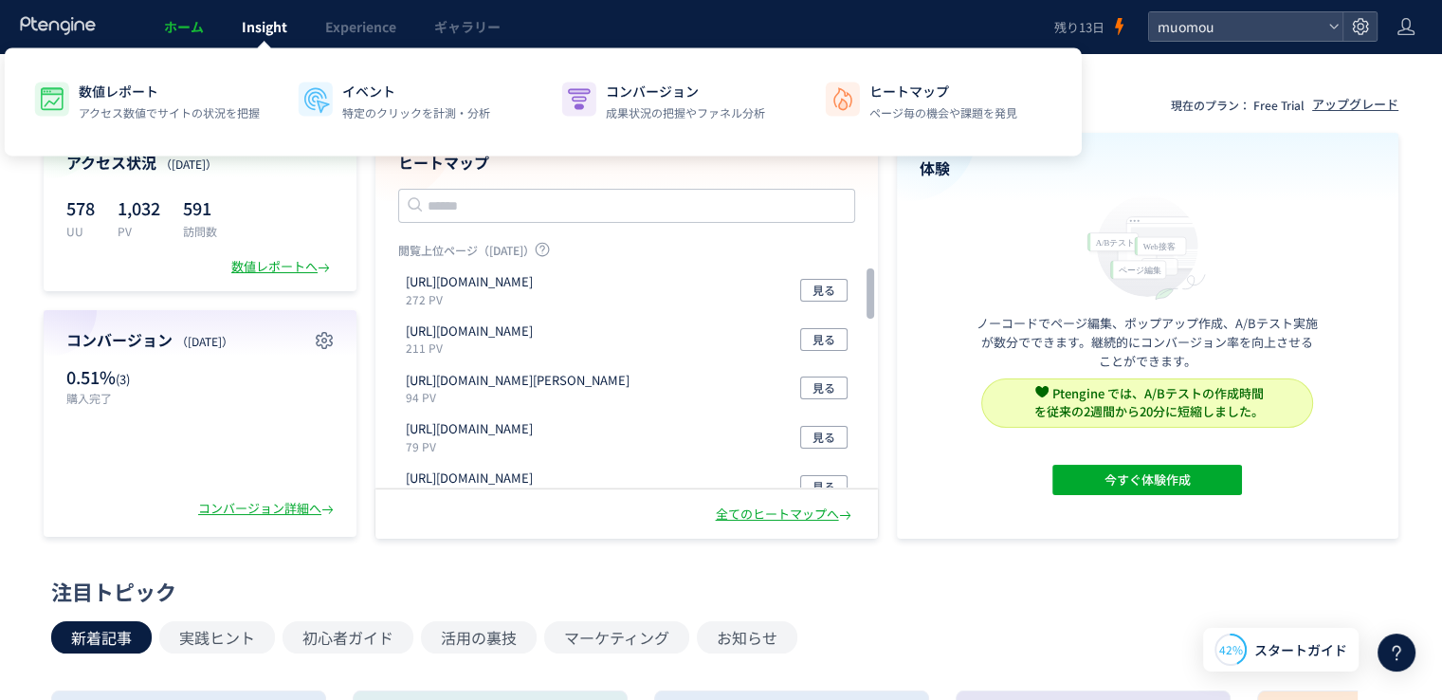
click at [284, 35] on span "Insight" at bounding box center [265, 26] width 46 height 19
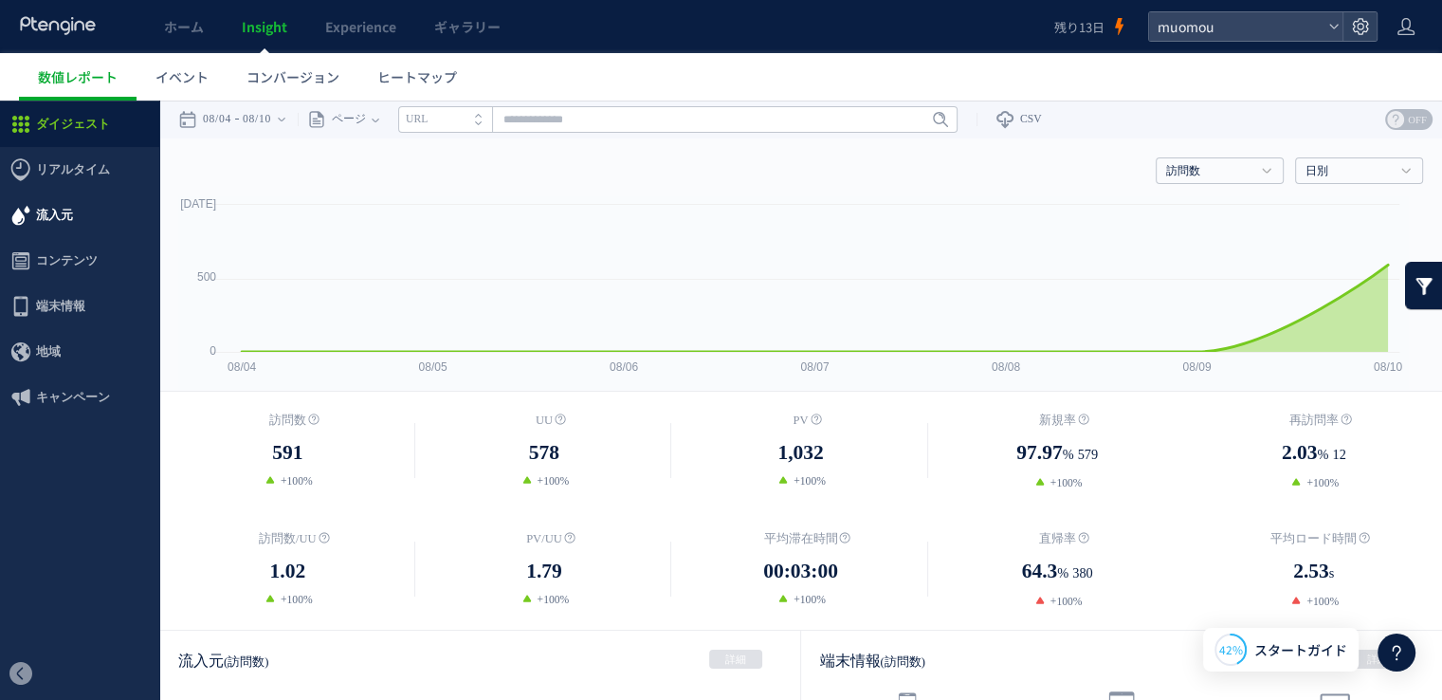
click at [74, 210] on span "流入元" at bounding box center [79, 215] width 159 height 46
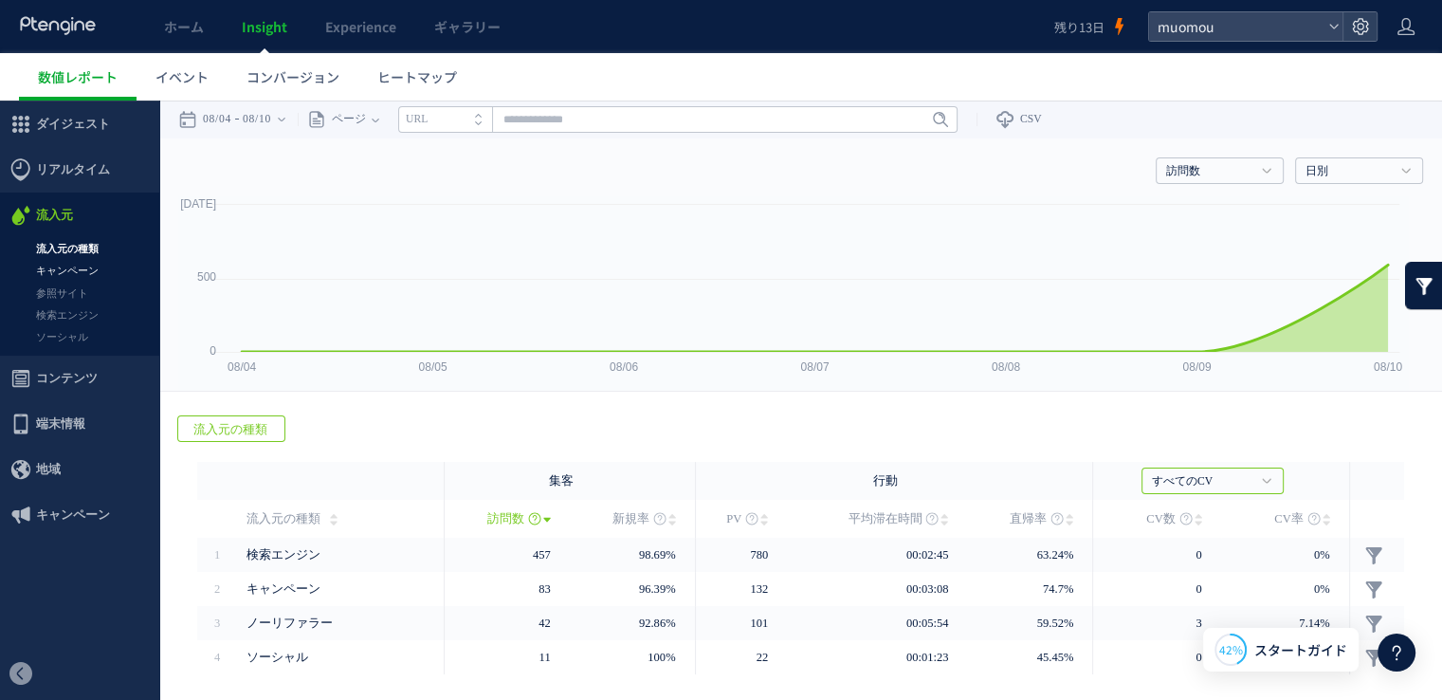
click at [72, 273] on link "キャンペーン" at bounding box center [79, 271] width 159 height 22
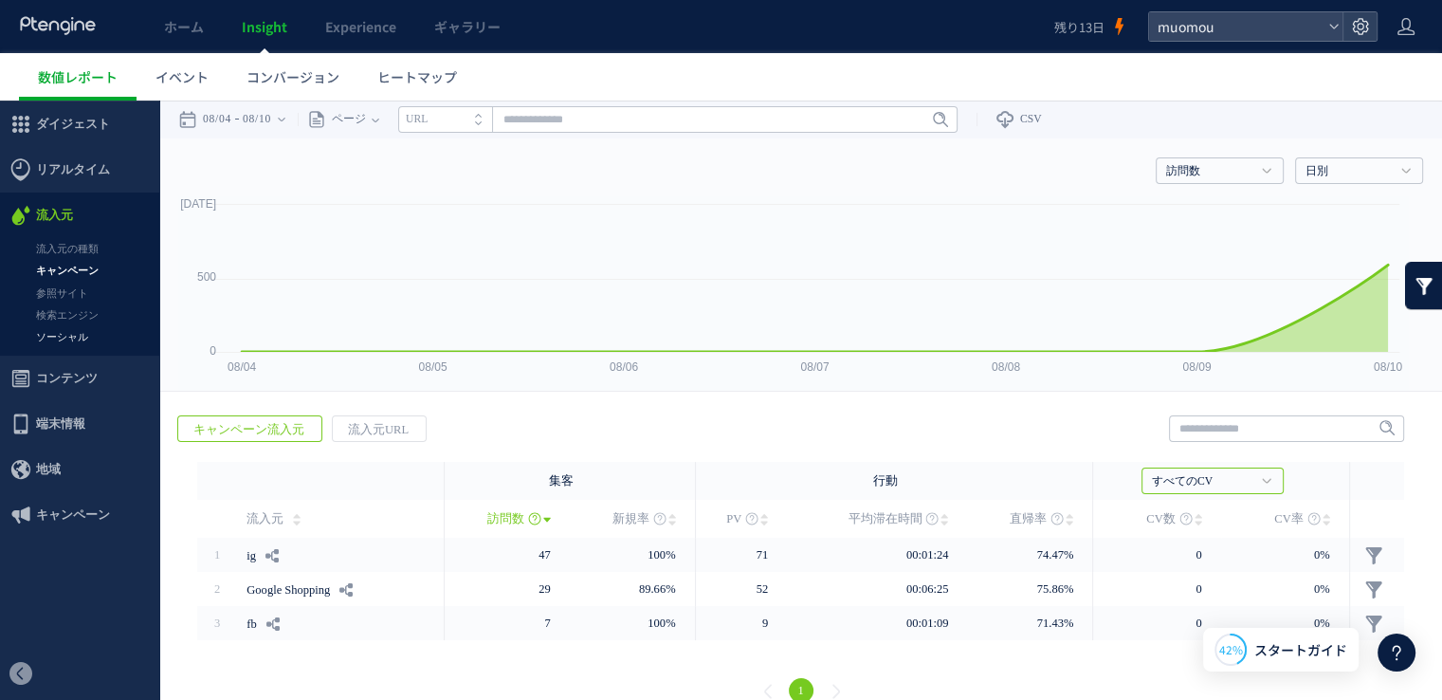
click at [73, 335] on link "ソーシャル" at bounding box center [79, 337] width 159 height 22
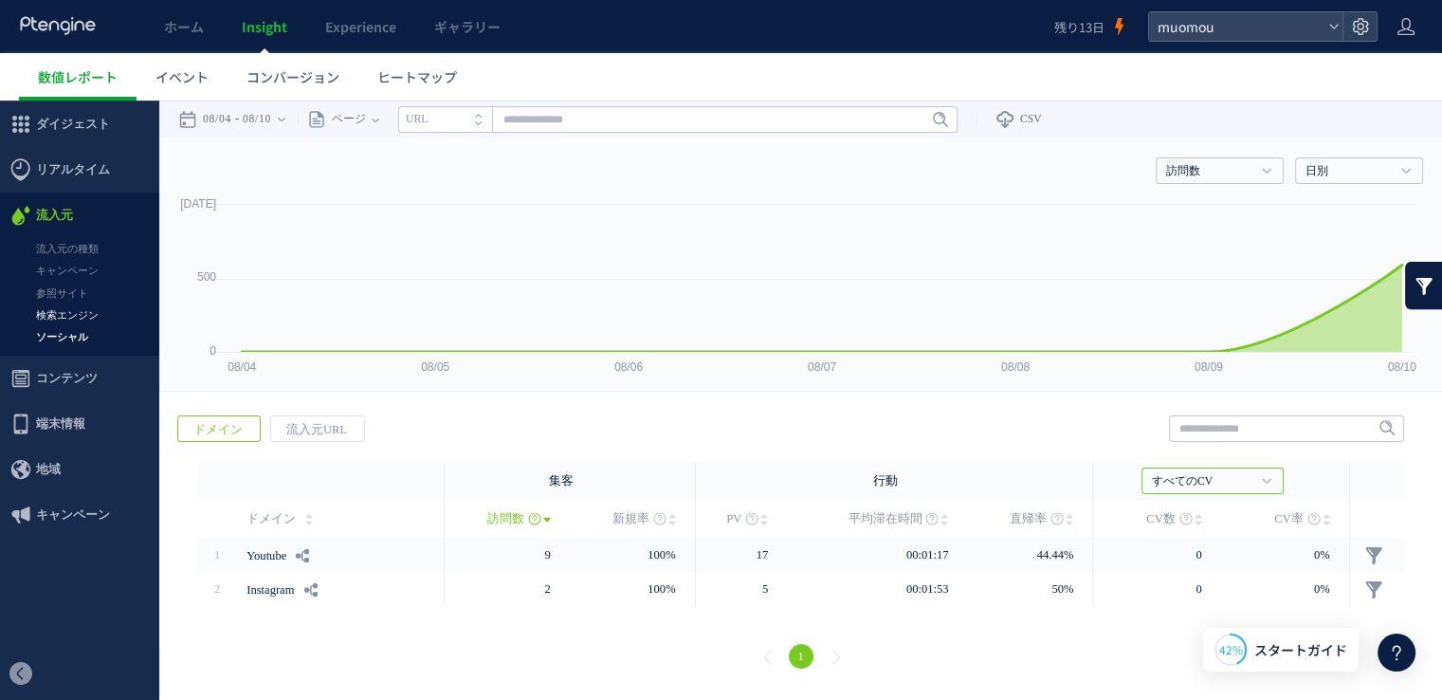
click at [85, 318] on link "検索エンジン" at bounding box center [79, 315] width 159 height 22
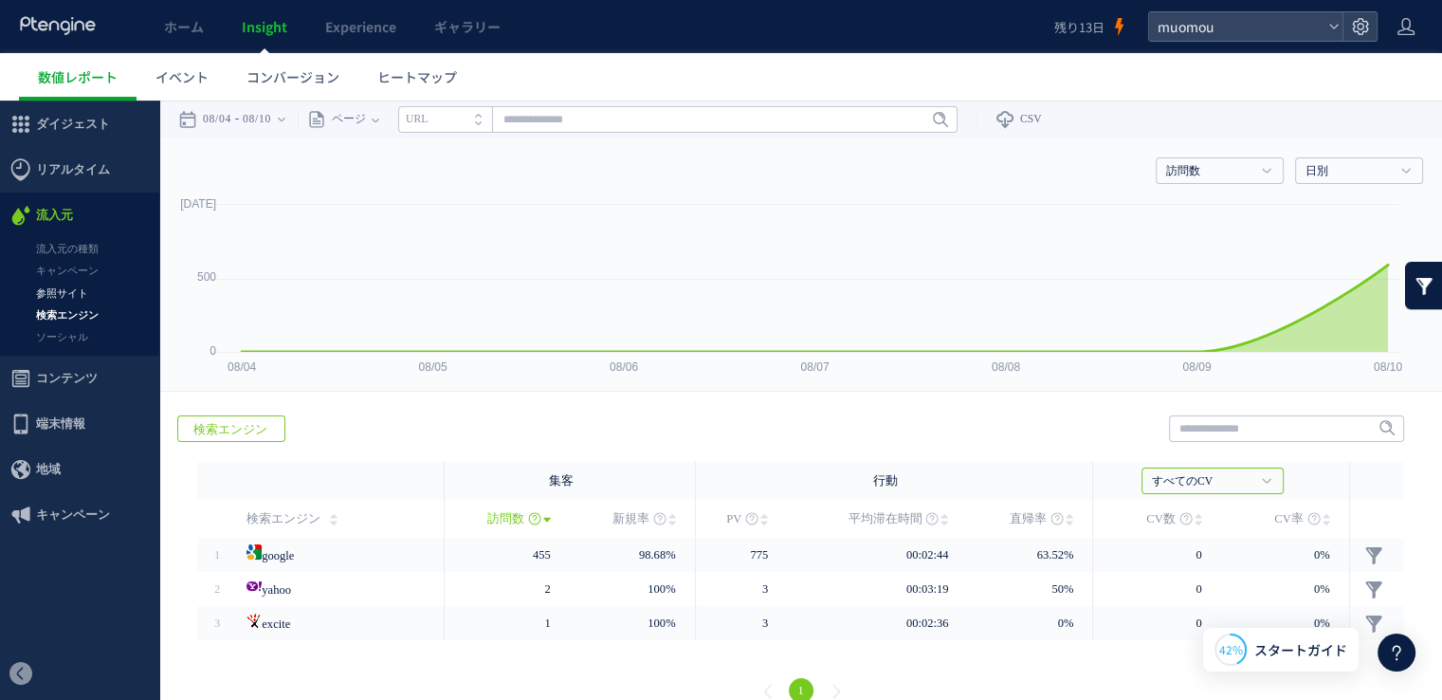
click at [87, 299] on link "参照サイト" at bounding box center [79, 294] width 159 height 22
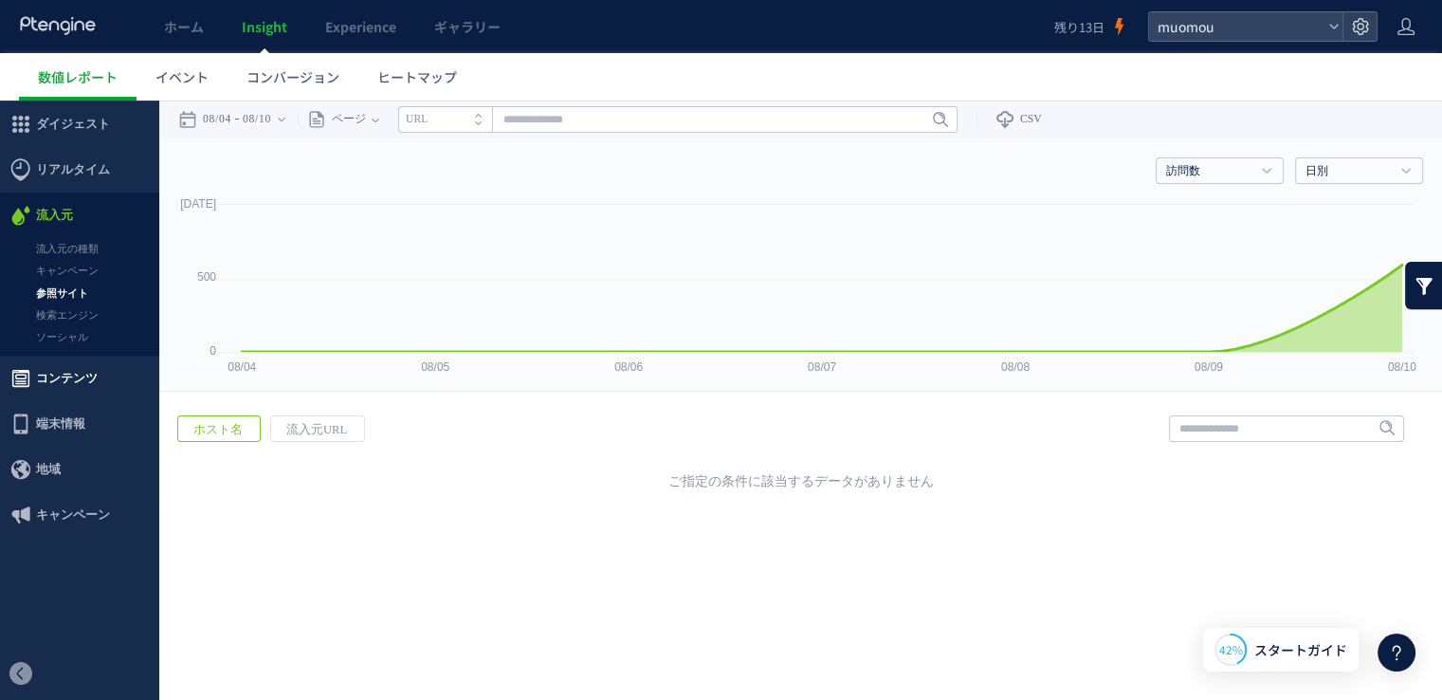
click at [60, 370] on span "コンテンツ" at bounding box center [67, 379] width 62 height 46
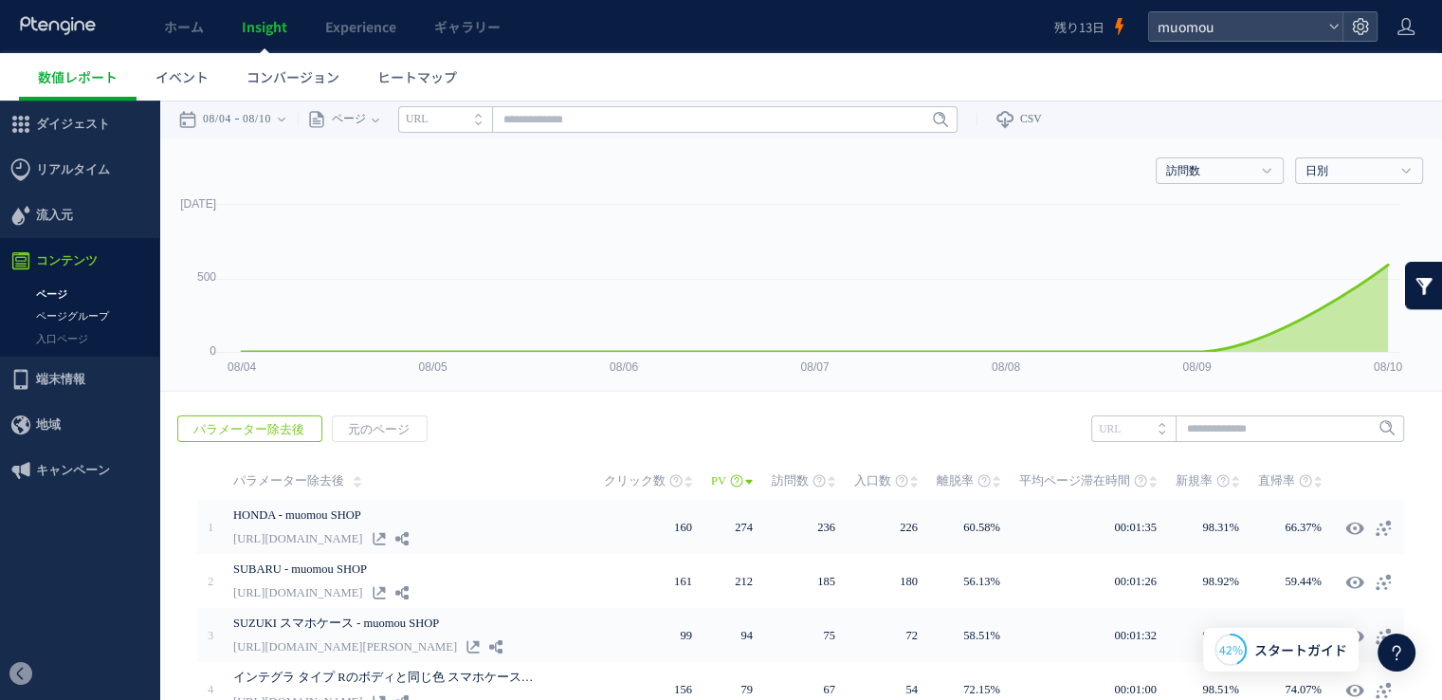
click at [85, 312] on link "ページグループ" at bounding box center [79, 316] width 159 height 22
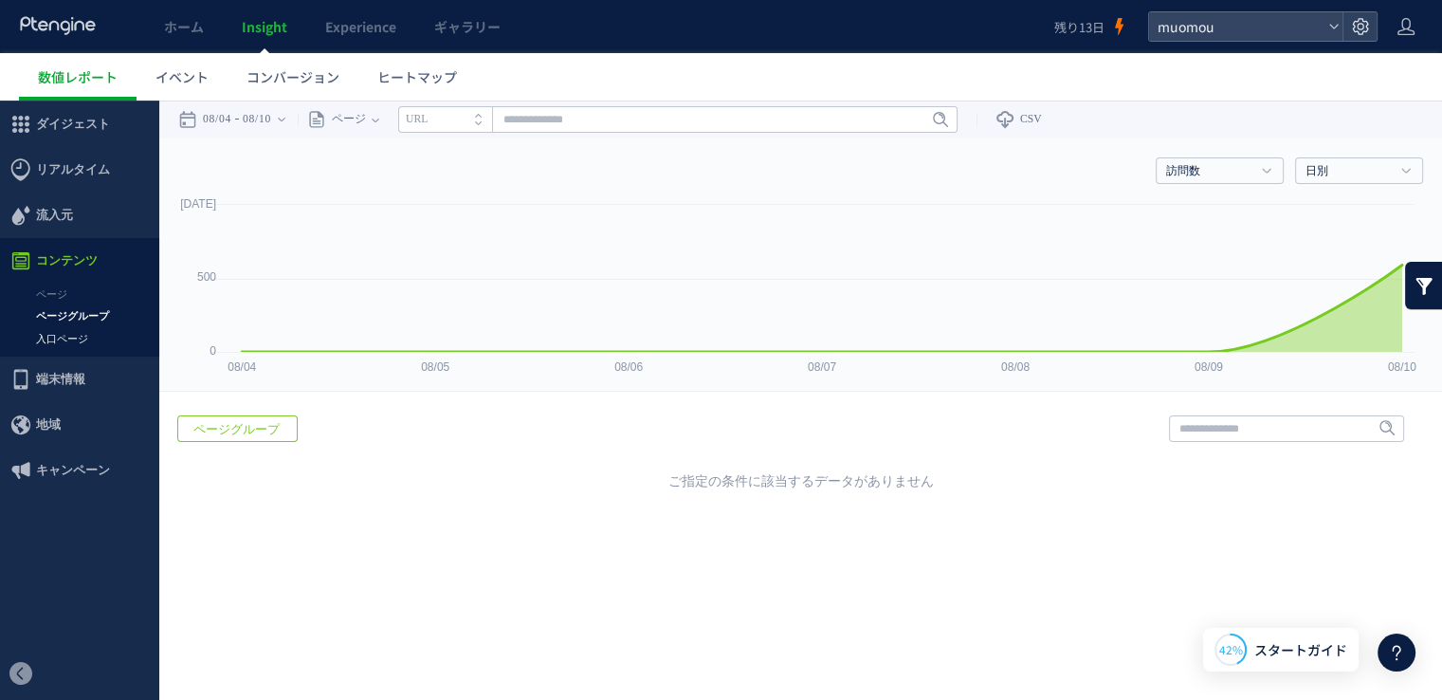
click at [76, 338] on link "入口ページ" at bounding box center [79, 339] width 159 height 22
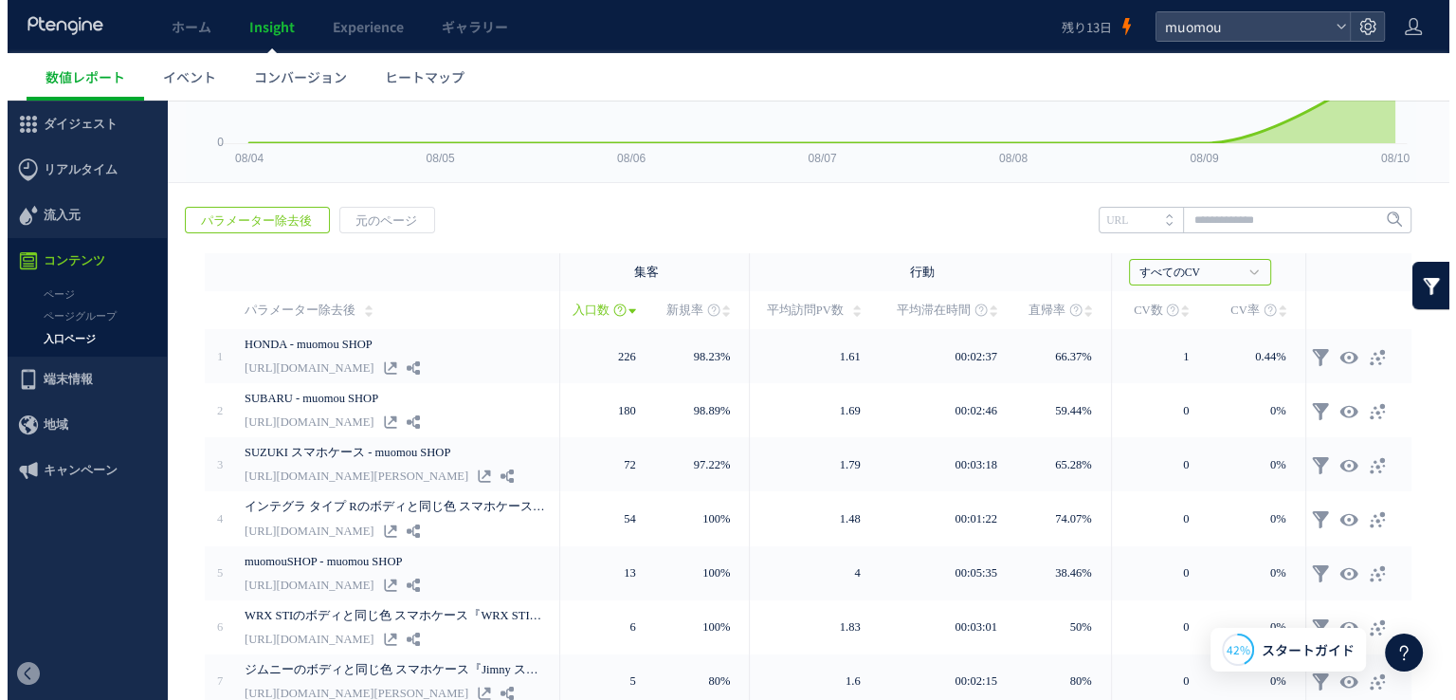
scroll to position [210, 0]
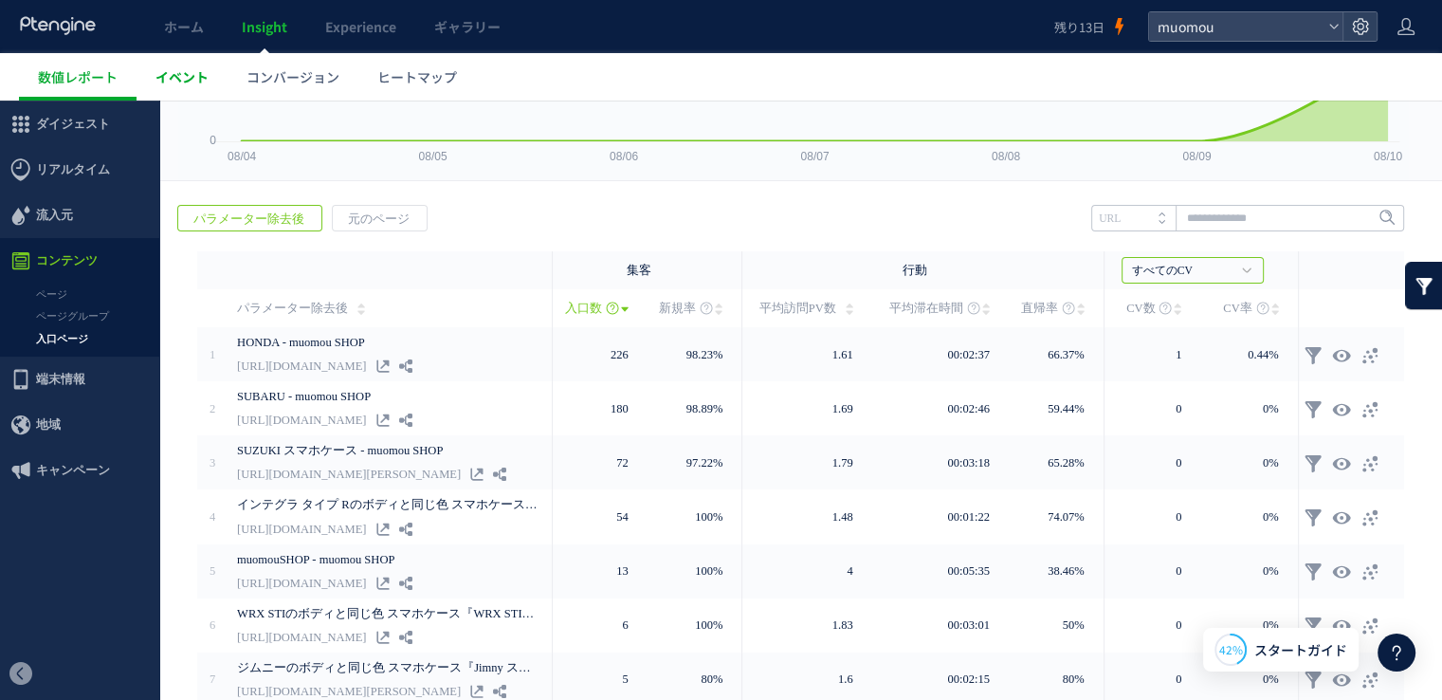
click at [189, 90] on link "イベント" at bounding box center [182, 76] width 91 height 47
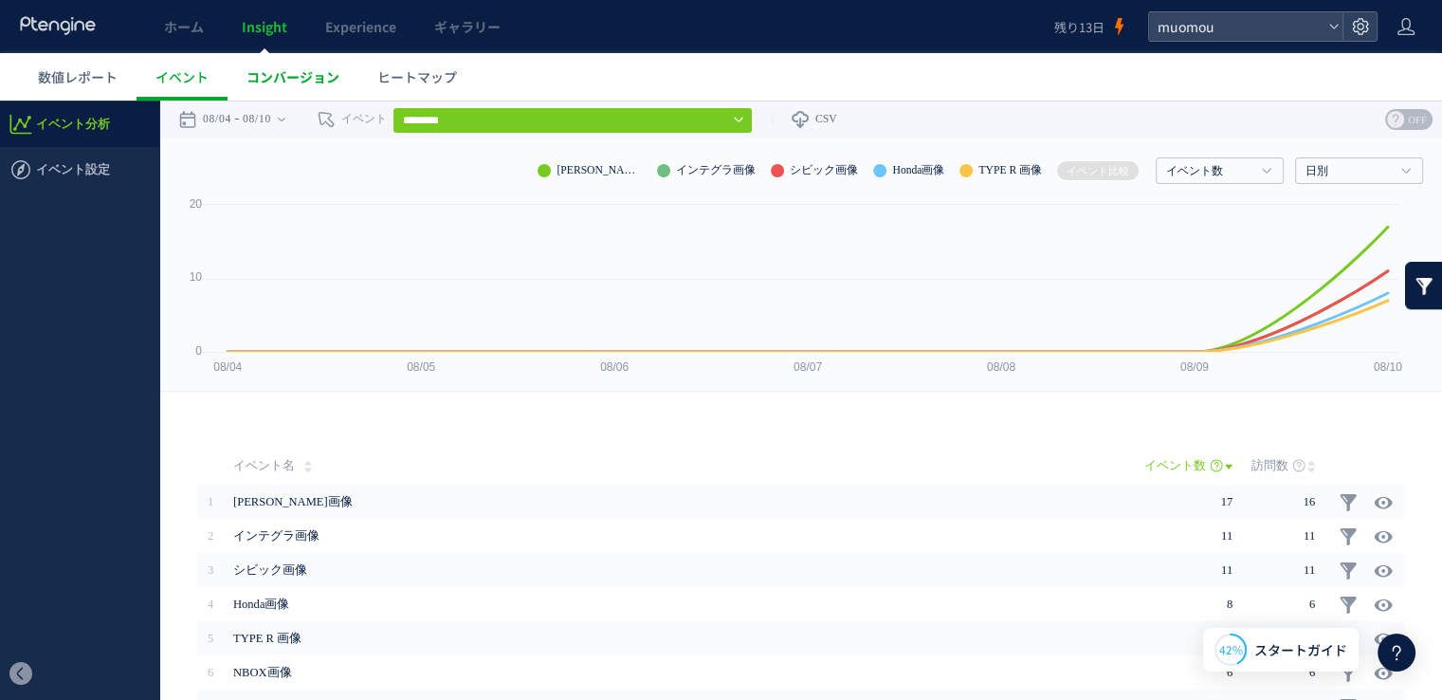
click at [322, 82] on span "コンバージョン" at bounding box center [293, 76] width 93 height 19
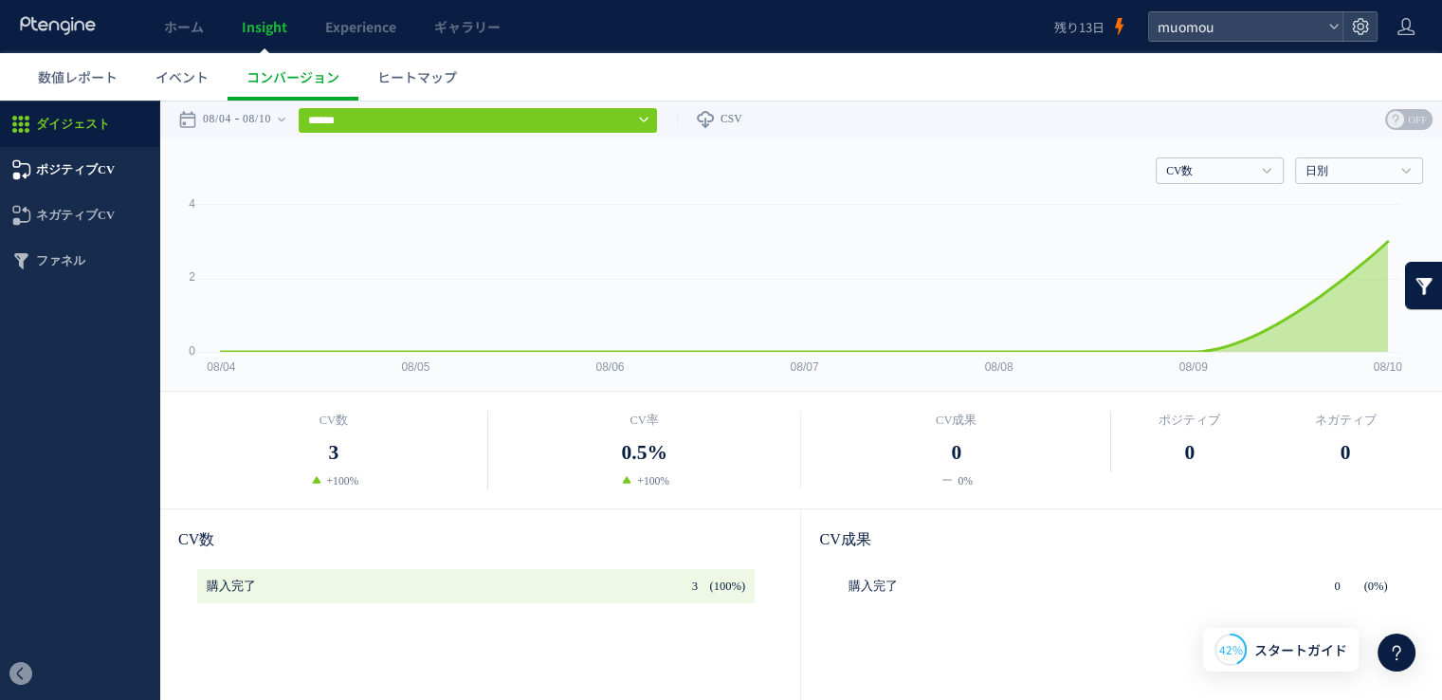
click at [80, 171] on span "ポジティブCV" at bounding box center [75, 170] width 79 height 46
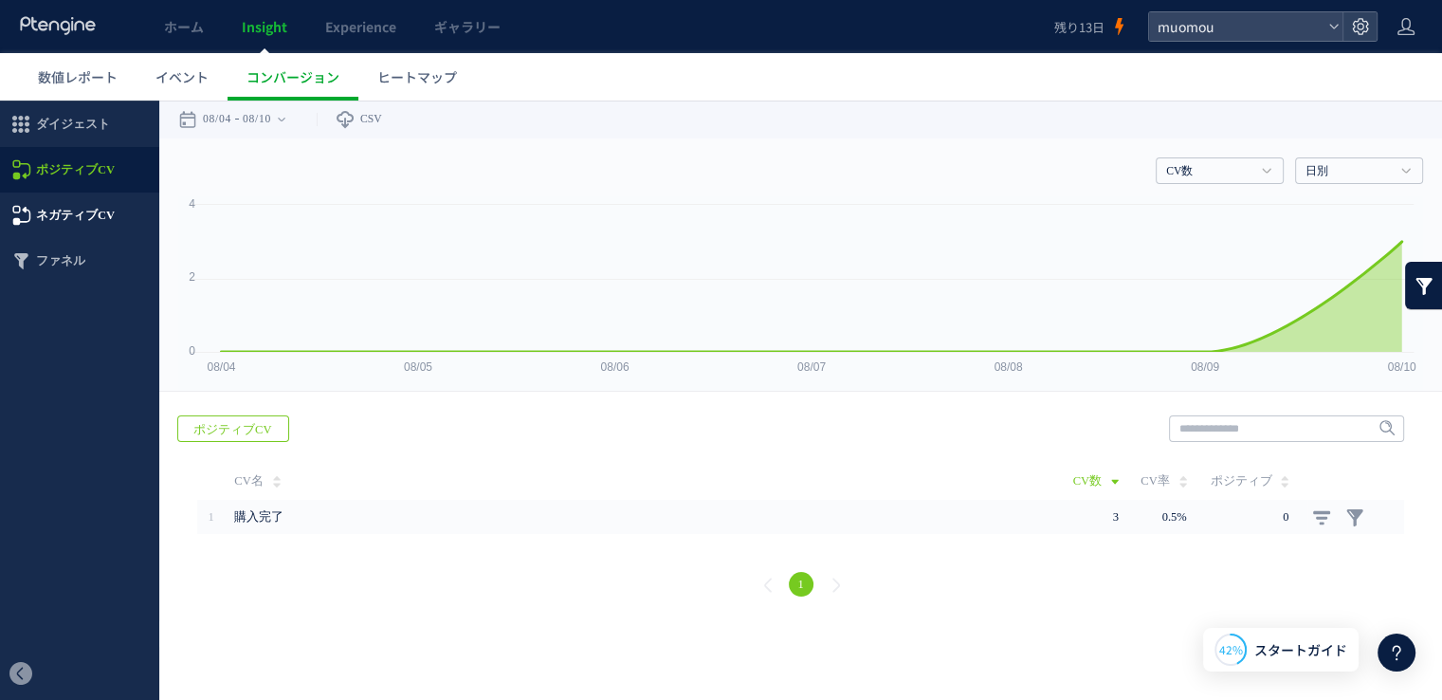
click at [80, 199] on span "ネガティブCV" at bounding box center [75, 215] width 79 height 46
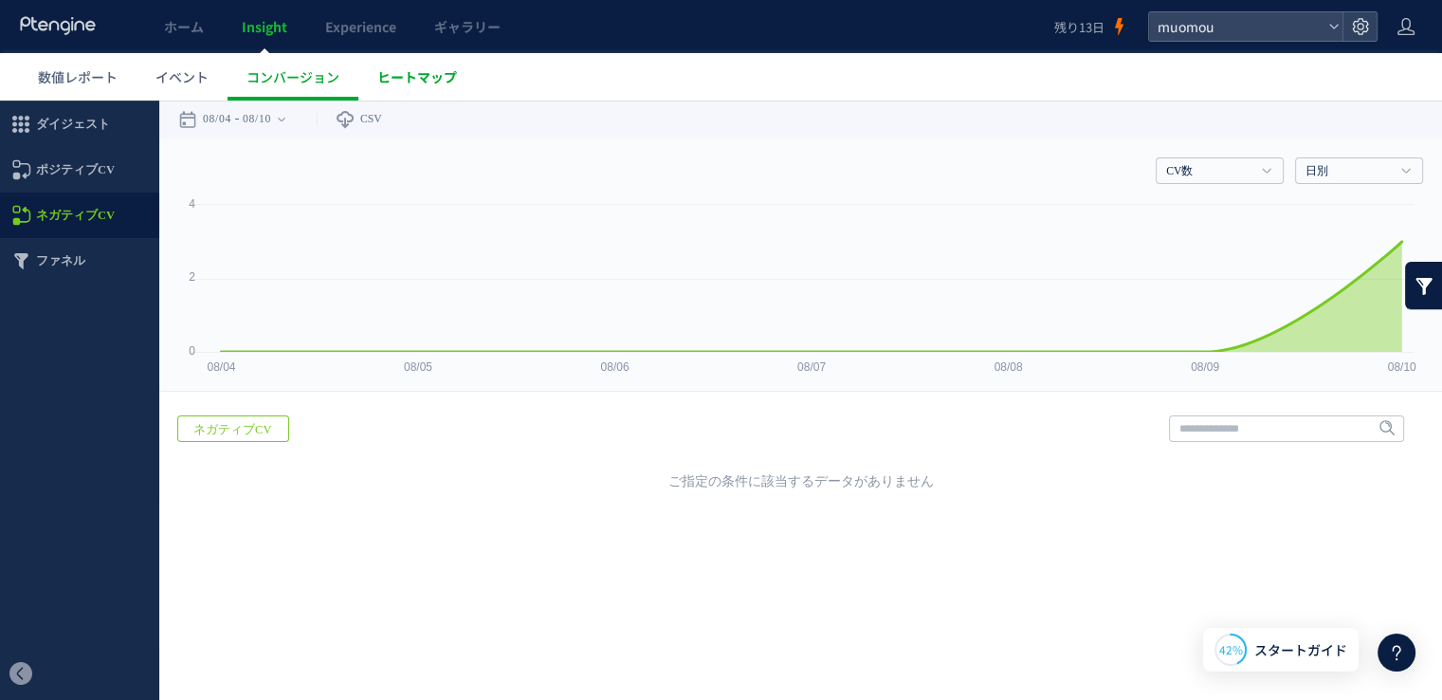
click at [440, 70] on span "ヒートマップ" at bounding box center [417, 76] width 80 height 19
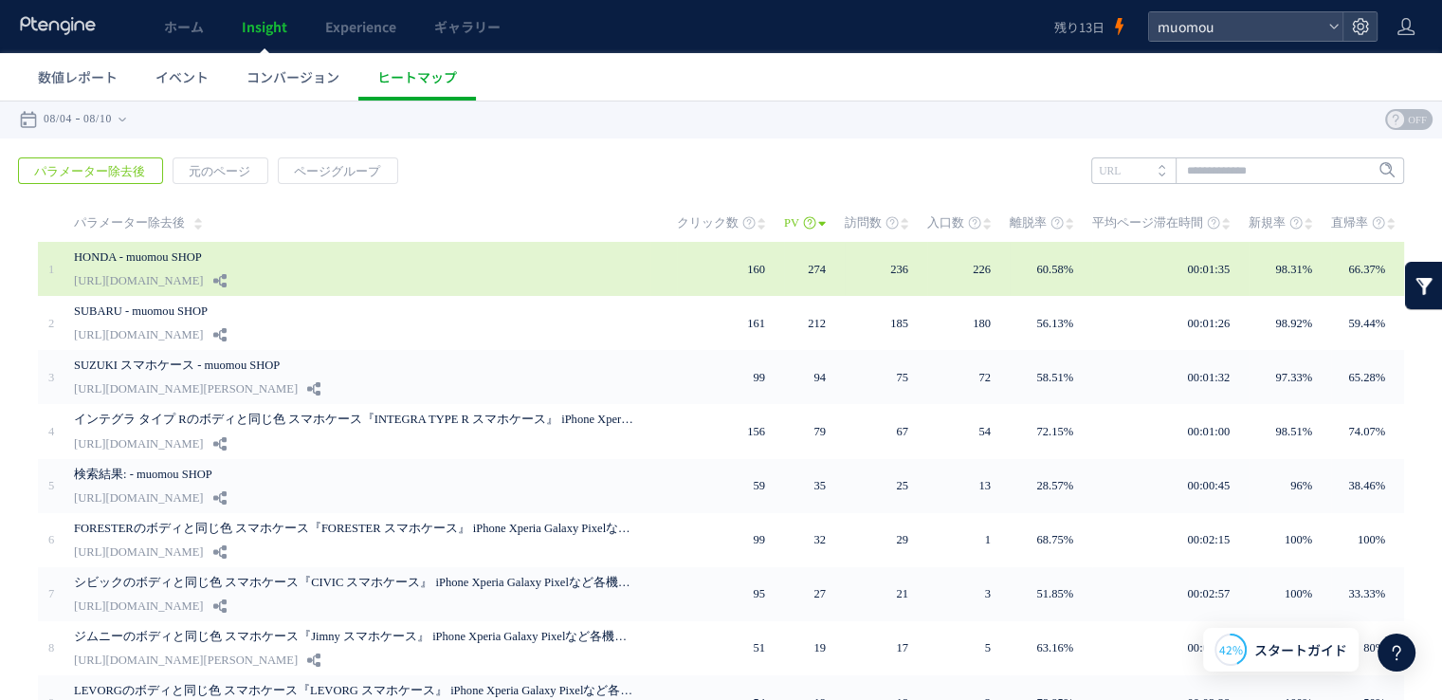
click at [194, 286] on link "[URL][DOMAIN_NAME]" at bounding box center [138, 280] width 129 height 23
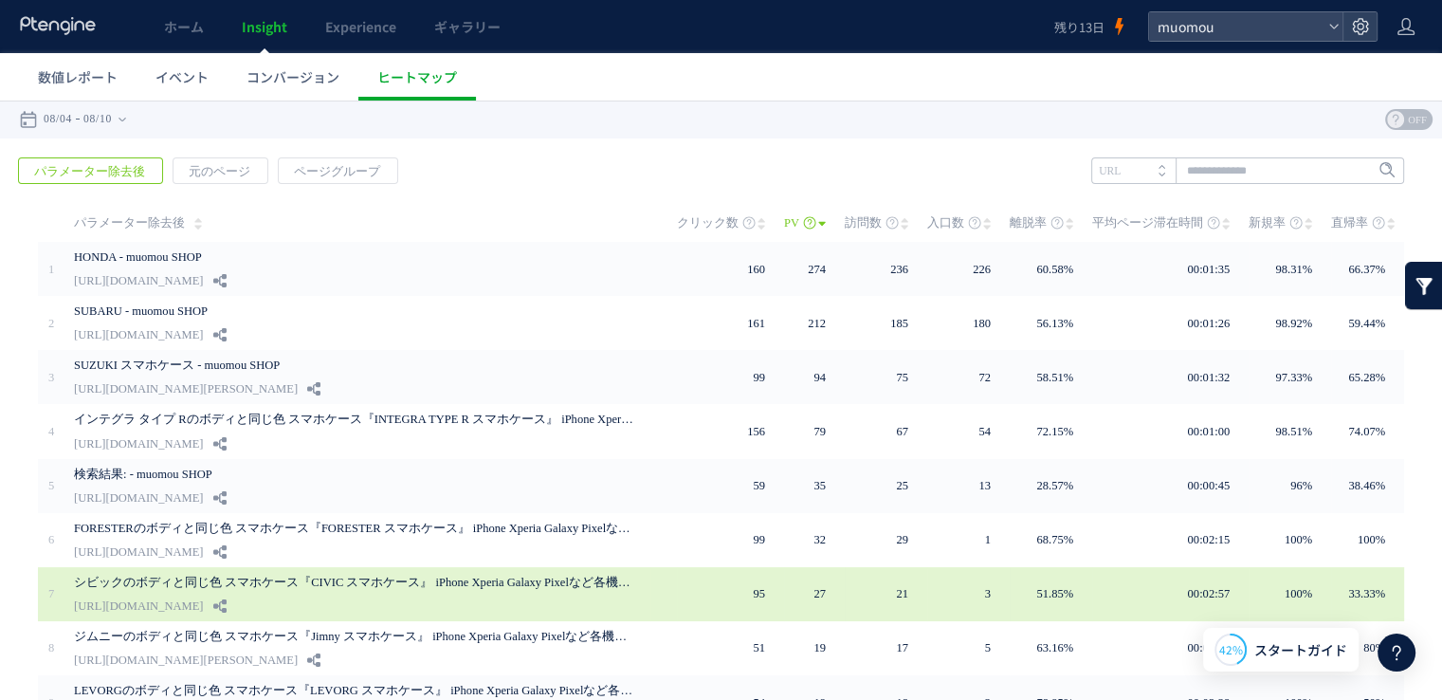
click at [203, 597] on link "[URL][DOMAIN_NAME]" at bounding box center [138, 605] width 129 height 23
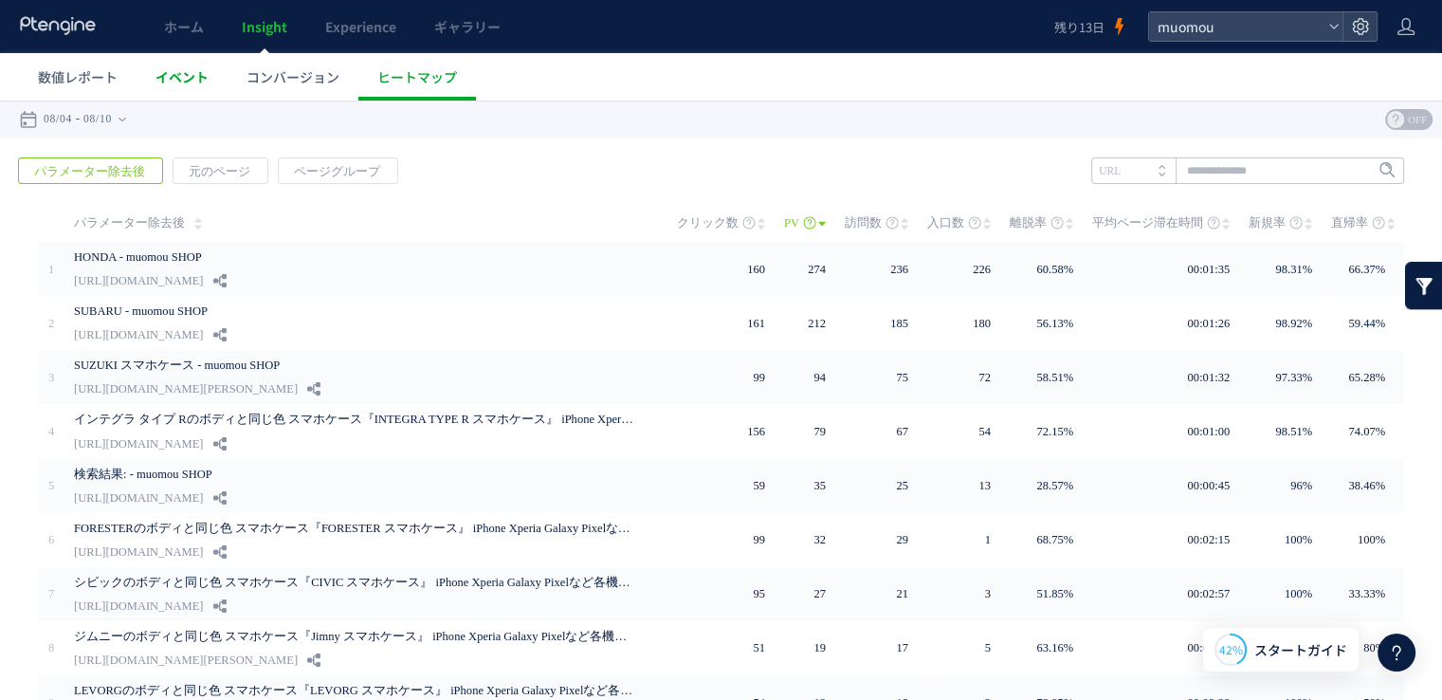
click at [198, 69] on span "イベント" at bounding box center [181, 76] width 53 height 19
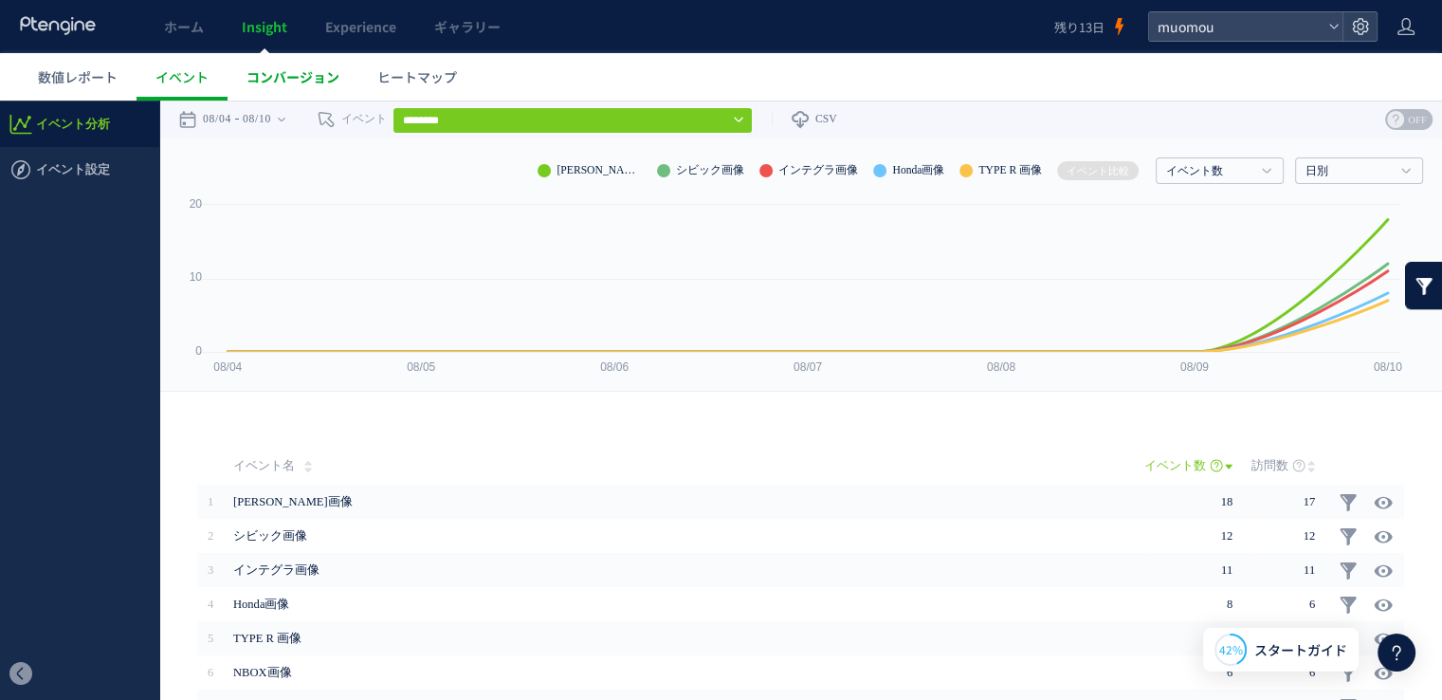
click at [287, 71] on span "コンバージョン" at bounding box center [293, 76] width 93 height 19
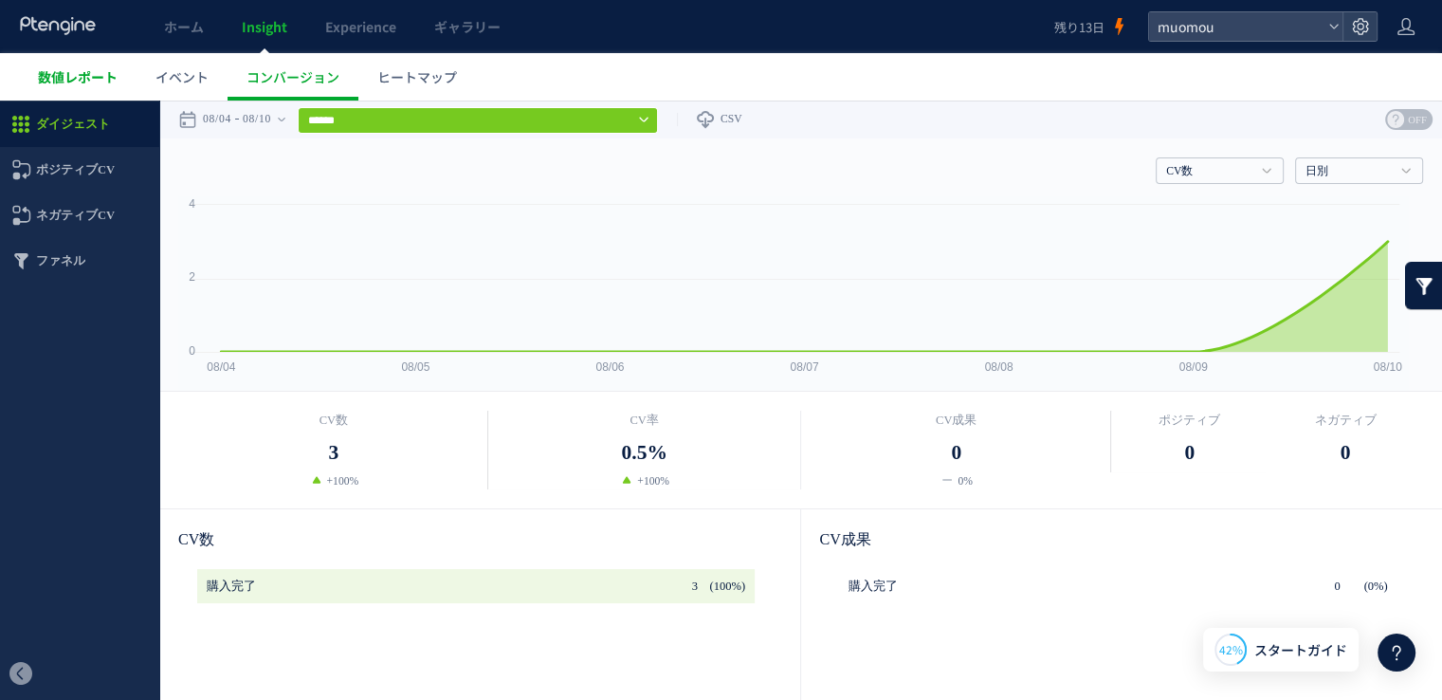
click at [71, 81] on span "数値レポート" at bounding box center [78, 76] width 80 height 19
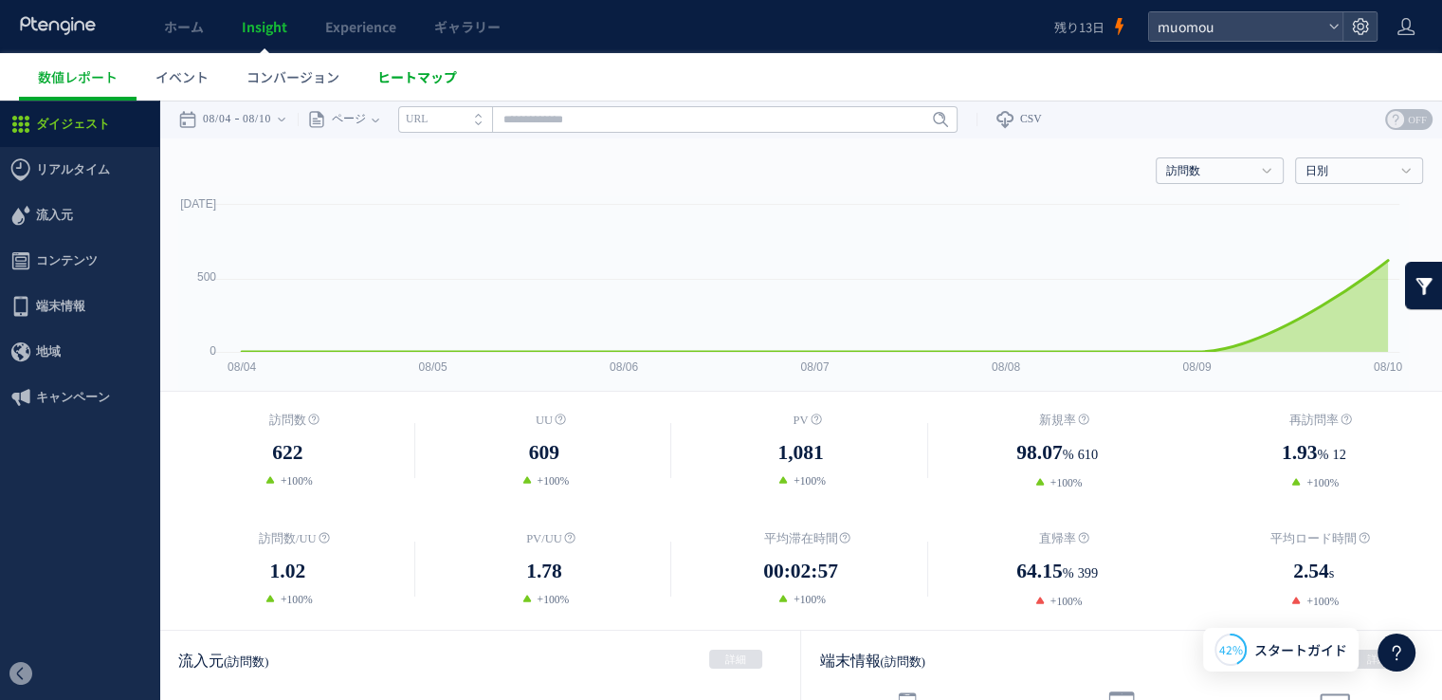
click at [411, 85] on span "ヒートマップ" at bounding box center [417, 76] width 80 height 19
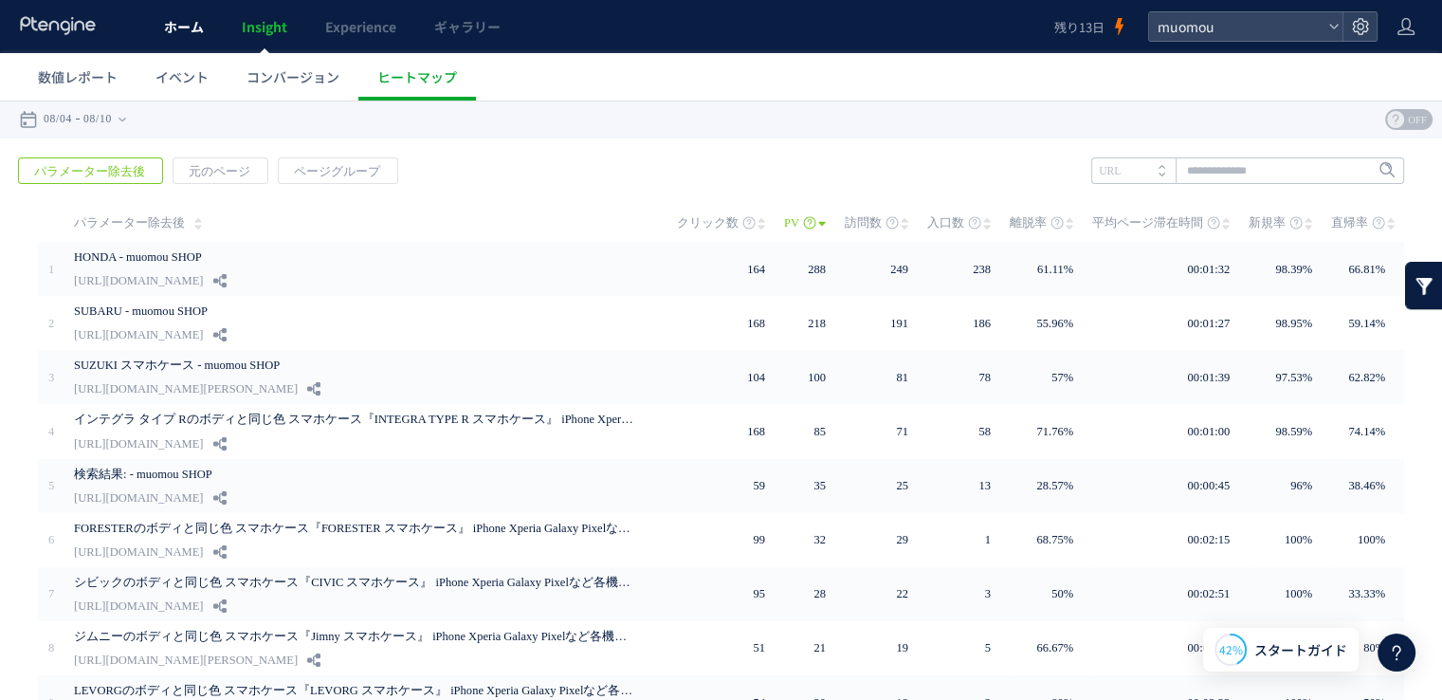
click at [178, 29] on span "ホーム" at bounding box center [184, 26] width 40 height 19
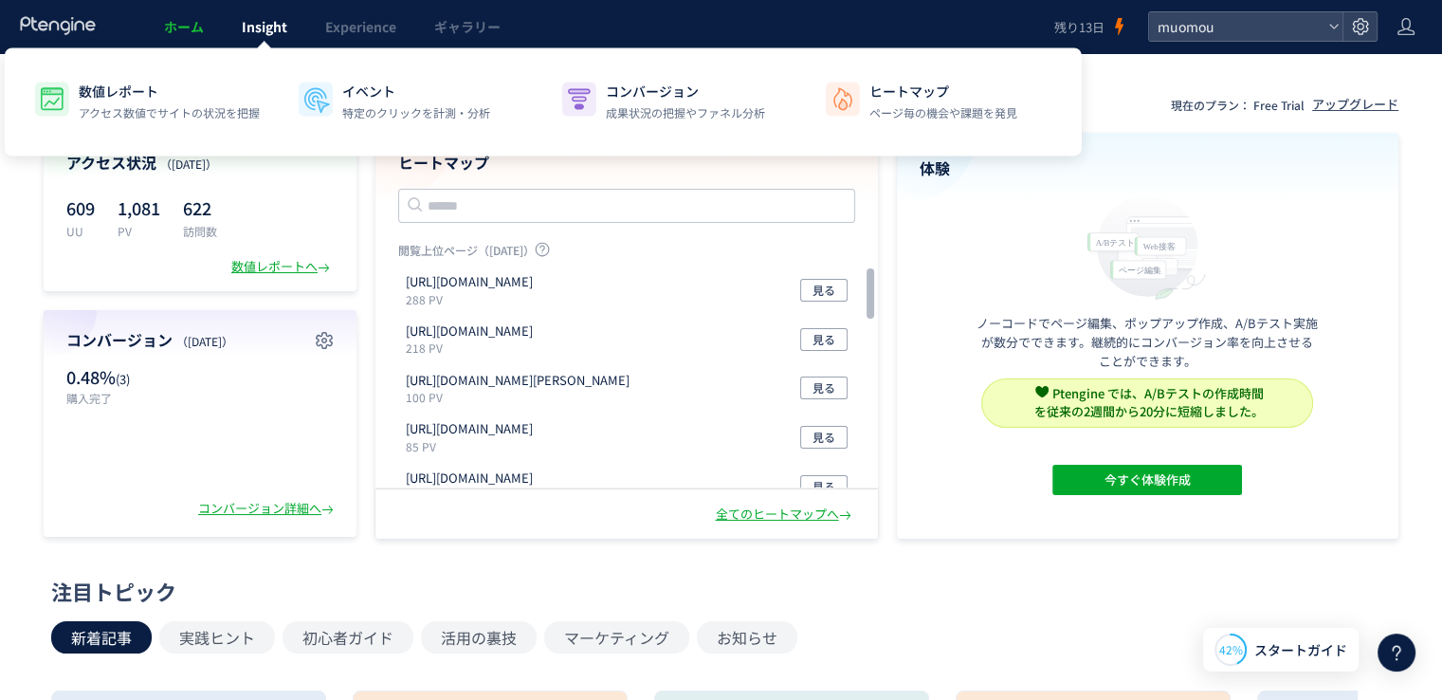
click at [270, 17] on span "Insight" at bounding box center [265, 26] width 46 height 19
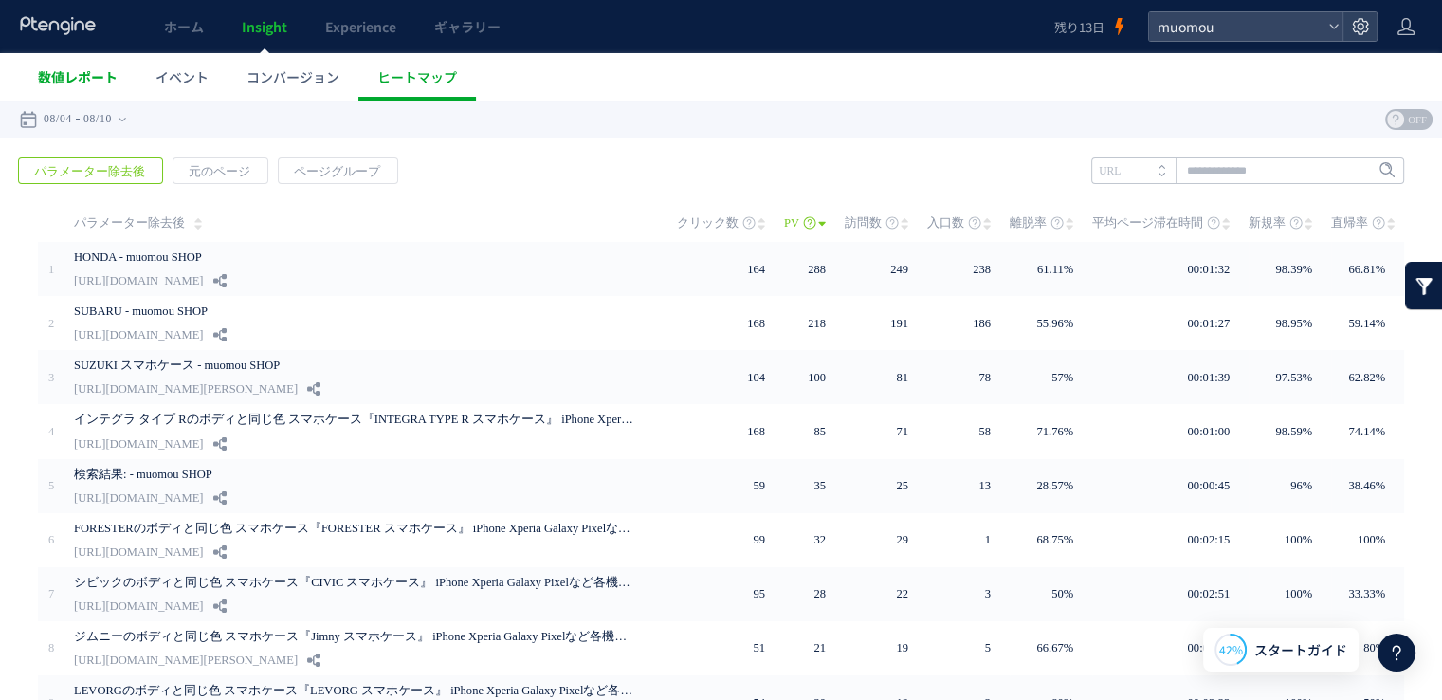
click at [84, 74] on span "数値レポート" at bounding box center [78, 76] width 80 height 19
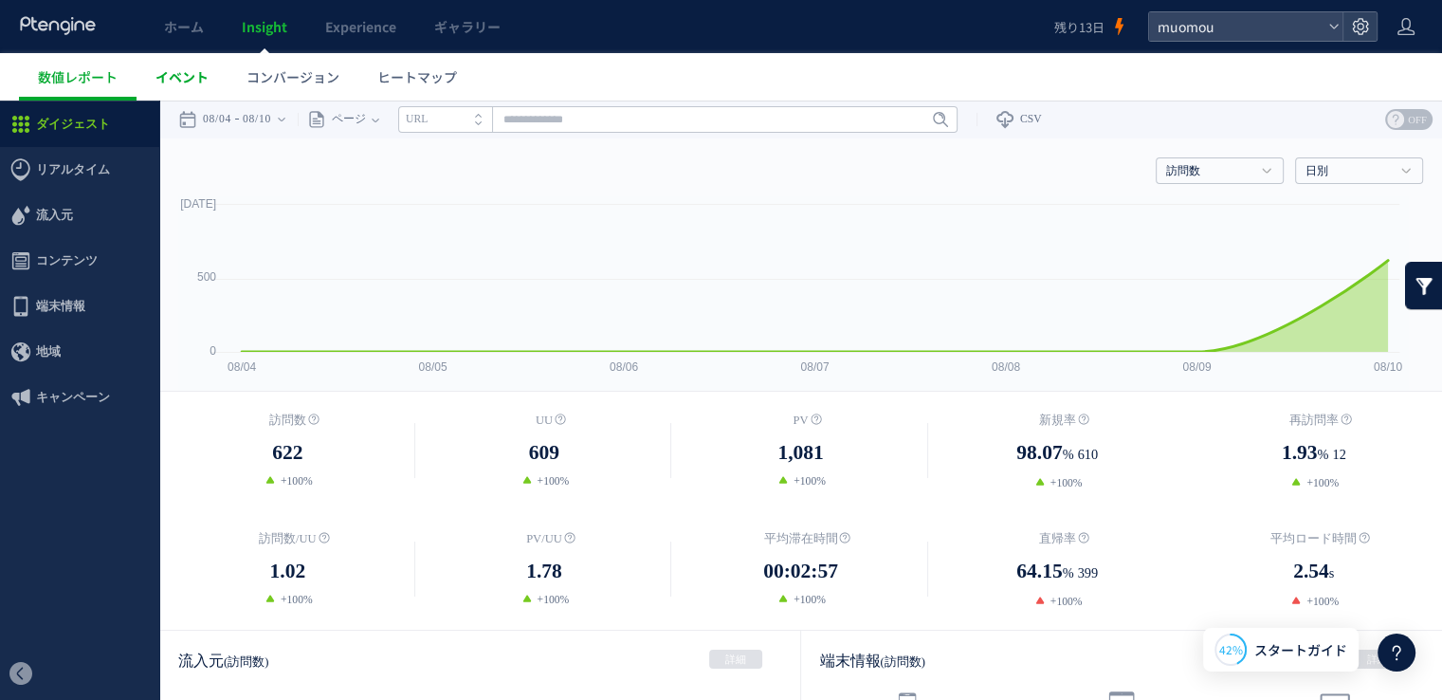
click at [182, 72] on span "イベント" at bounding box center [181, 76] width 53 height 19
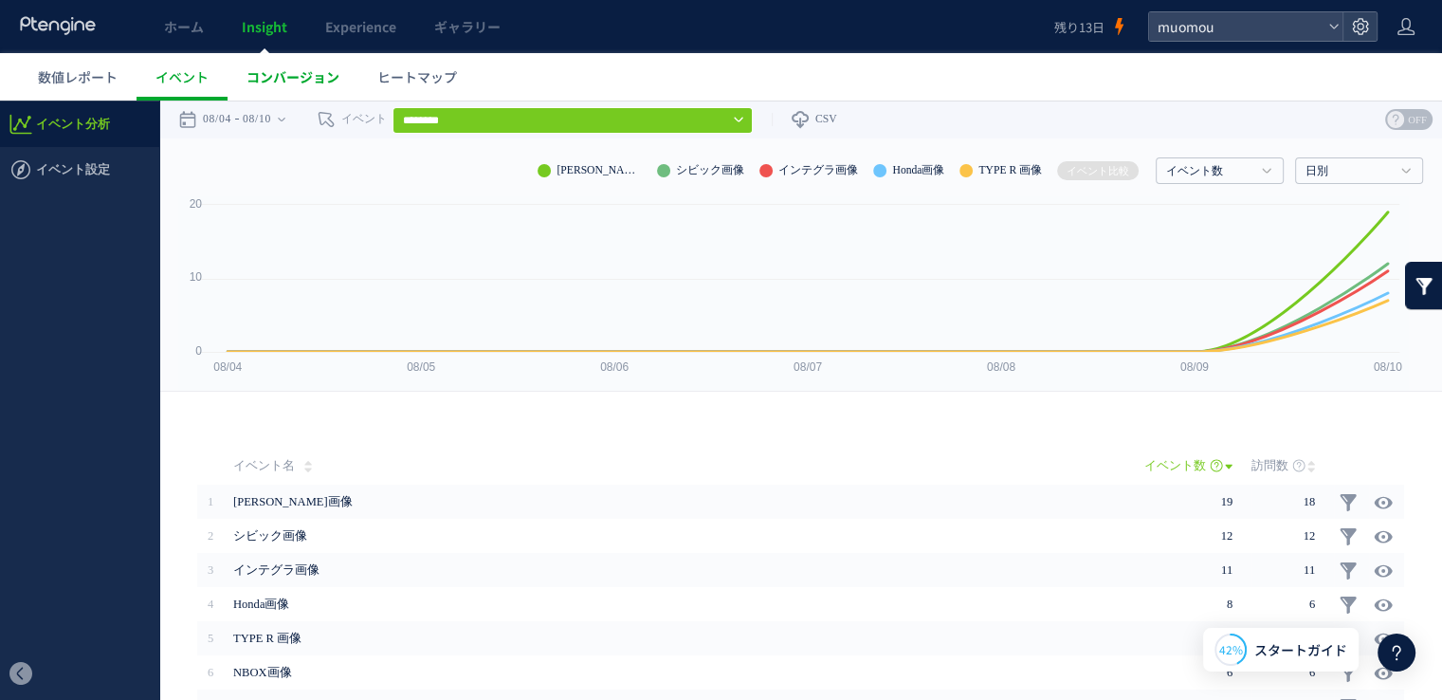
click at [275, 77] on span "コンバージョン" at bounding box center [293, 76] width 93 height 19
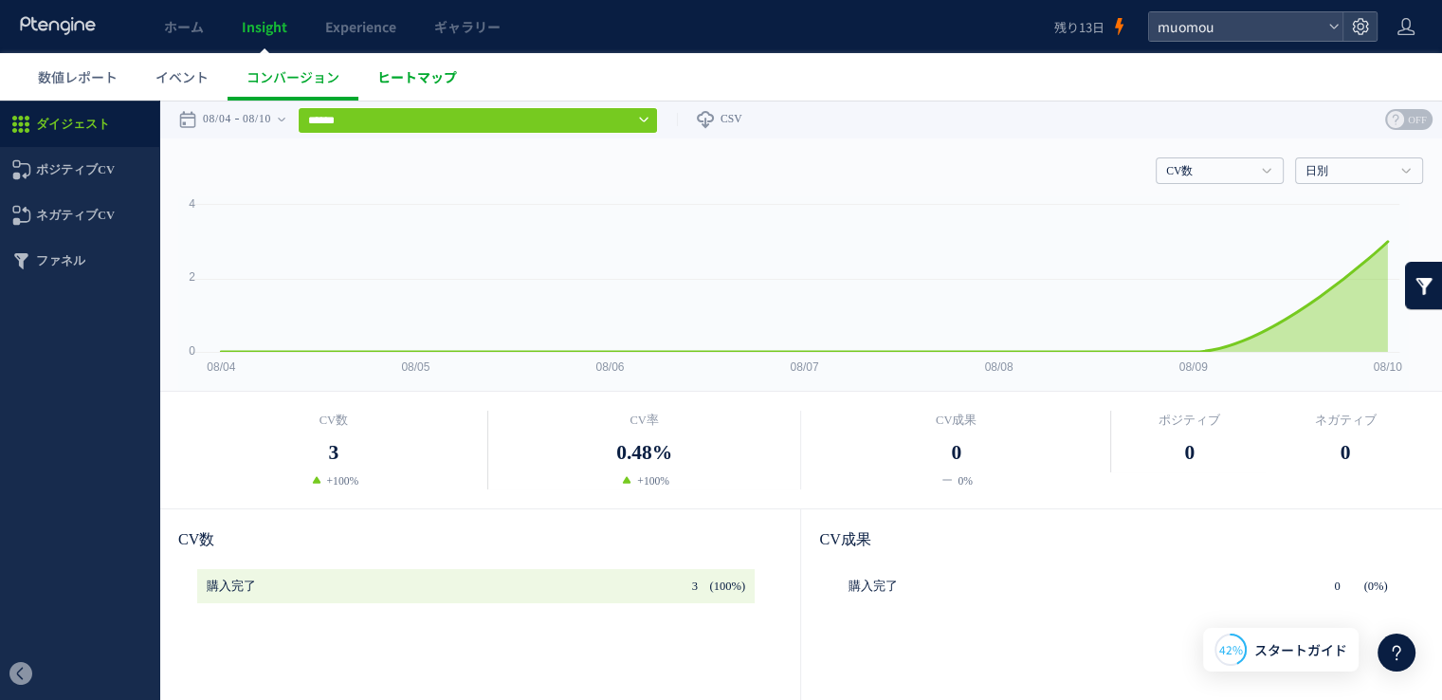
click at [404, 78] on span "ヒートマップ" at bounding box center [417, 76] width 80 height 19
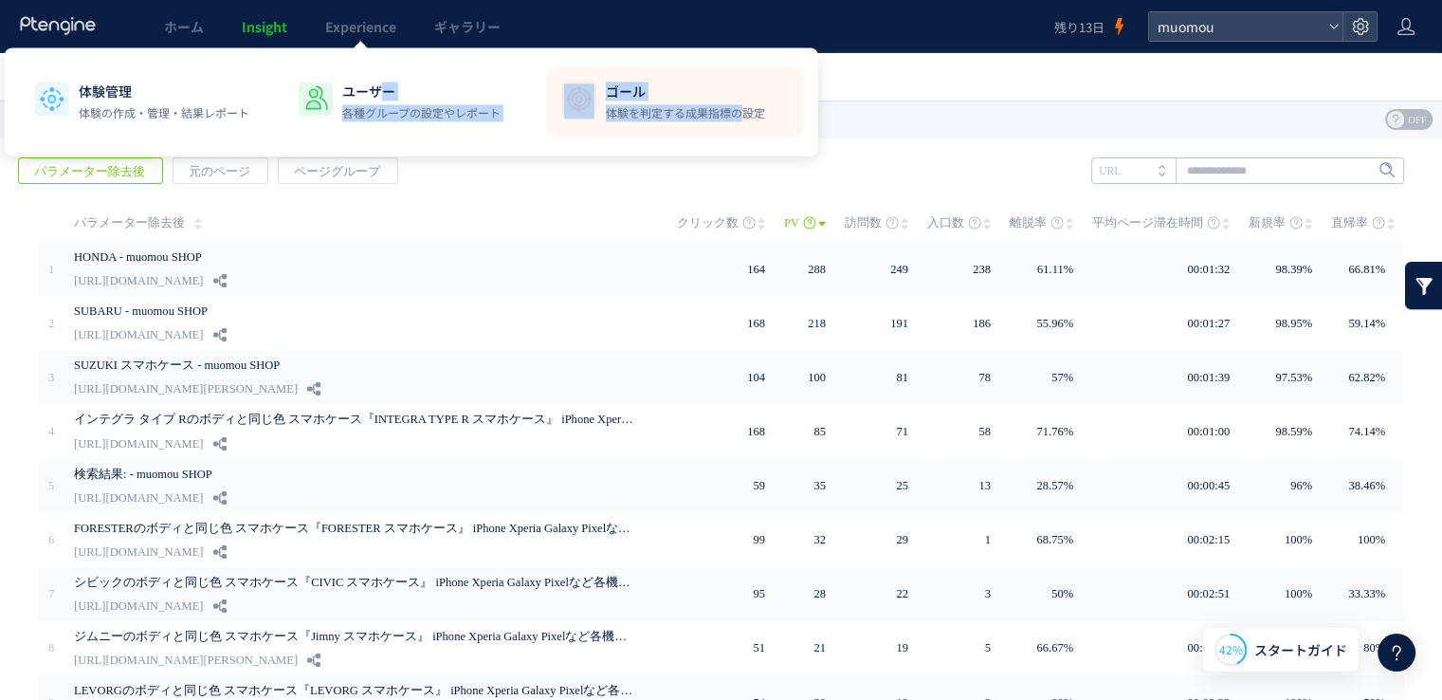
drag, startPoint x: 386, startPoint y: 50, endPoint x: 743, endPoint y: 141, distance: 368.8
click at [743, 141] on div "体験管理 体験の作成・管理・結果レポート ユーザー 各種グループの設定やレポート ゴール 体験を判定する成果指標の設定" at bounding box center [411, 101] width 813 height 108
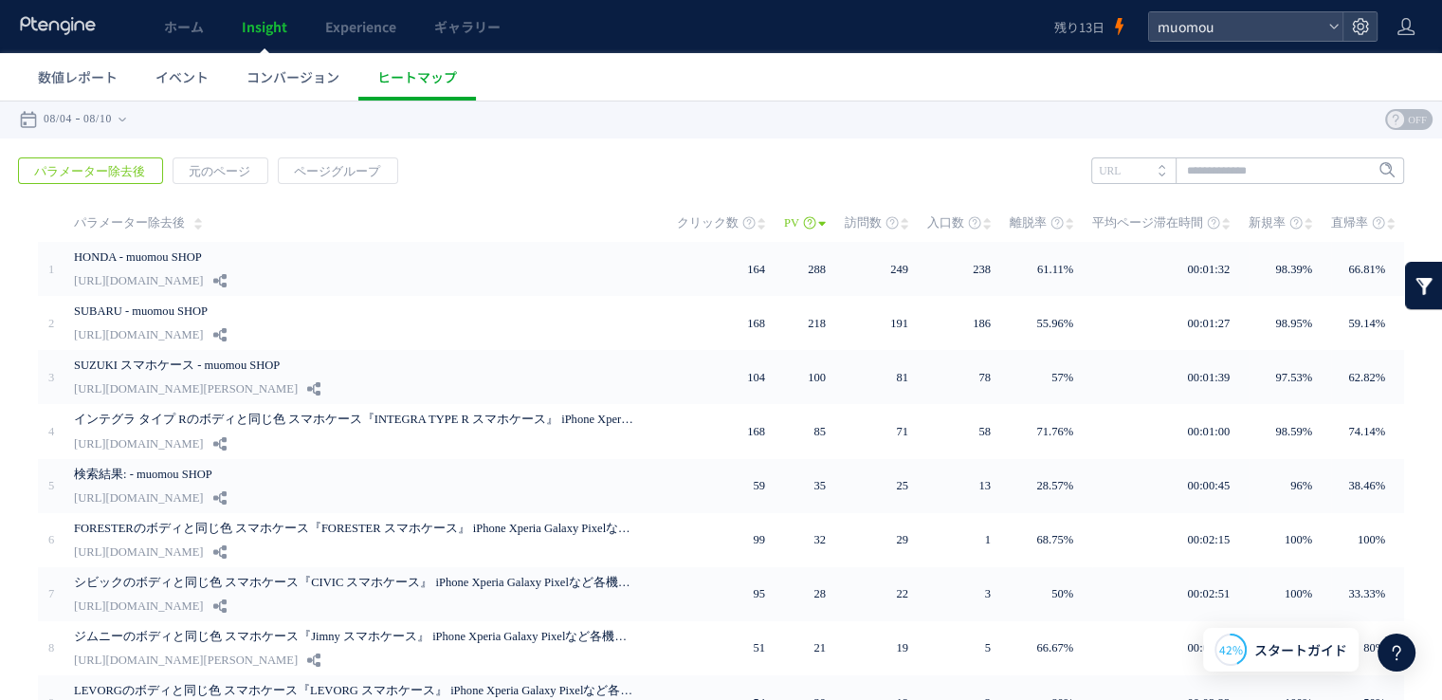
click at [1018, 68] on ul "数値レポート イベント コンバージョン ヒートマップ" at bounding box center [730, 76] width 1423 height 47
click at [1412, 22] on icon at bounding box center [1406, 26] width 19 height 19
click at [1361, 30] on icon at bounding box center [1360, 26] width 19 height 19
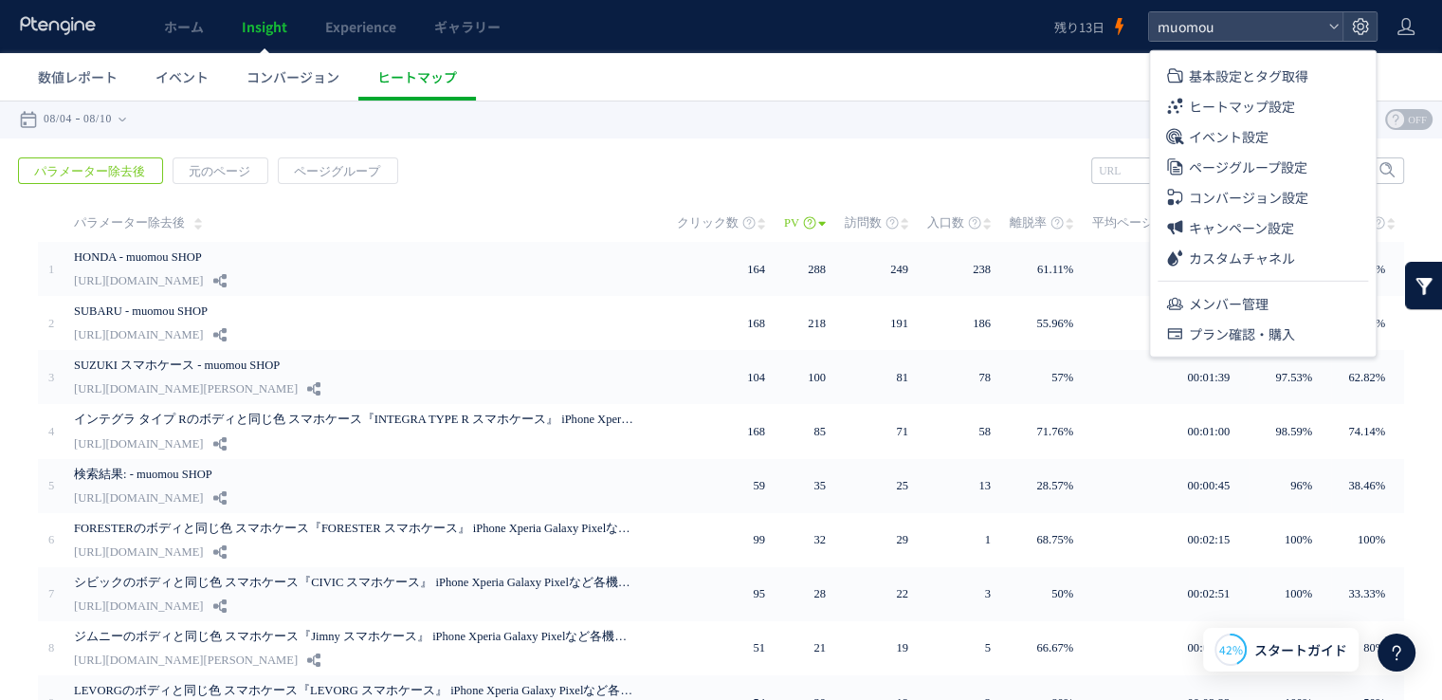
click at [1062, 100] on div at bounding box center [721, 399] width 1442 height 599
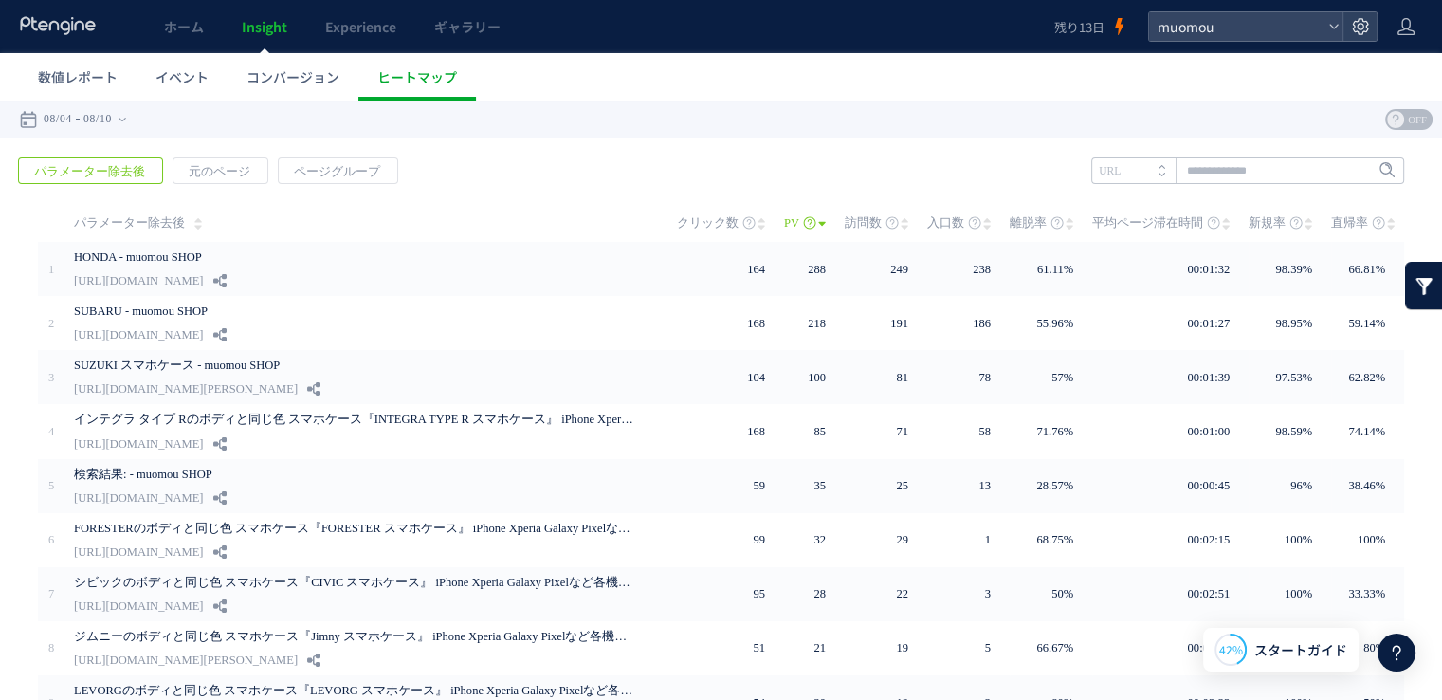
click at [1399, 653] on icon at bounding box center [1396, 652] width 23 height 23
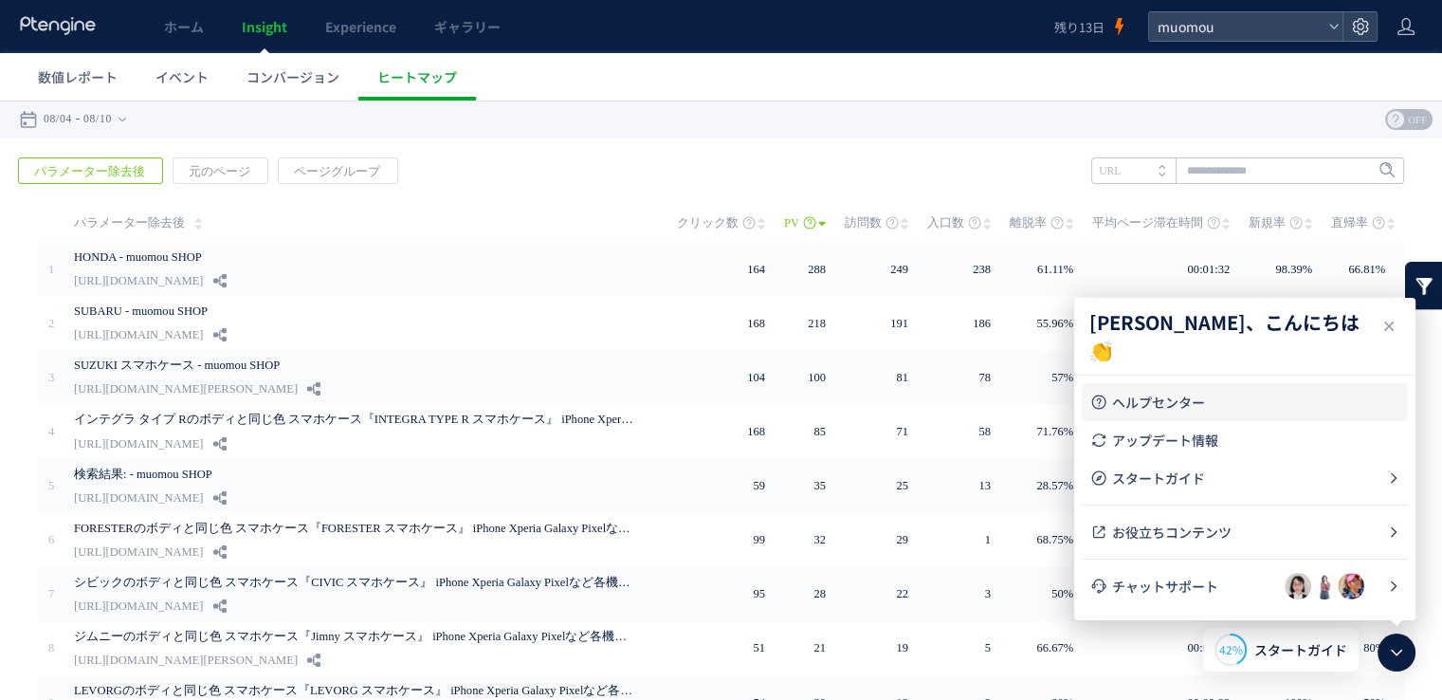
click at [1284, 394] on span "ヘルプセンター" at bounding box center [1256, 402] width 288 height 19
click at [167, 24] on span "ホーム" at bounding box center [184, 26] width 40 height 19
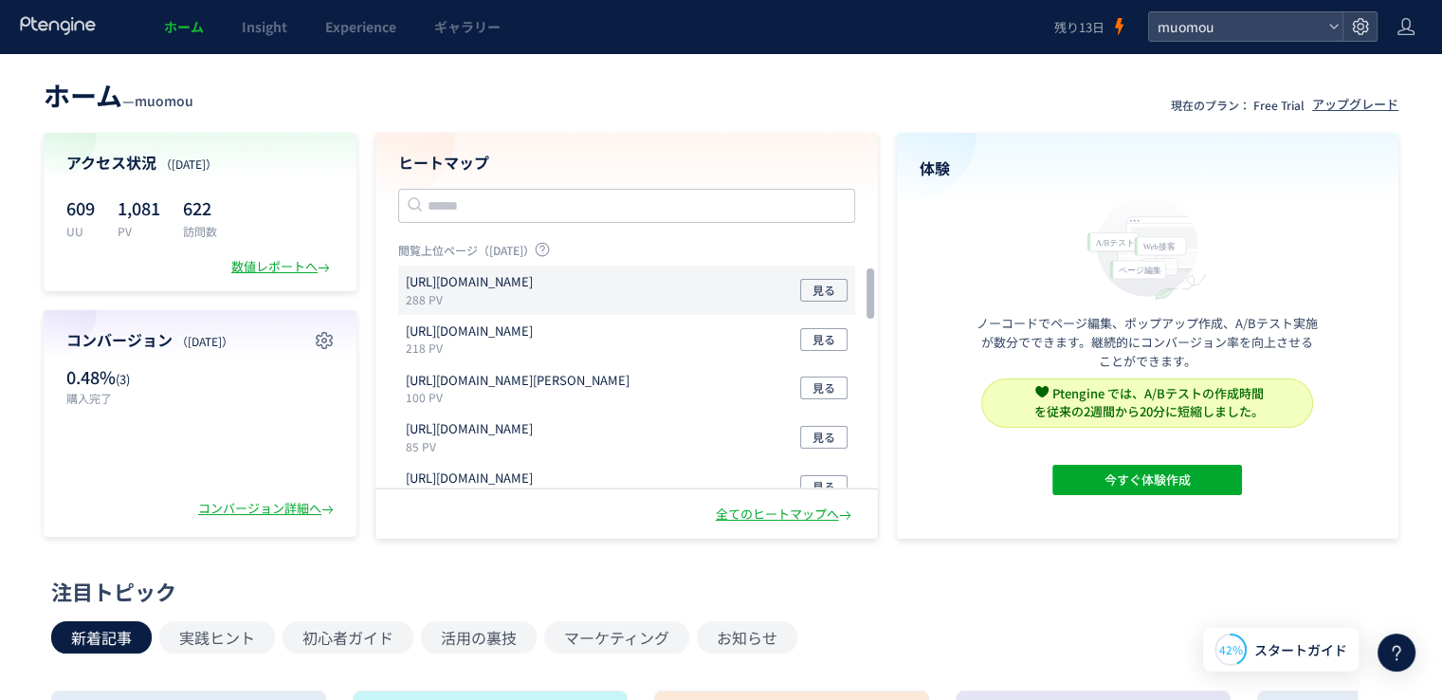
click at [788, 364] on div "https://muo-mou.com/honda 288 PV 見る" at bounding box center [626, 388] width 457 height 49
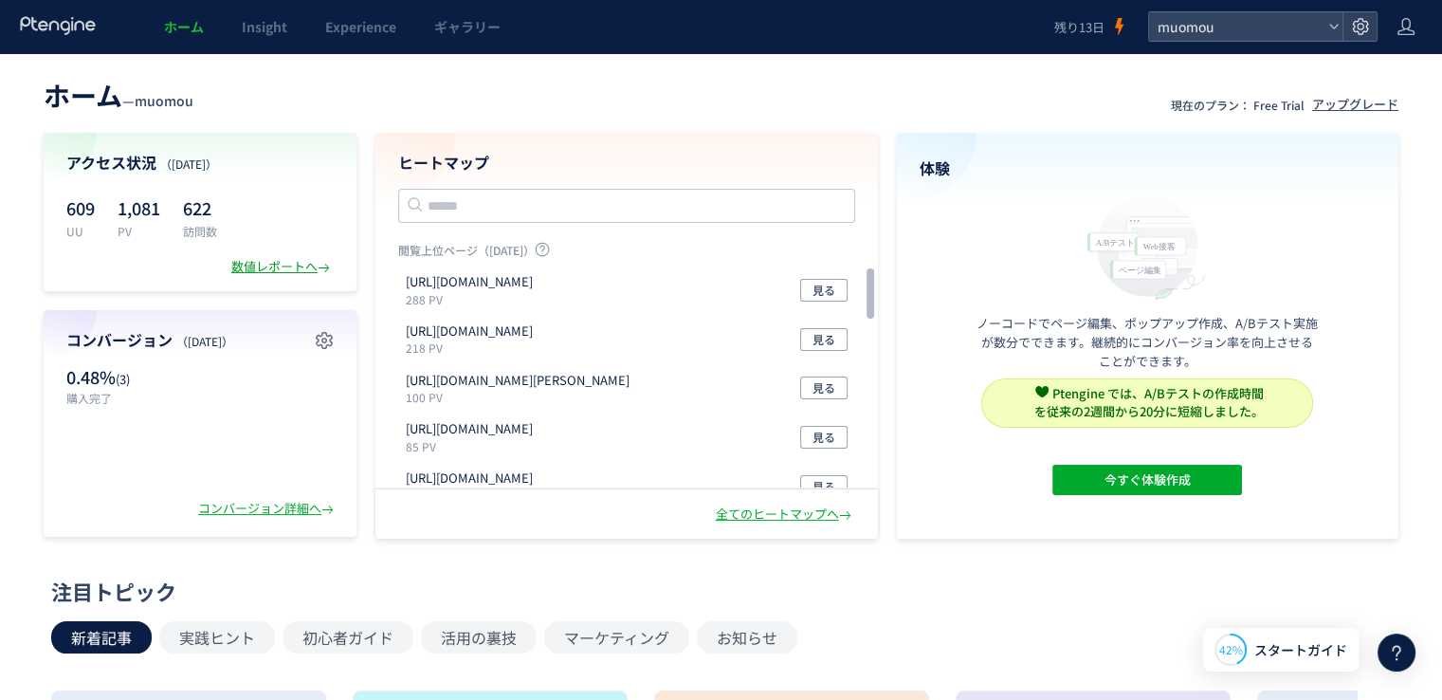
click at [310, 271] on div "数値レポートへ" at bounding box center [282, 267] width 102 height 18
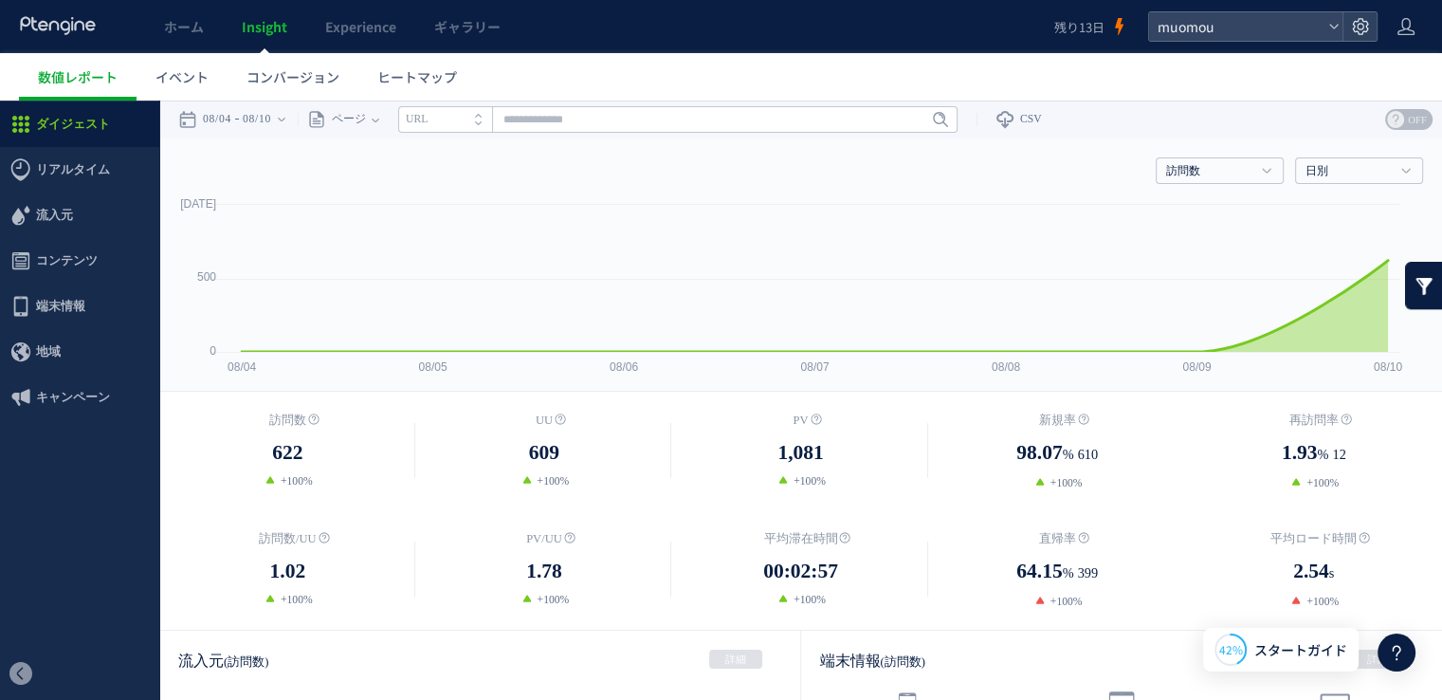
click at [1412, 285] on link at bounding box center [1424, 285] width 38 height 47
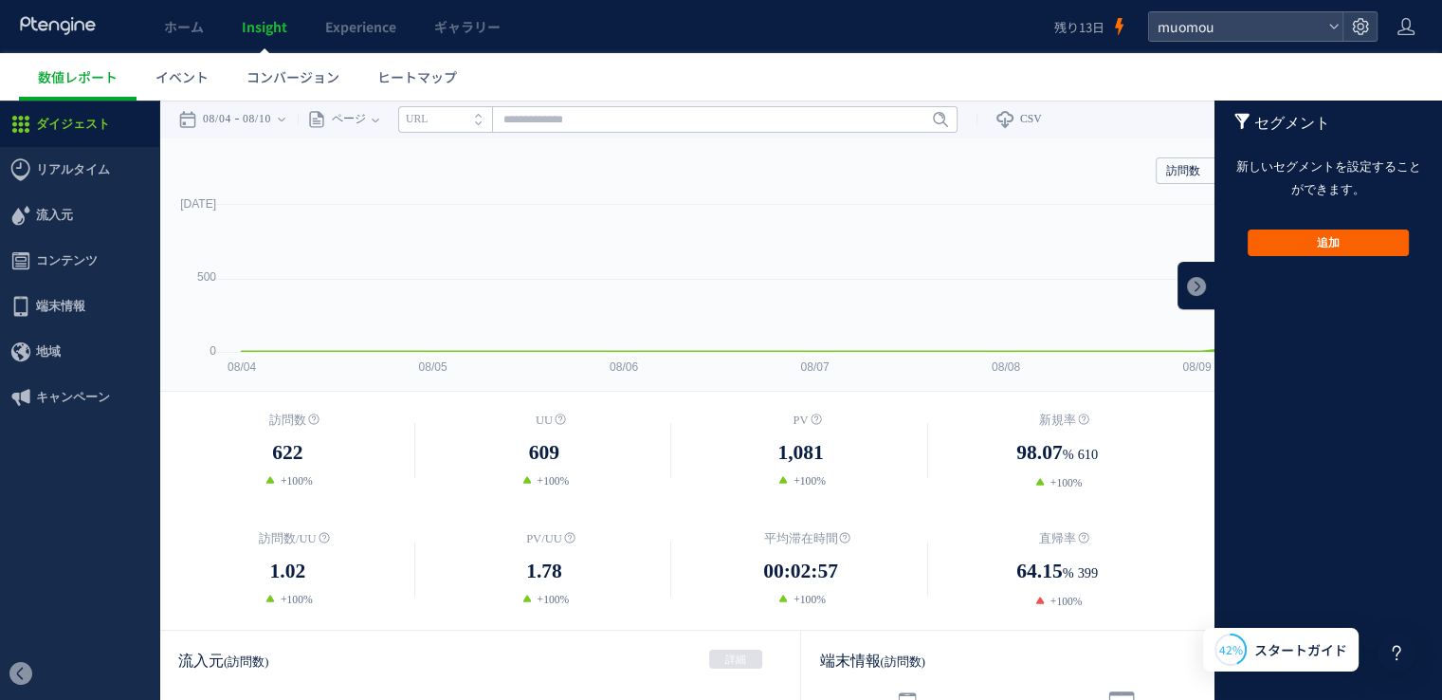
click at [1339, 239] on button "追加" at bounding box center [1328, 242] width 161 height 27
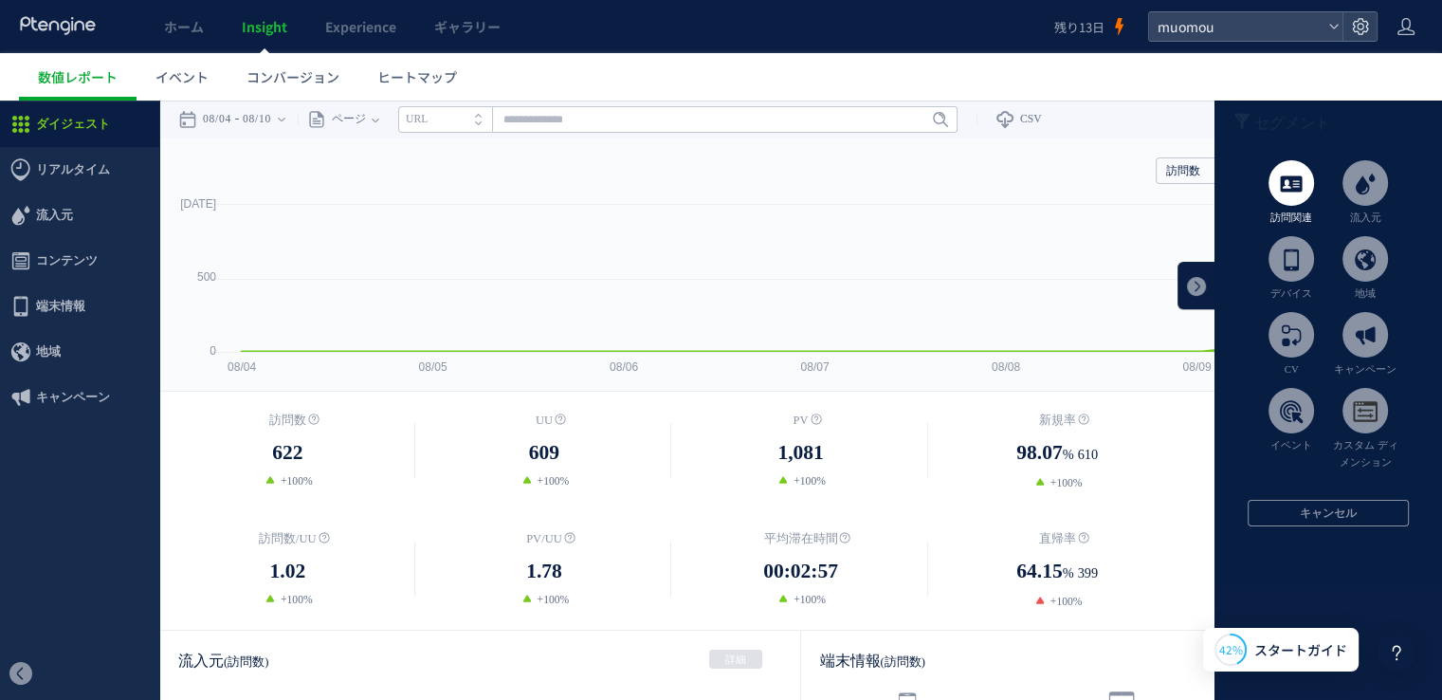
click at [1286, 205] on span at bounding box center [1292, 183] width 46 height 46
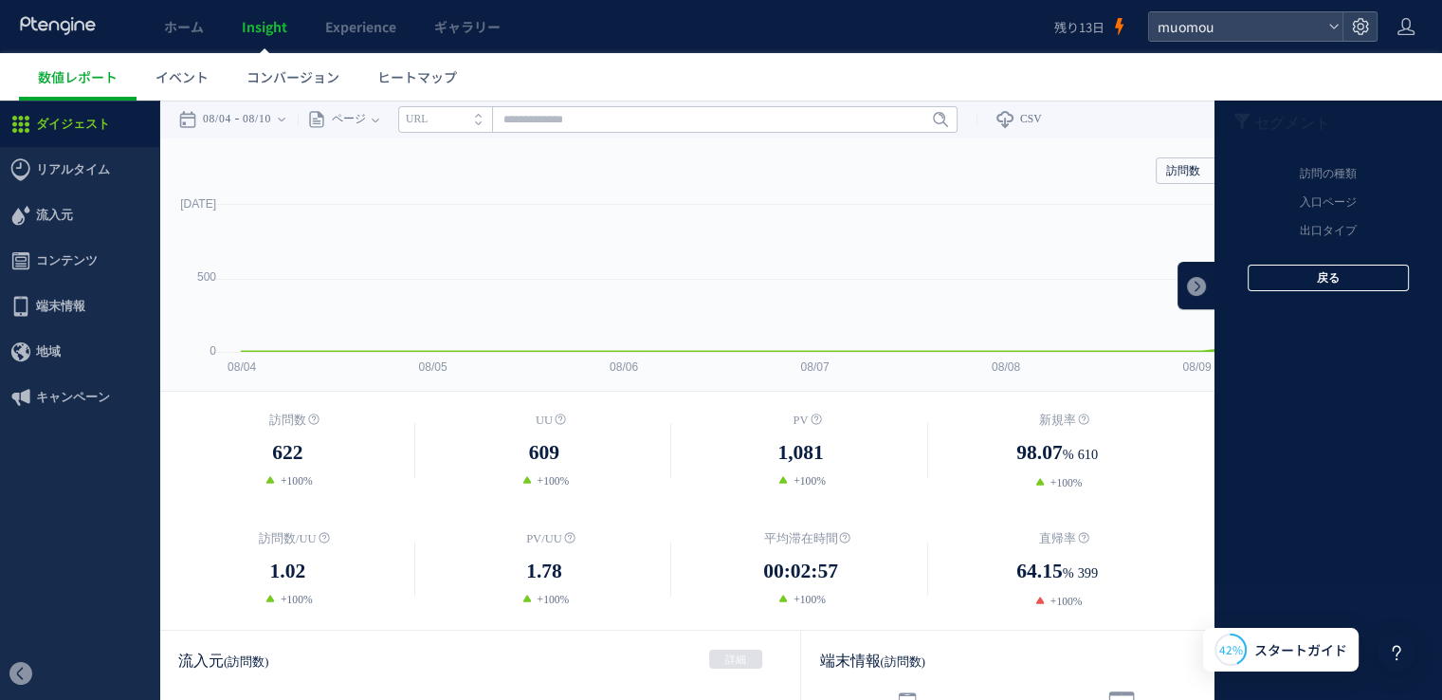
click at [1296, 274] on button "戻る" at bounding box center [1328, 278] width 161 height 27
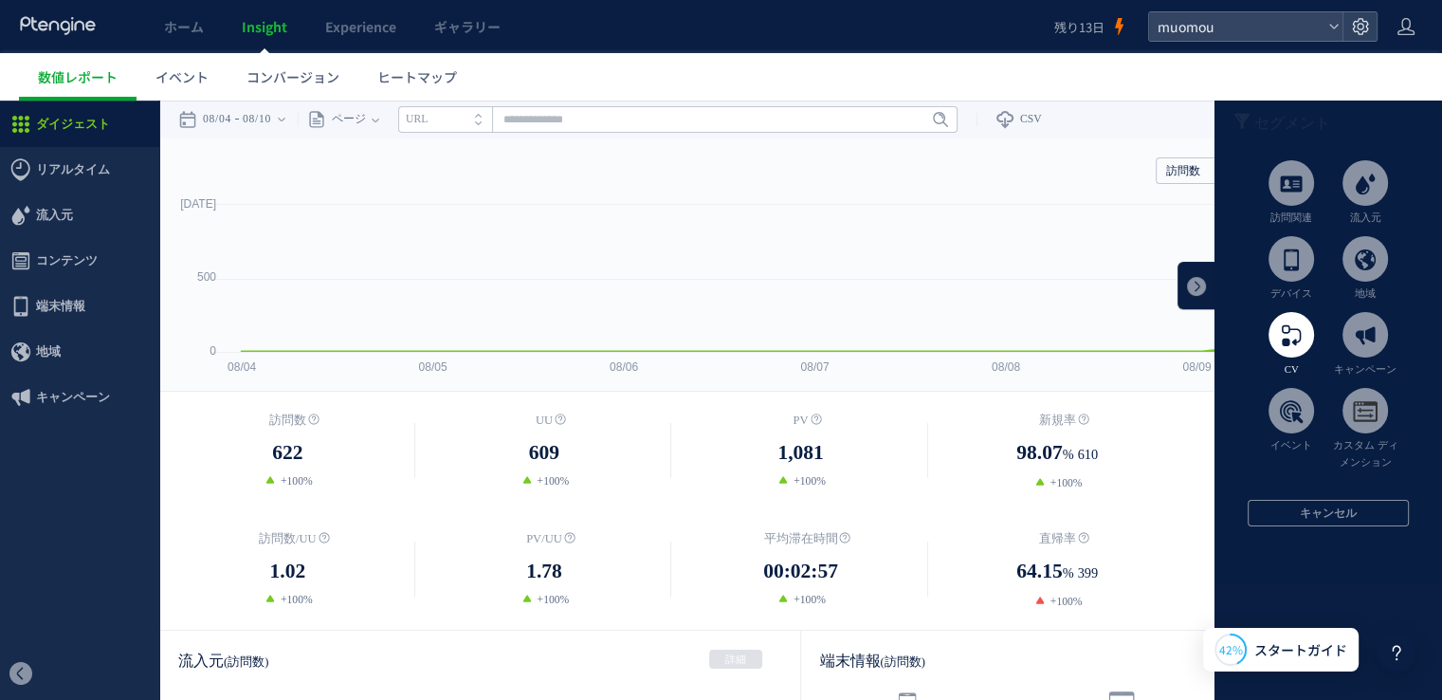
click at [1278, 329] on span at bounding box center [1292, 335] width 46 height 46
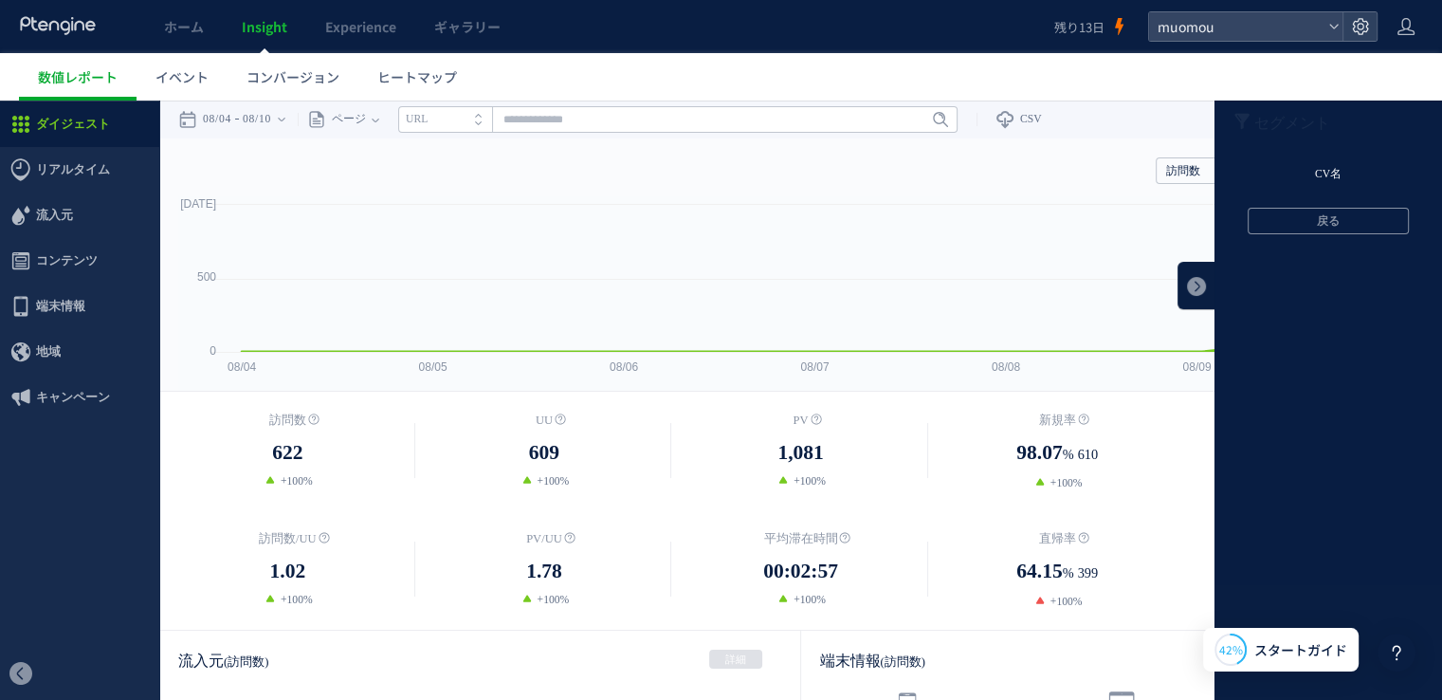
click at [1314, 177] on li "CV名" at bounding box center [1329, 174] width 228 height 28
click at [1269, 277] on label "購入完了" at bounding box center [1327, 280] width 188 height 15
click at [1233, 255] on label "以下のすべて" at bounding box center [1327, 250] width 188 height 15
click at [1233, 280] on label "購入完了" at bounding box center [1327, 280] width 188 height 15
click at [1269, 327] on button "OK" at bounding box center [1328, 331] width 161 height 27
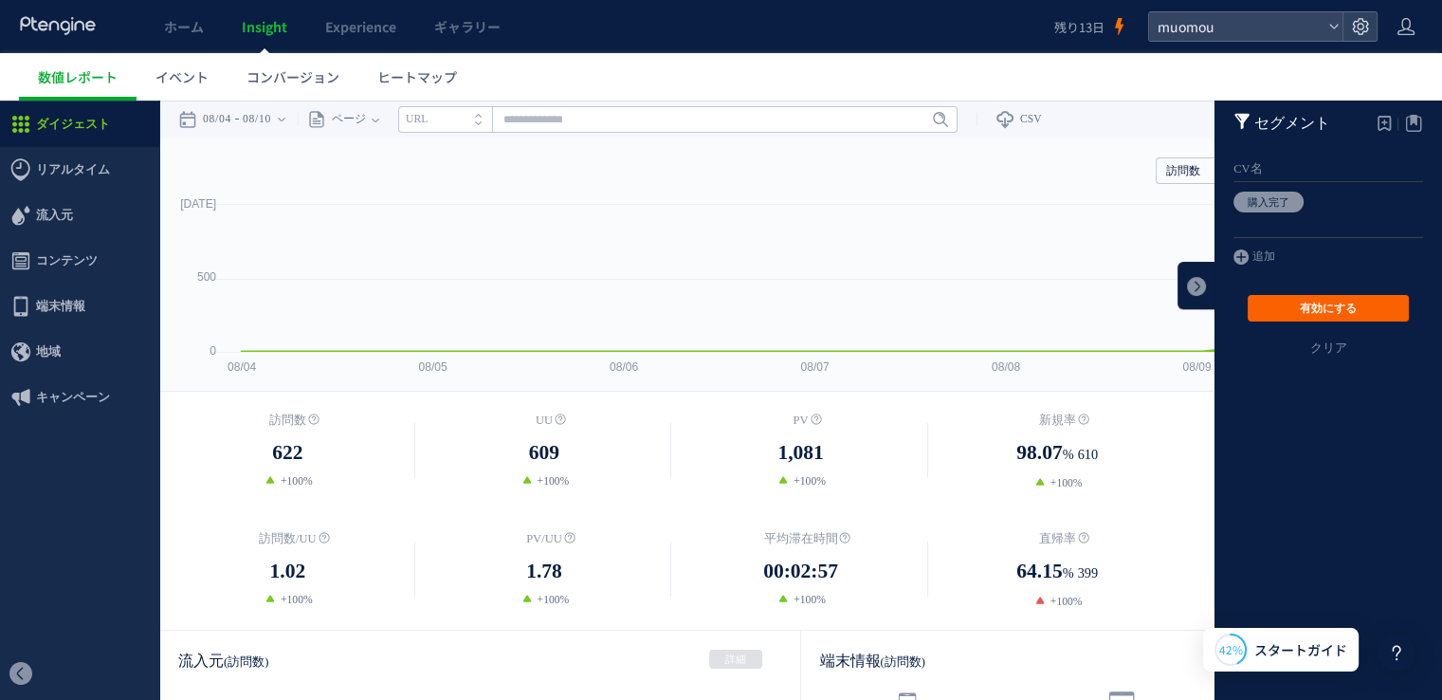
click at [1301, 310] on button "有効にする" at bounding box center [1328, 308] width 161 height 27
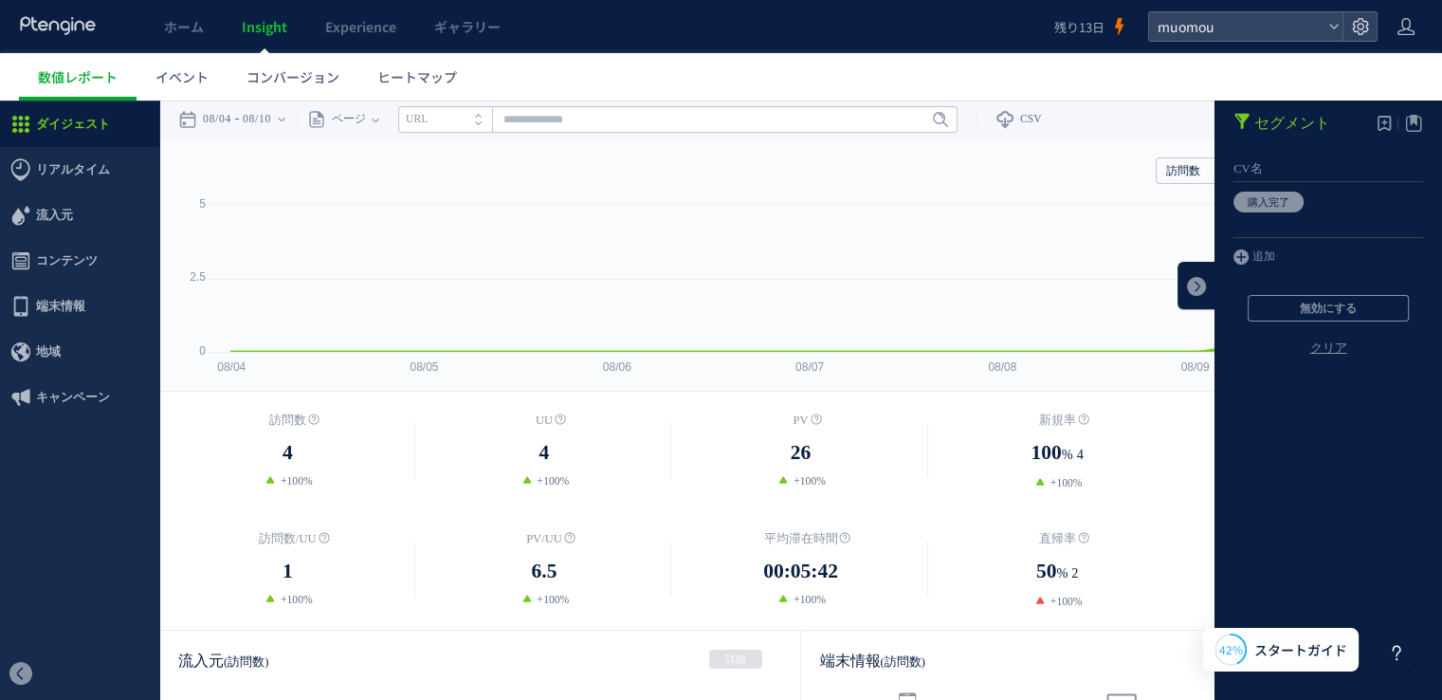
click at [1229, 345] on link "クリア" at bounding box center [1329, 363] width 228 height 46
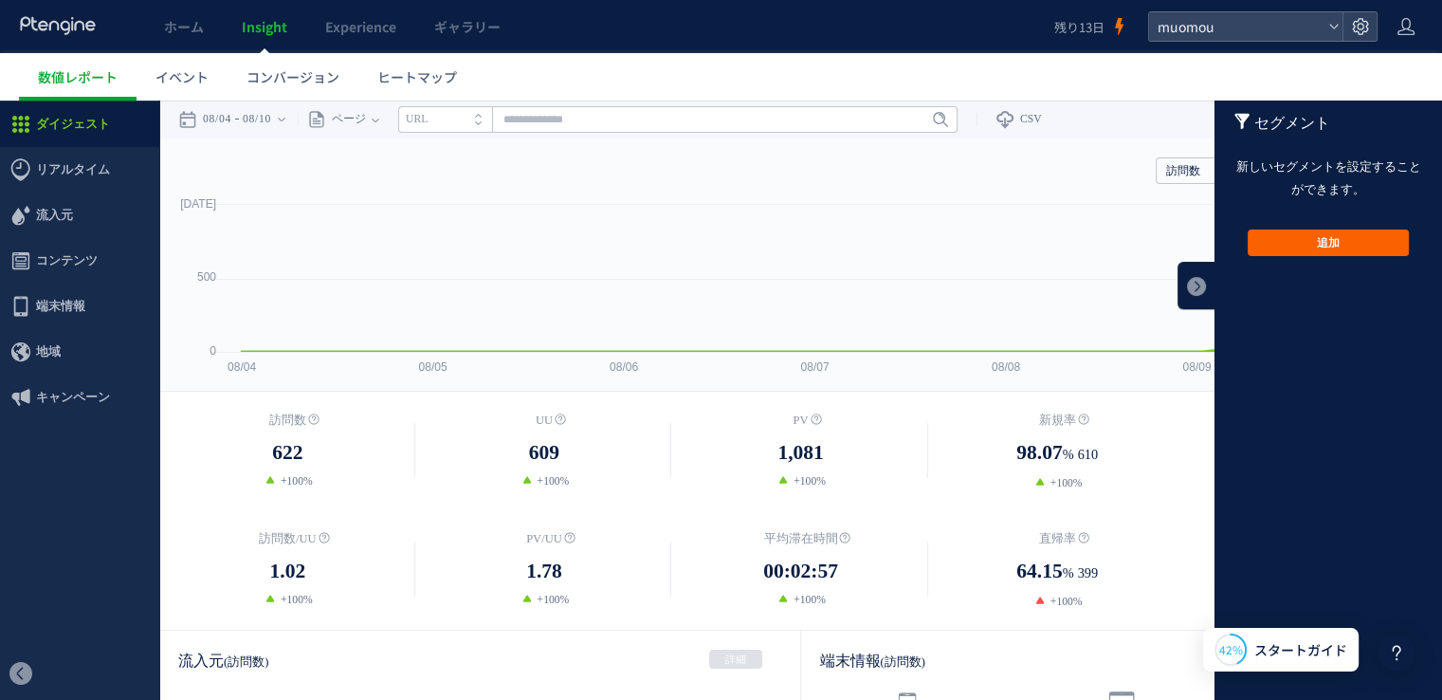
click at [1271, 247] on button "追加" at bounding box center [1328, 242] width 161 height 27
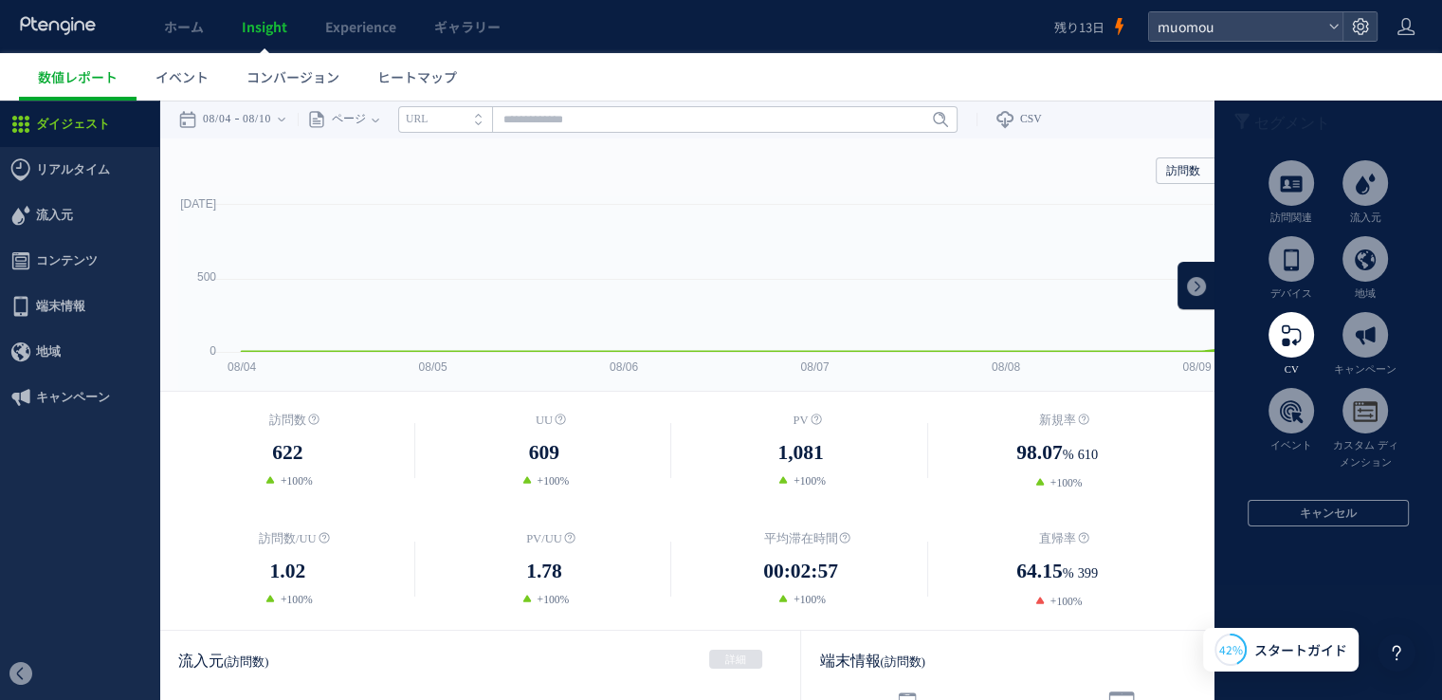
click at [1271, 333] on span at bounding box center [1292, 335] width 46 height 46
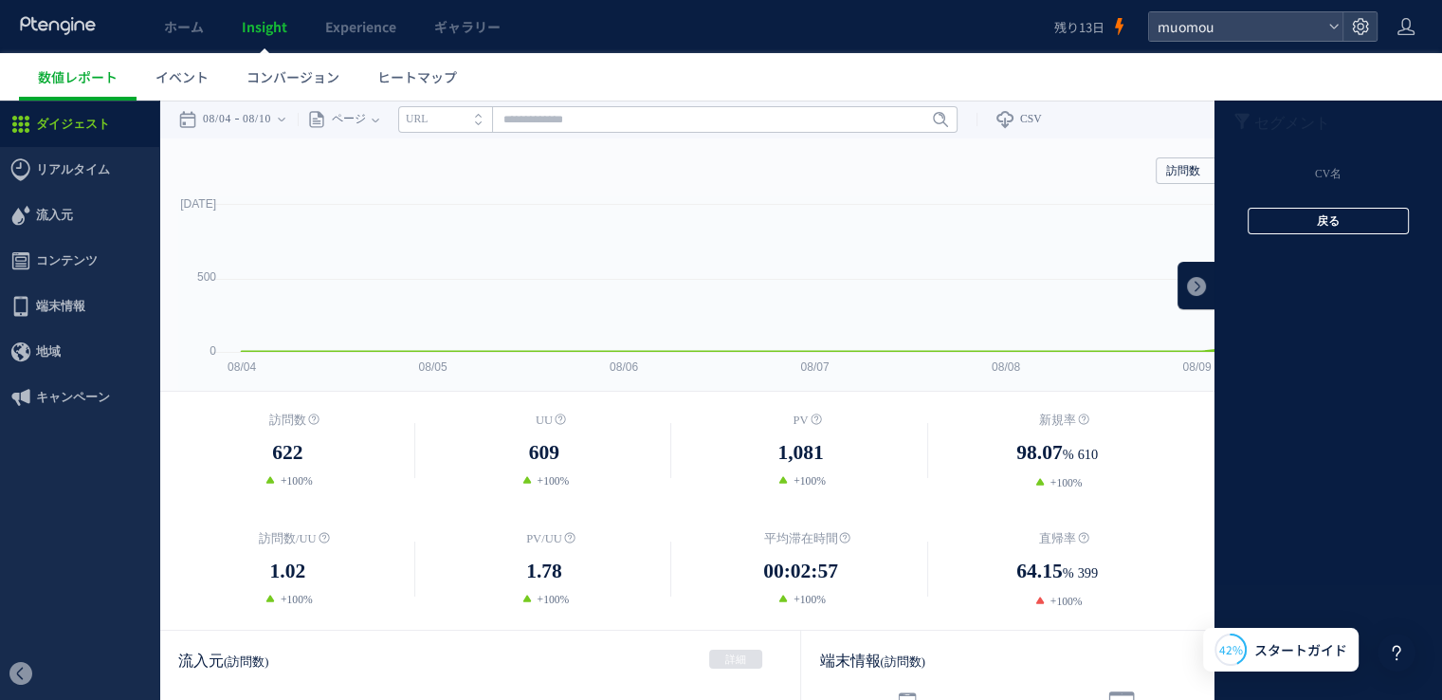
click at [1302, 219] on button "戻る" at bounding box center [1328, 221] width 161 height 27
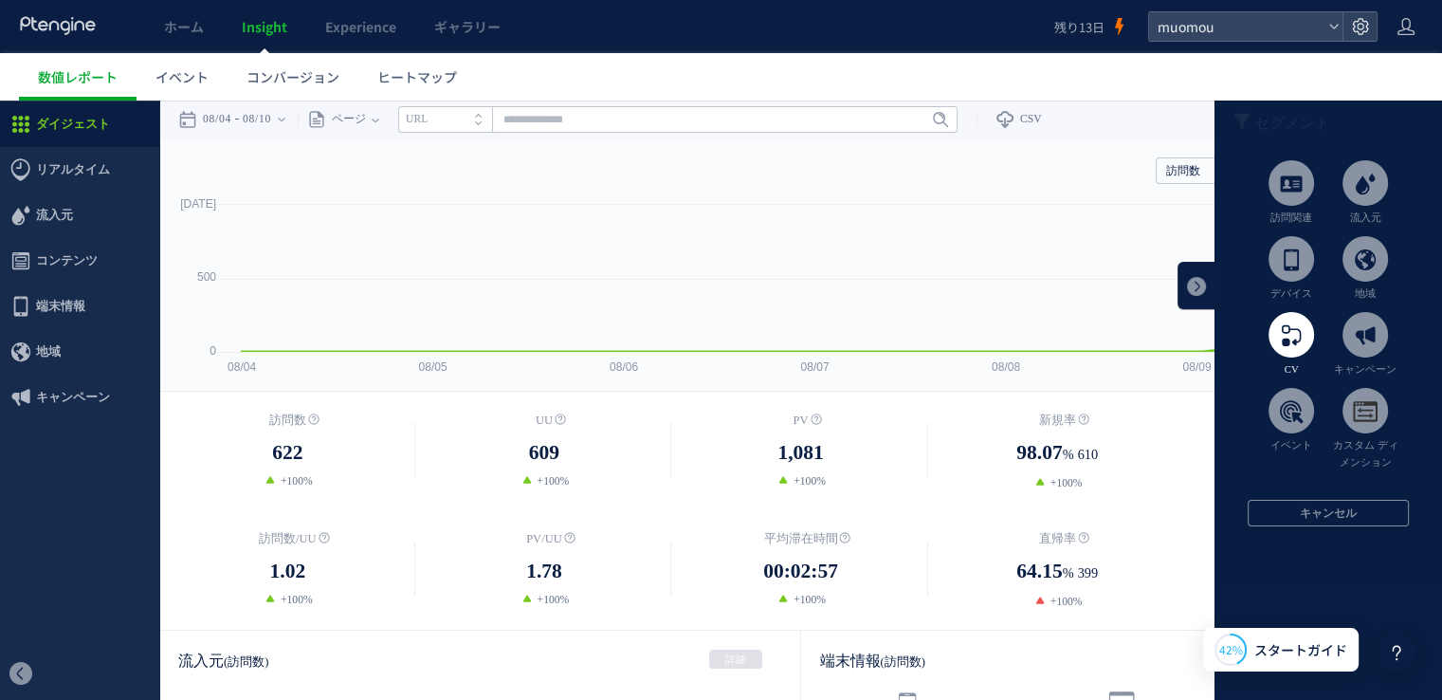
click at [1271, 350] on span at bounding box center [1292, 335] width 46 height 46
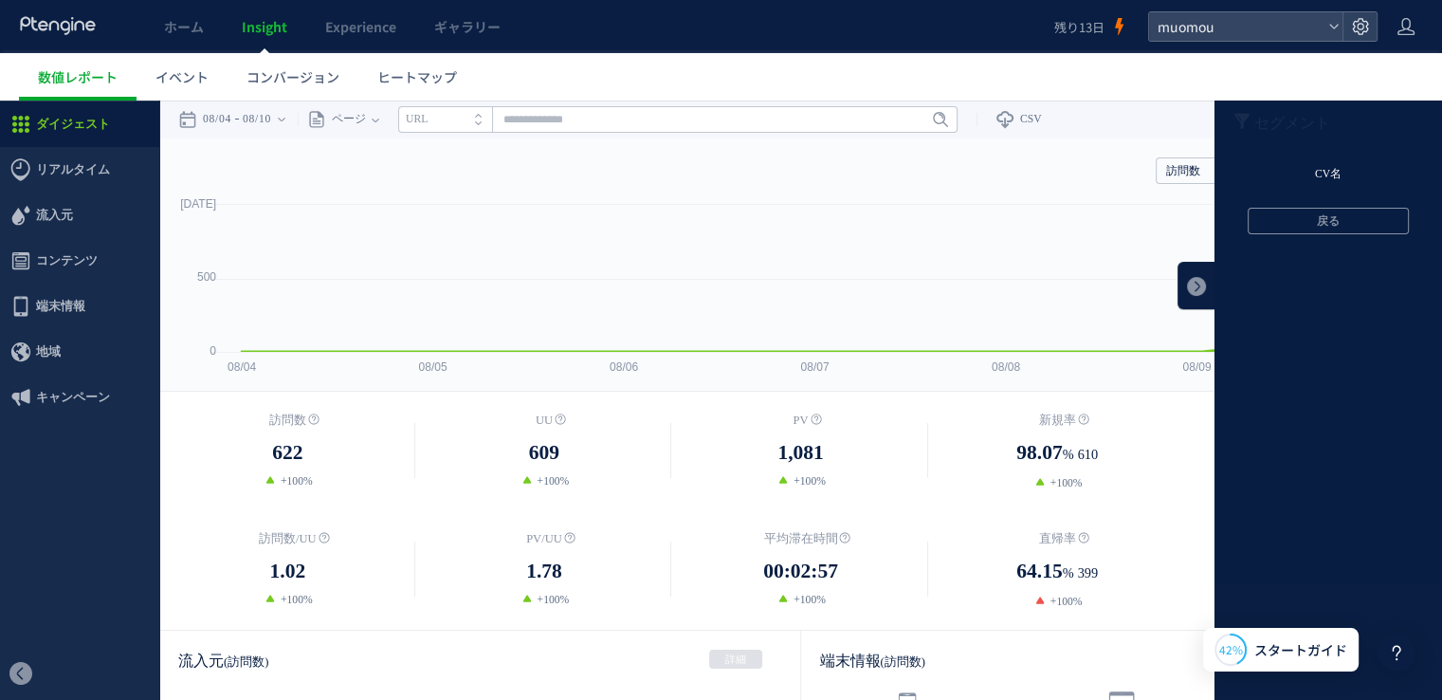
click at [1312, 174] on li "CV名" at bounding box center [1329, 174] width 228 height 28
click at [1222, 236] on article "少なくとも一つご指定ください 含む 含まない Enter 以下のすべて 購入完了 ご指定の条件に該当するデータがありません OK 戻る キャンセル" at bounding box center [1329, 284] width 228 height 248
click at [1233, 245] on label "以下のすべて" at bounding box center [1327, 250] width 188 height 15
click at [1271, 322] on button "OK" at bounding box center [1328, 331] width 161 height 27
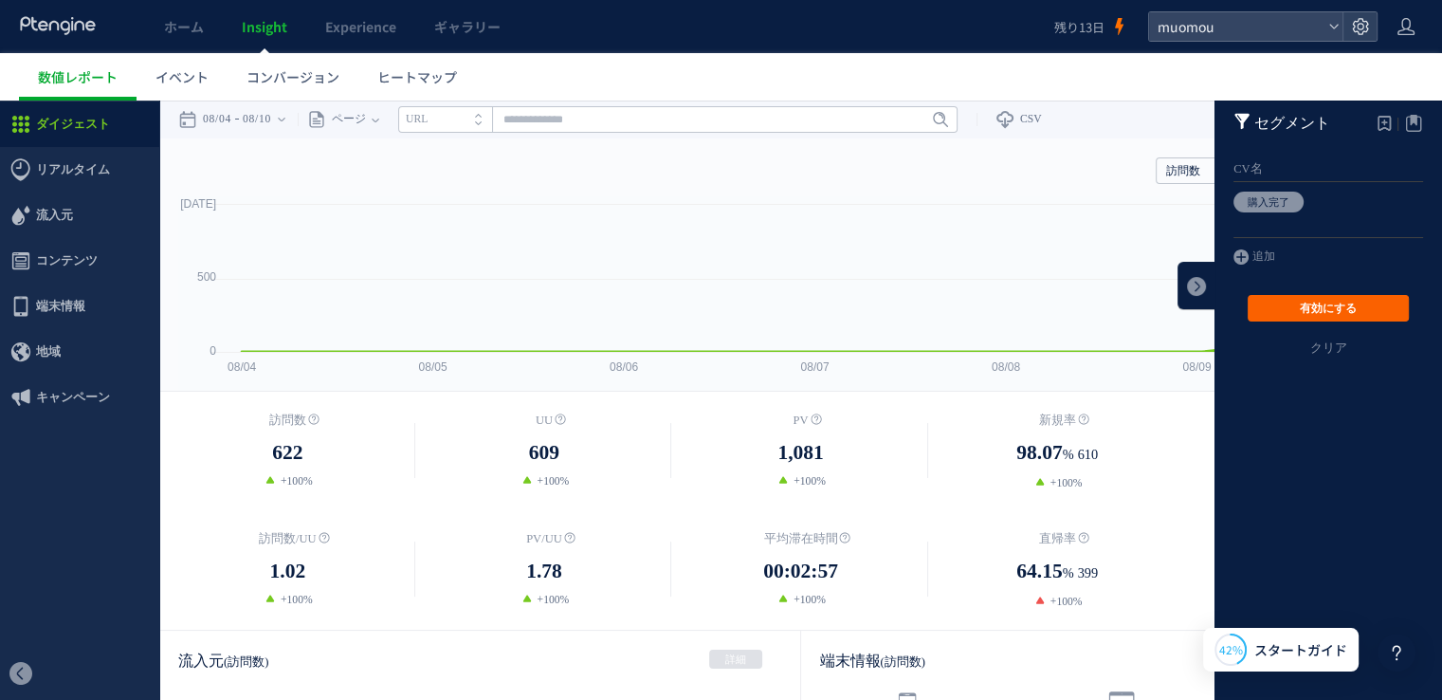
click at [1289, 312] on button "有効にする" at bounding box center [1328, 308] width 161 height 27
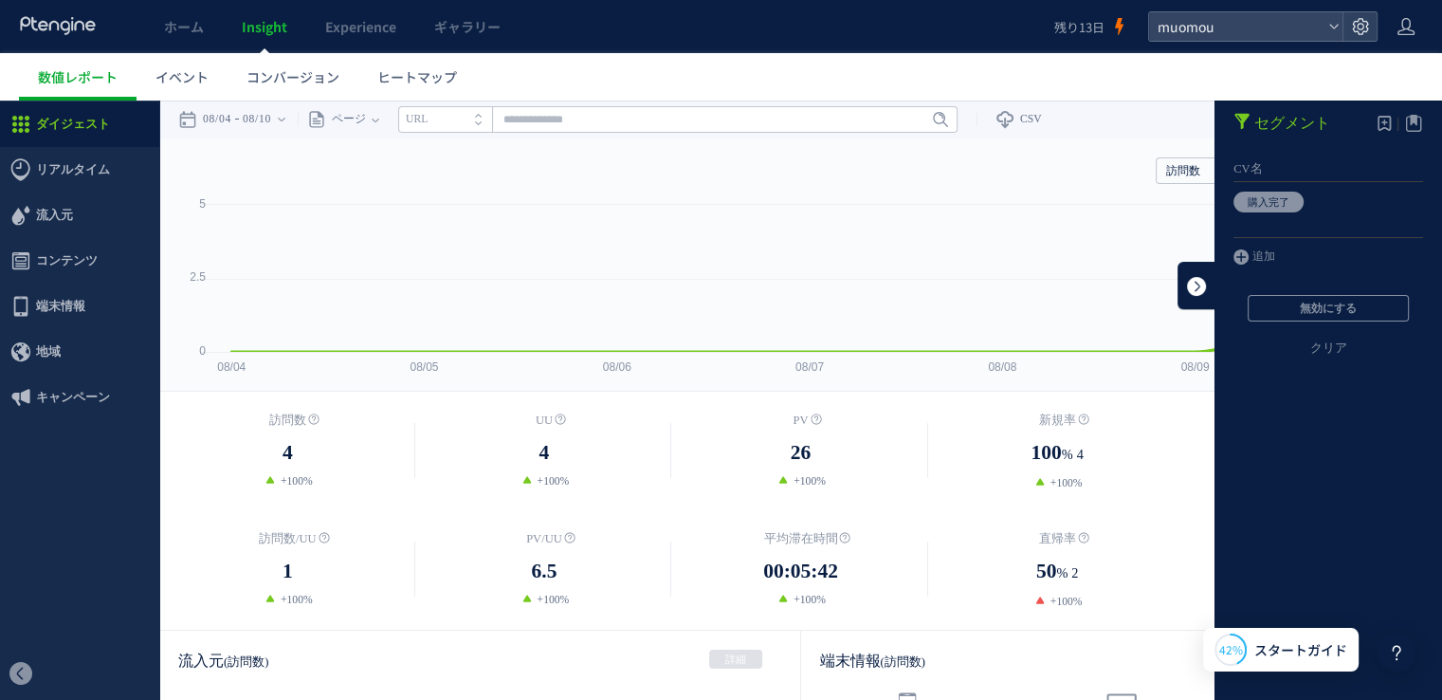
click at [1178, 276] on link at bounding box center [1197, 285] width 38 height 47
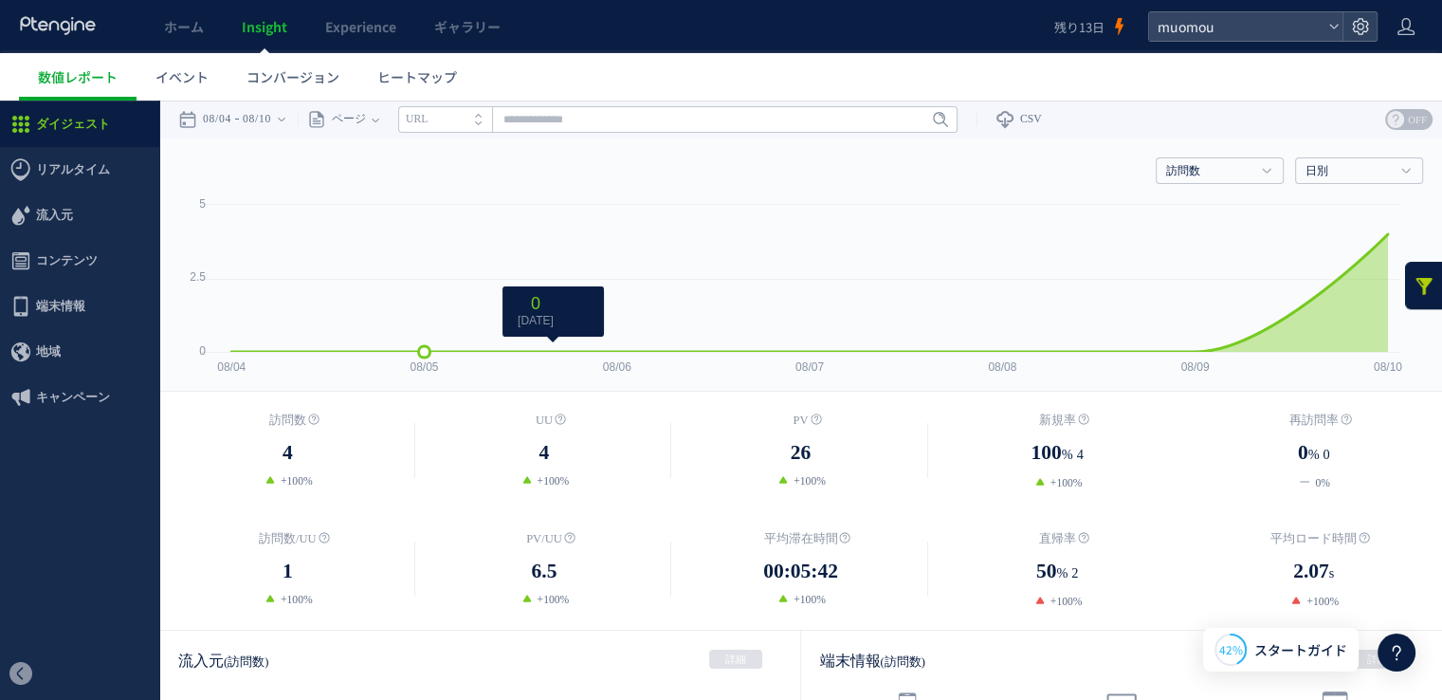
scroll to position [13, 0]
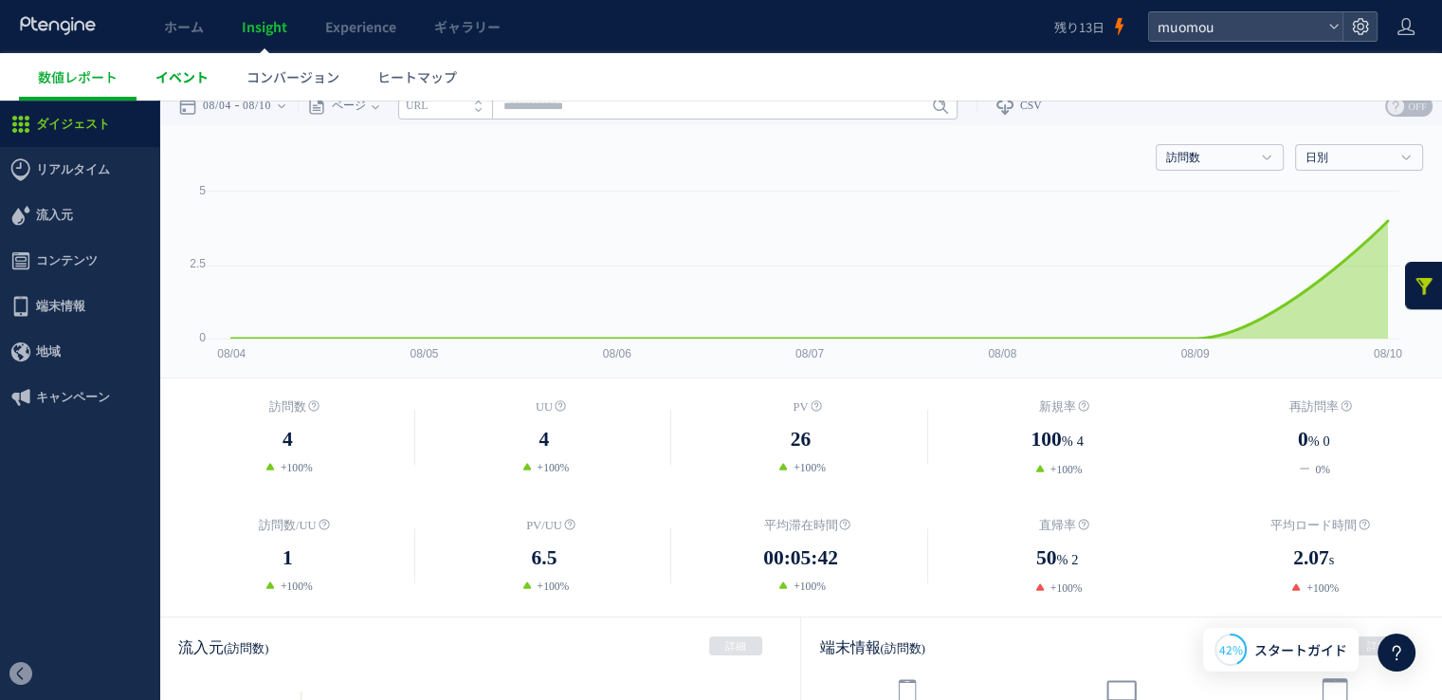
click at [194, 73] on span "イベント" at bounding box center [181, 76] width 53 height 19
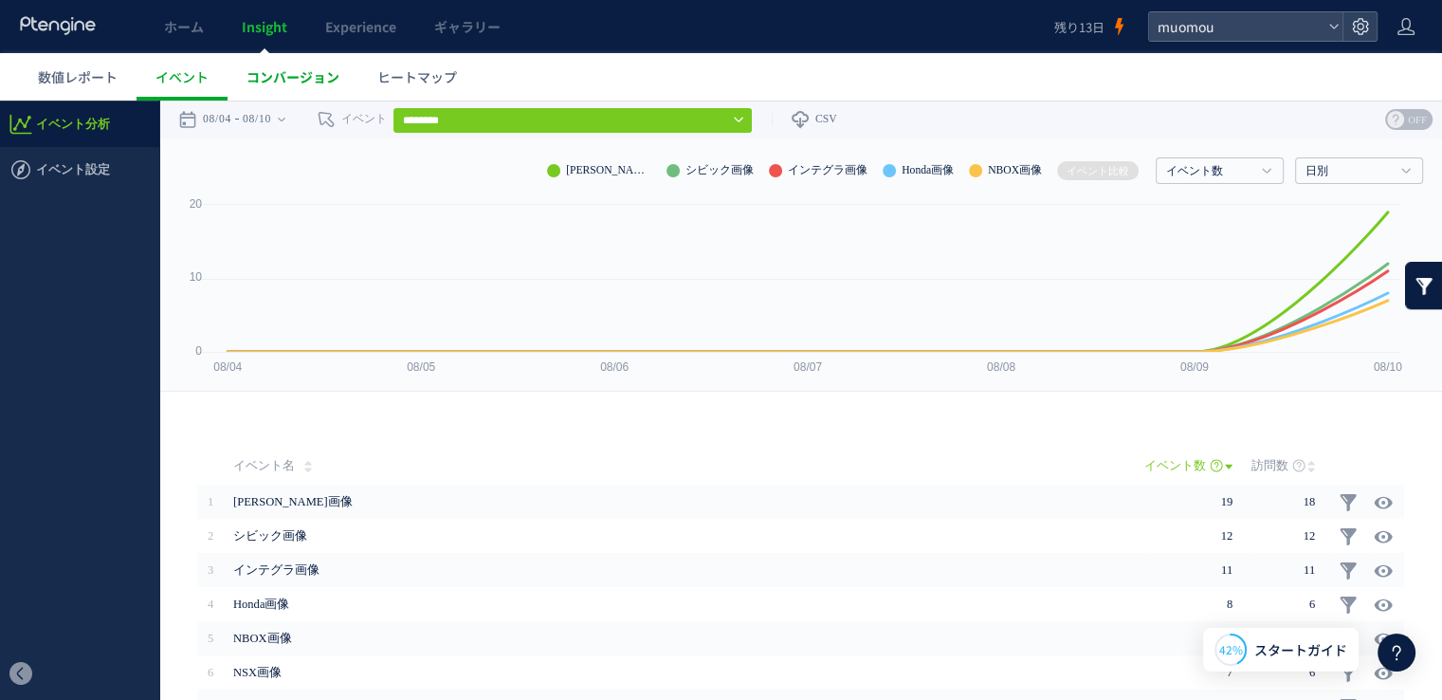
click at [272, 85] on span "コンバージョン" at bounding box center [293, 76] width 93 height 19
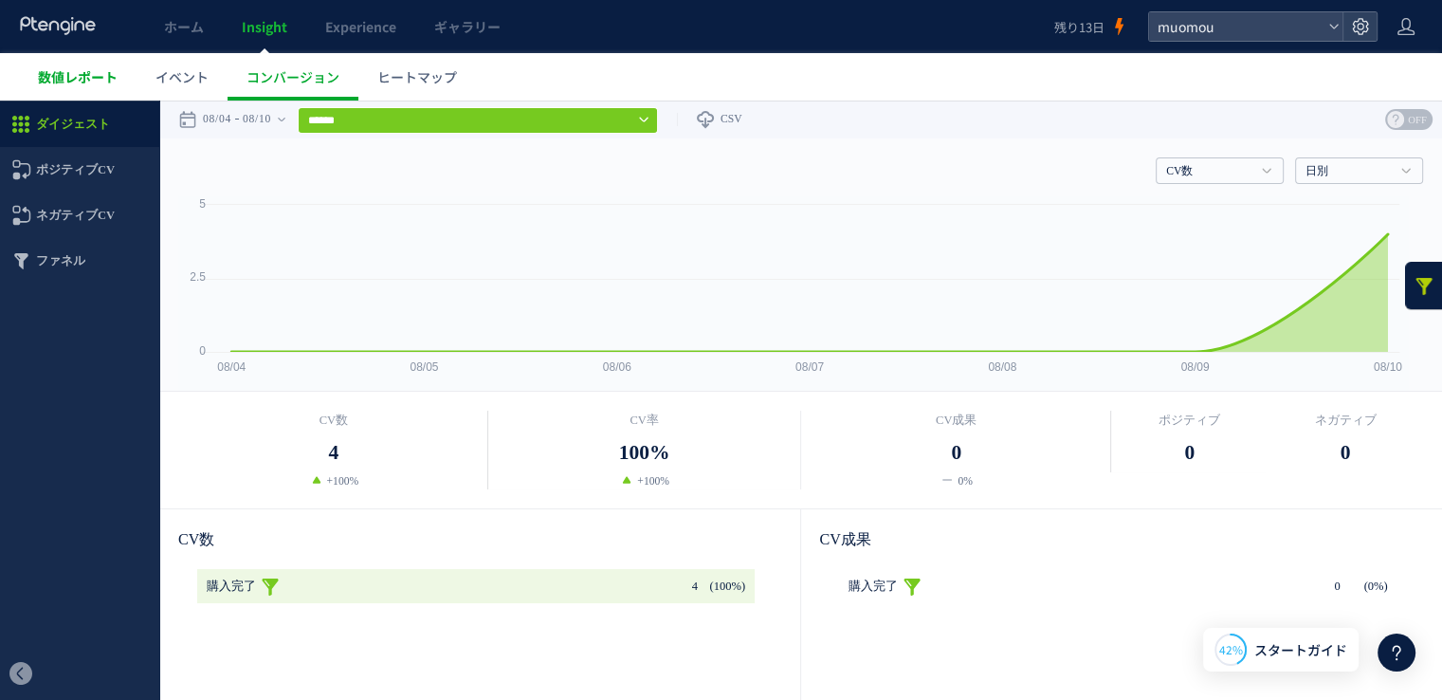
click at [108, 82] on span "数値レポート" at bounding box center [78, 76] width 80 height 19
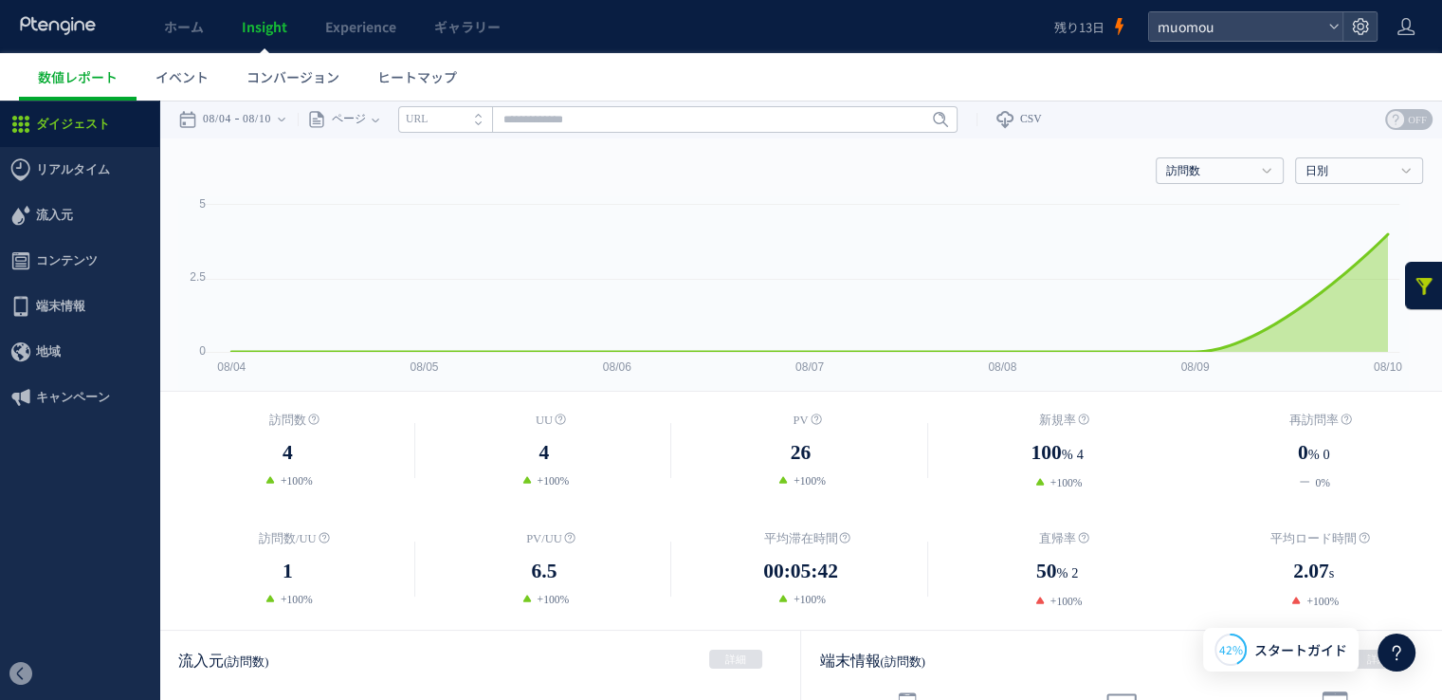
click at [1418, 284] on link at bounding box center [1424, 285] width 38 height 47
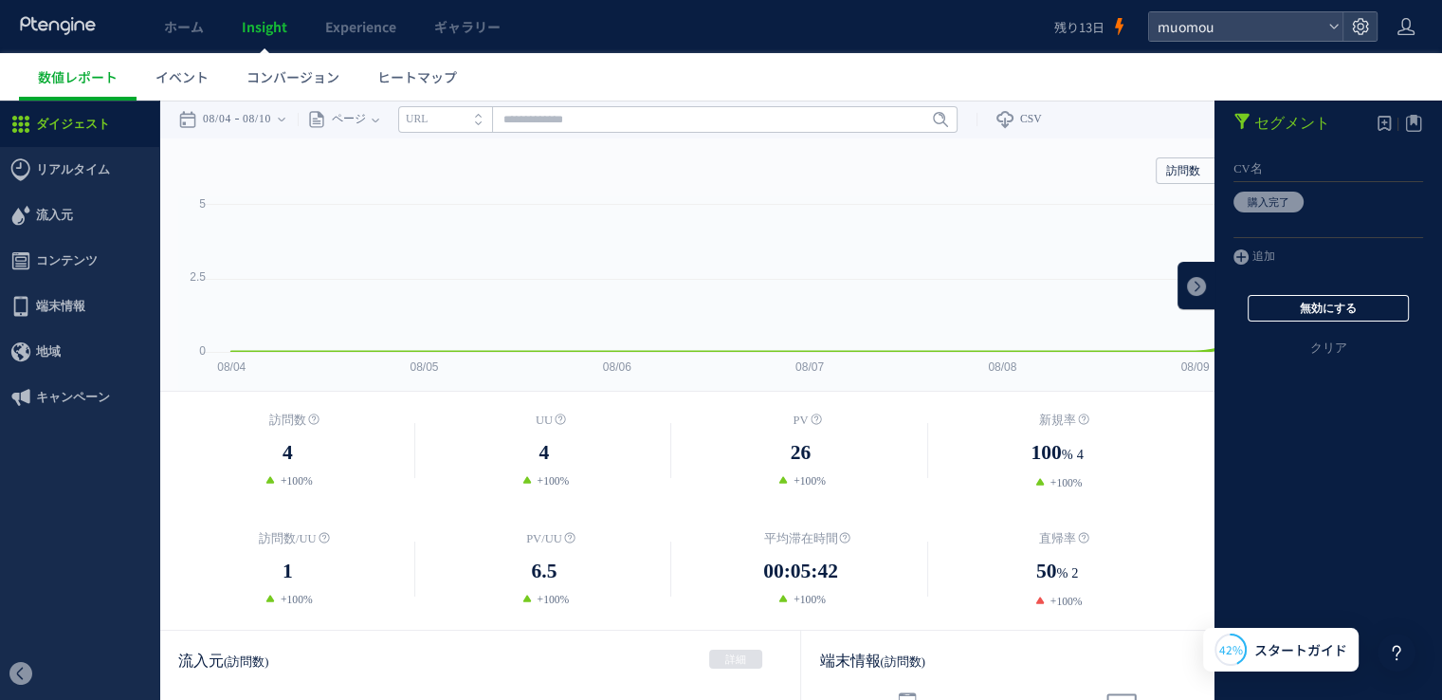
click at [1383, 315] on button "無効にする" at bounding box center [1328, 308] width 161 height 27
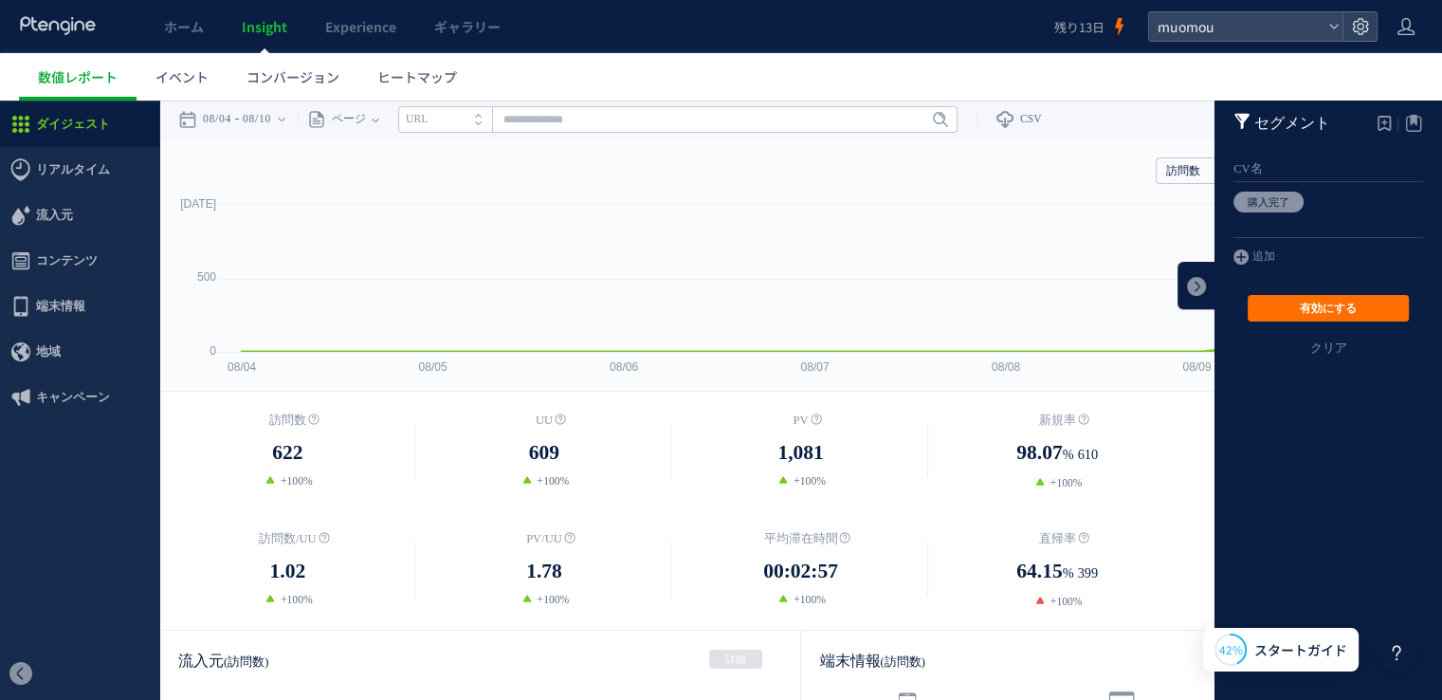
click at [1116, 405] on div "訪問数 622 +100% [GEOGRAPHIC_DATA] 609" at bounding box center [800, 511] width 1283 height 238
click at [1124, 391] on div "訪問数 訪問数 [GEOGRAPHIC_DATA] PV 新規率 再訪問率 訪問数/UU PV/UU 平均滞在時間 直帰率 平均ロード時間 0" at bounding box center [800, 264] width 1283 height 253
click at [1196, 301] on link at bounding box center [1197, 285] width 38 height 47
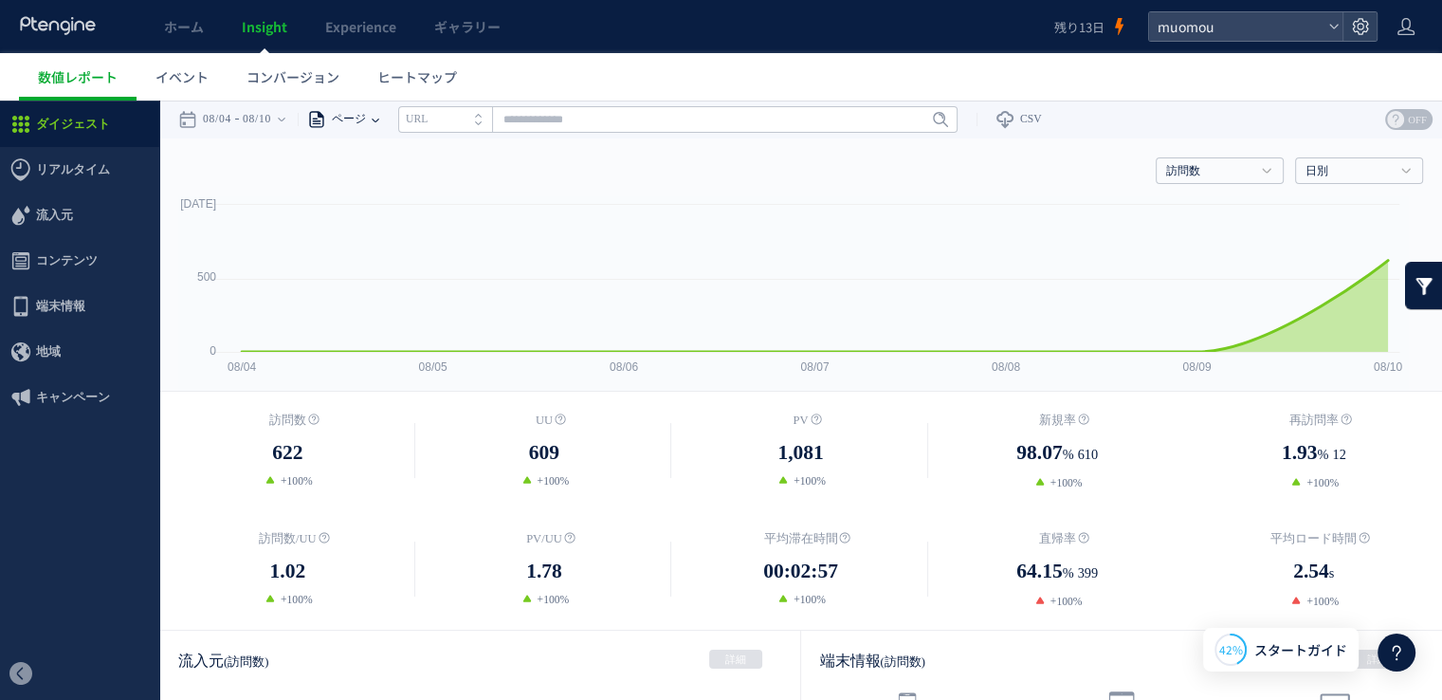
click at [359, 119] on span "ページ" at bounding box center [346, 119] width 40 height 38
click at [187, 49] on link "ホーム" at bounding box center [184, 26] width 78 height 53
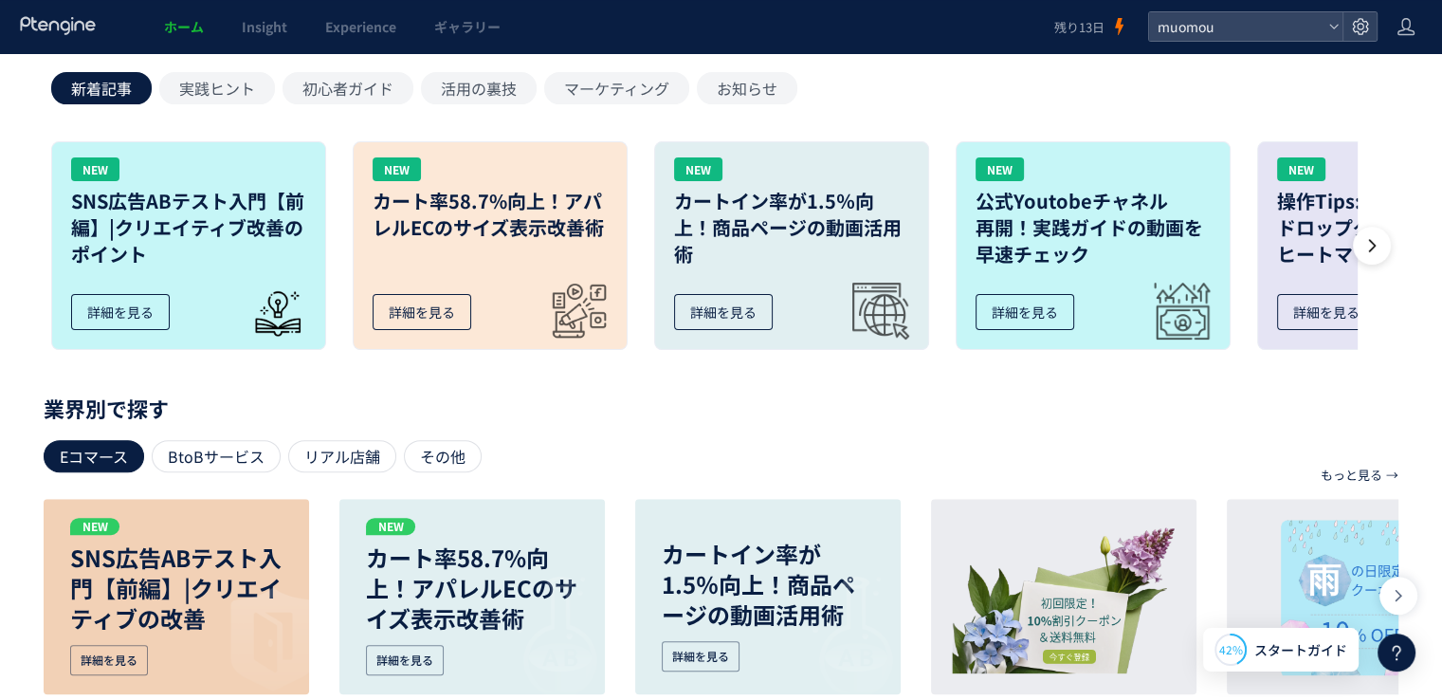
scroll to position [550, 0]
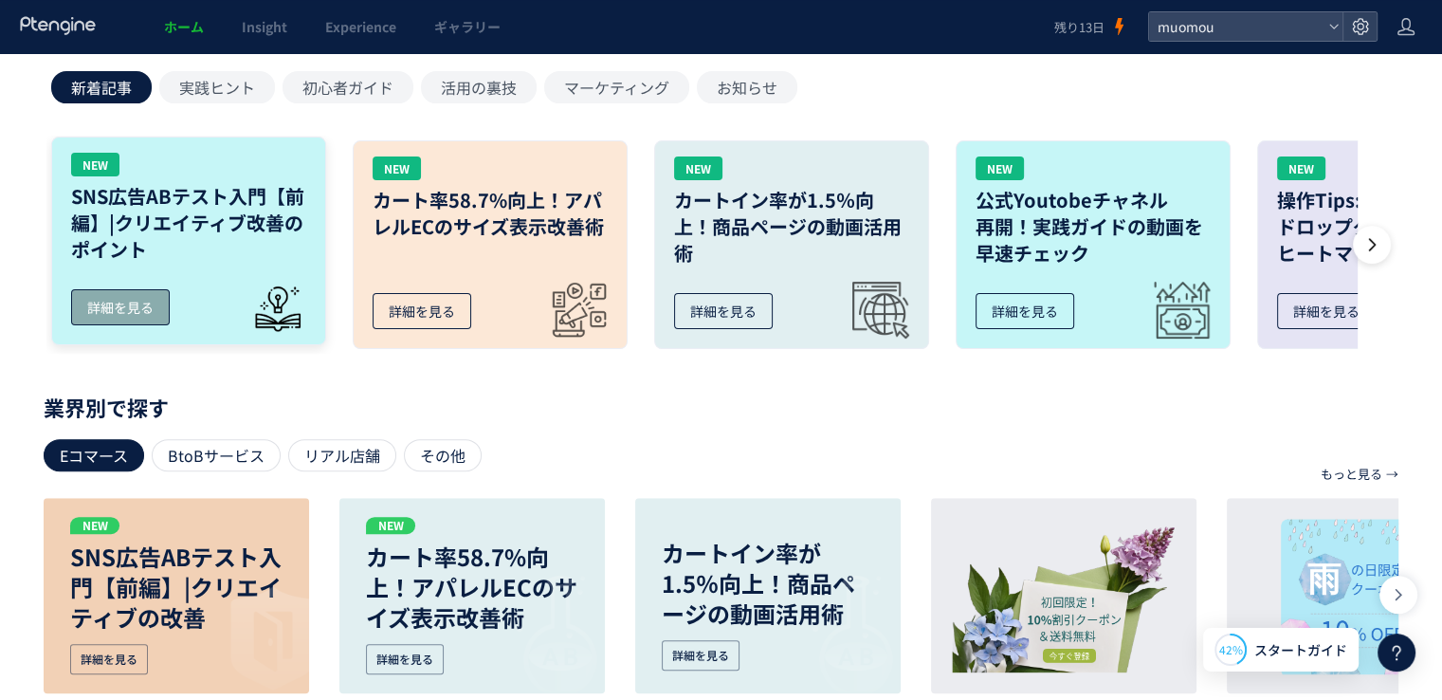
click at [149, 238] on h3 "SNS広告ABテスト入門【前編】|クリエイティブ改善のポイント" at bounding box center [188, 223] width 235 height 80
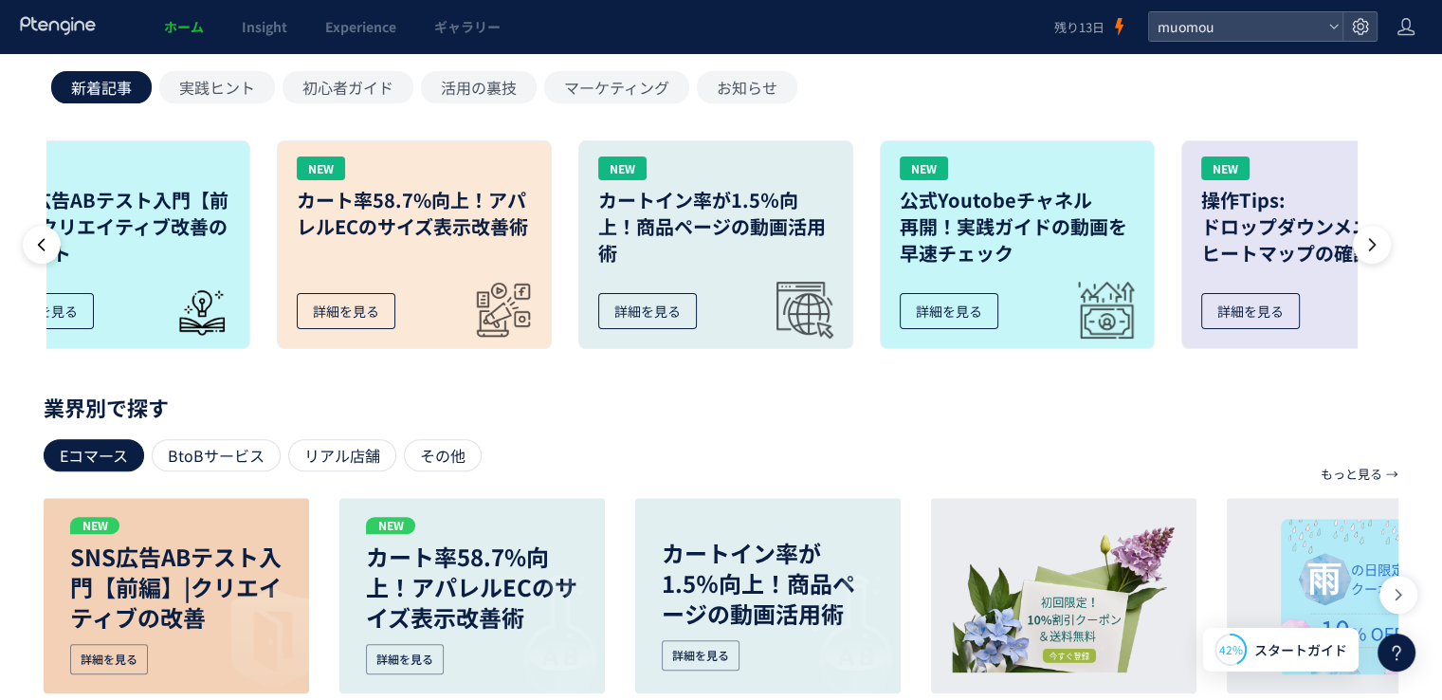
scroll to position [0, 0]
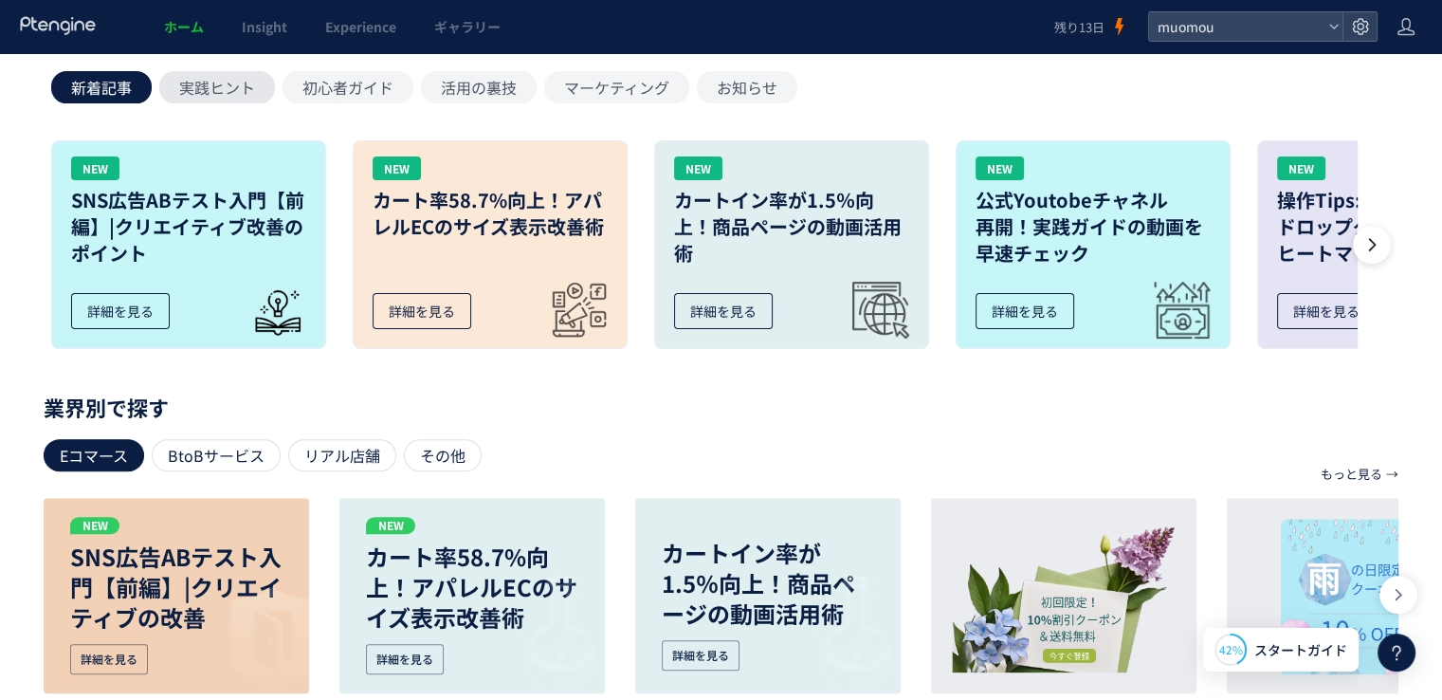
click at [215, 89] on button "実践ヒント" at bounding box center [217, 87] width 116 height 32
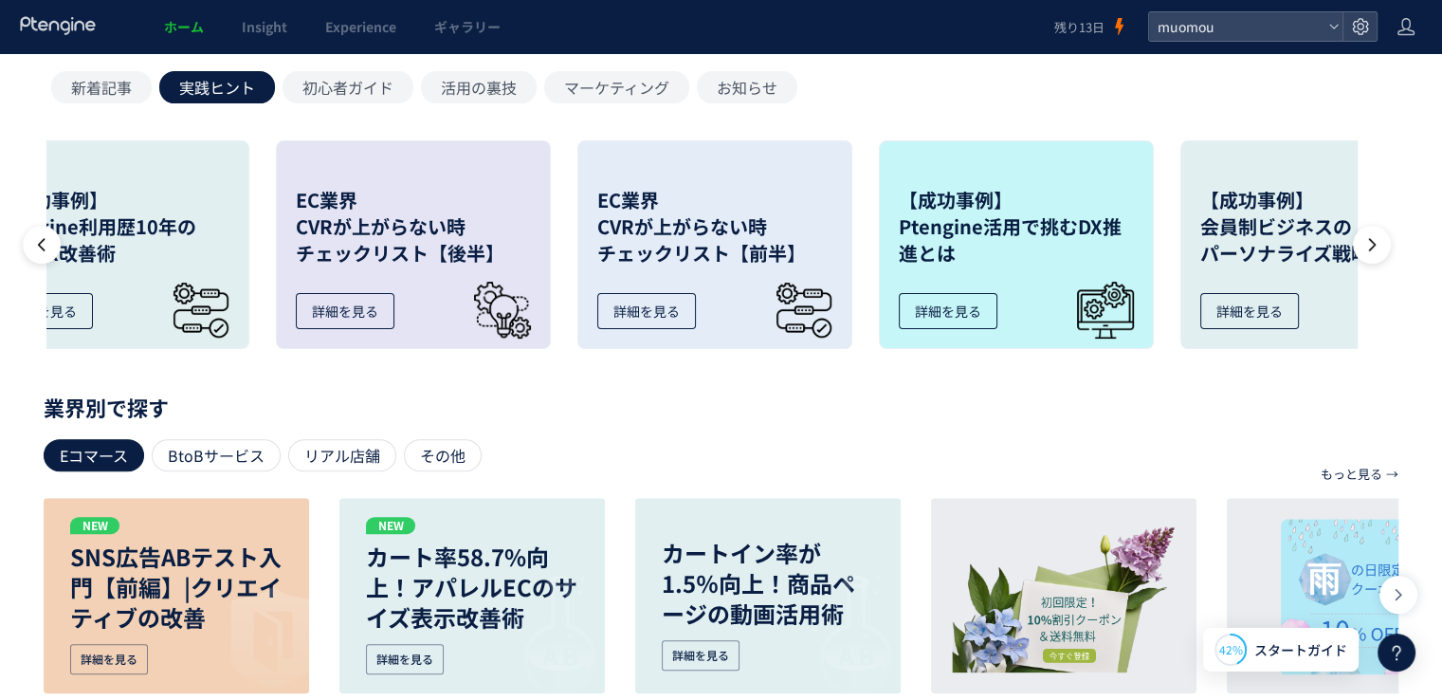
scroll to position [0, 1892]
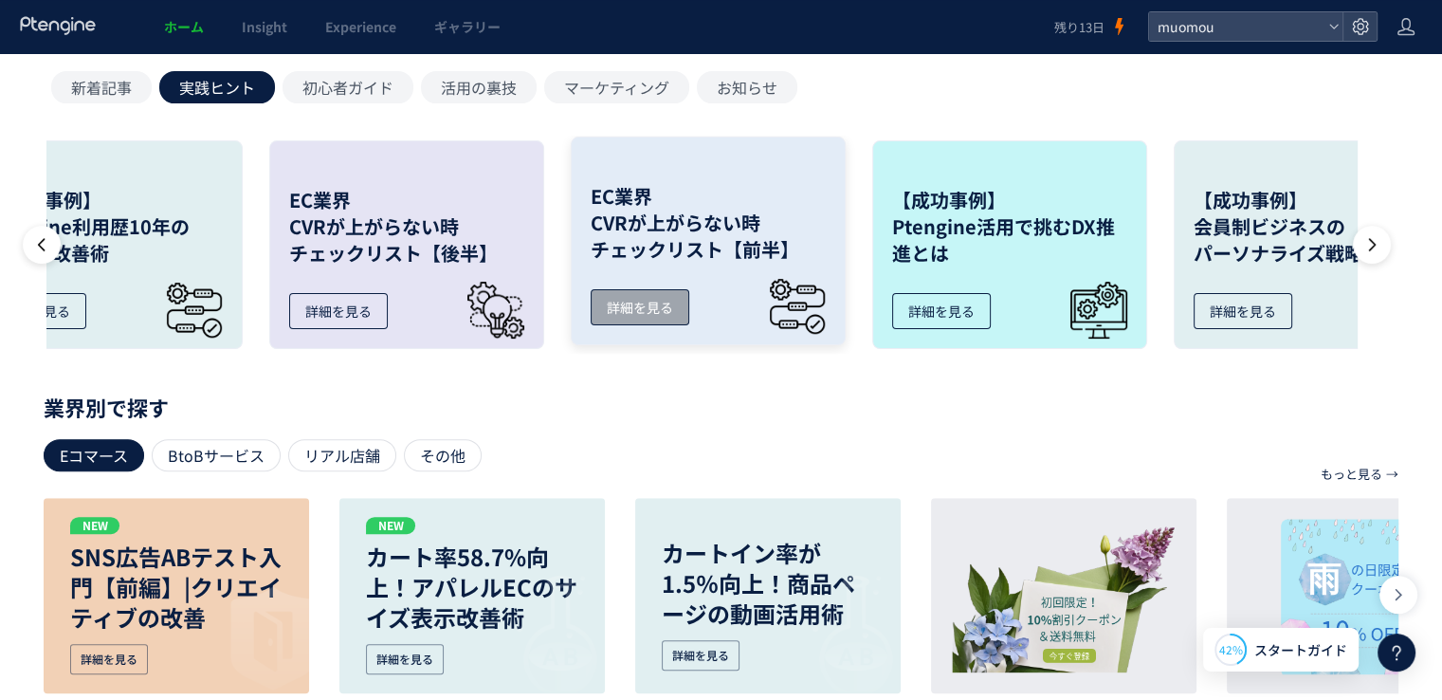
click at [664, 256] on h3 "EC業界 CVRが上がらない時 チェックリスト【前半】" at bounding box center [708, 223] width 235 height 80
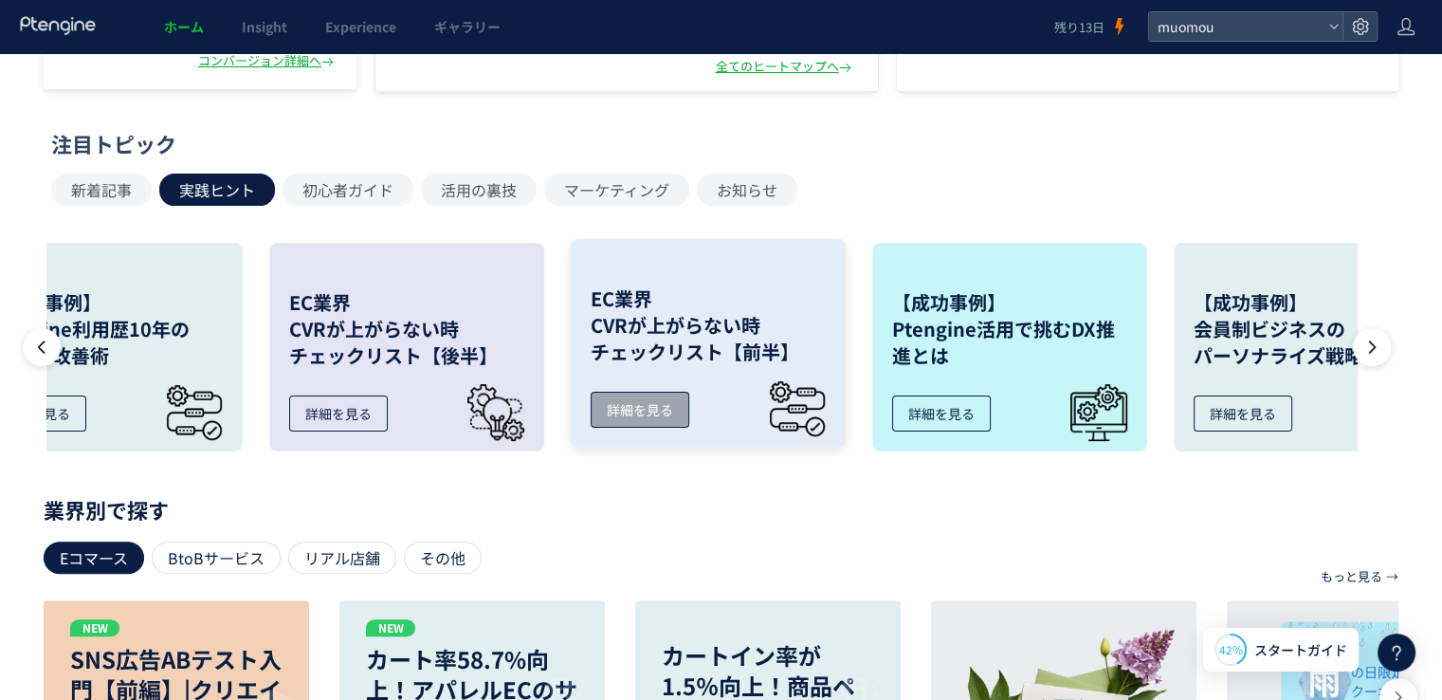
scroll to position [435, 0]
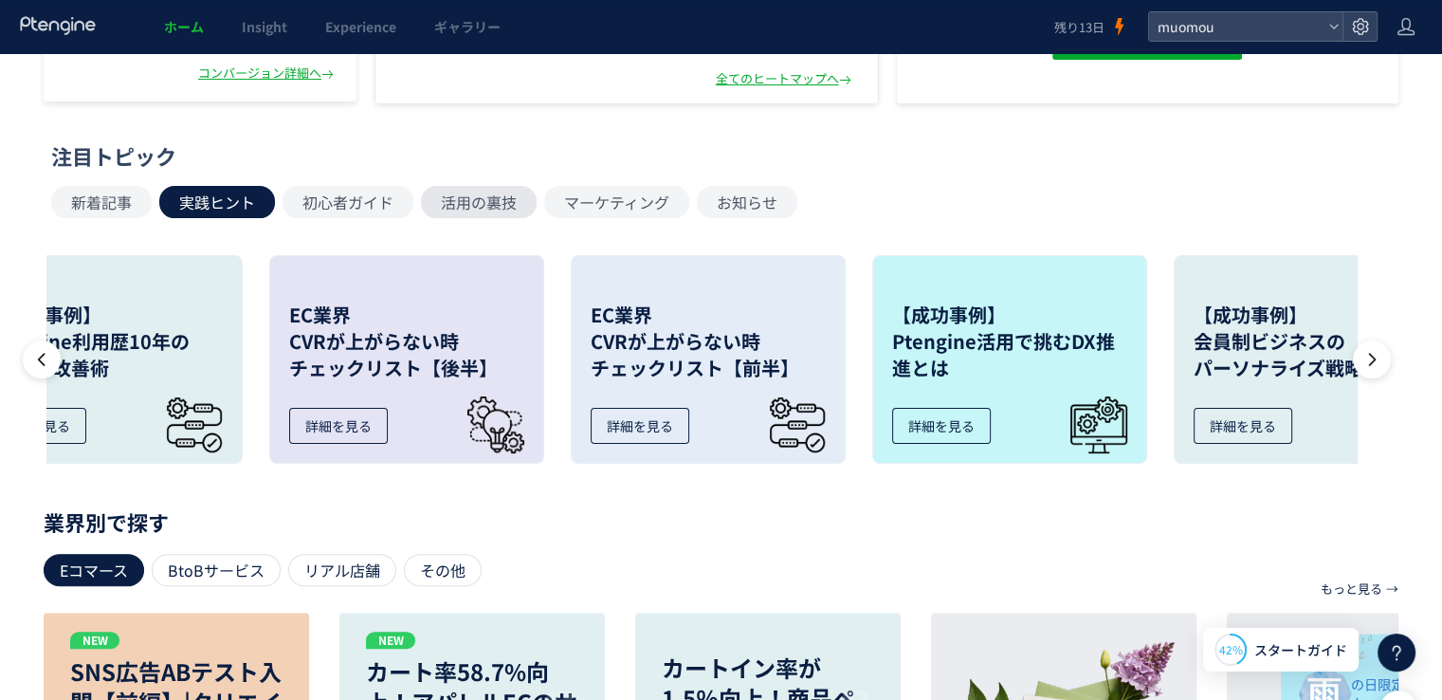
click at [473, 210] on button "活用の裏技" at bounding box center [479, 202] width 116 height 32
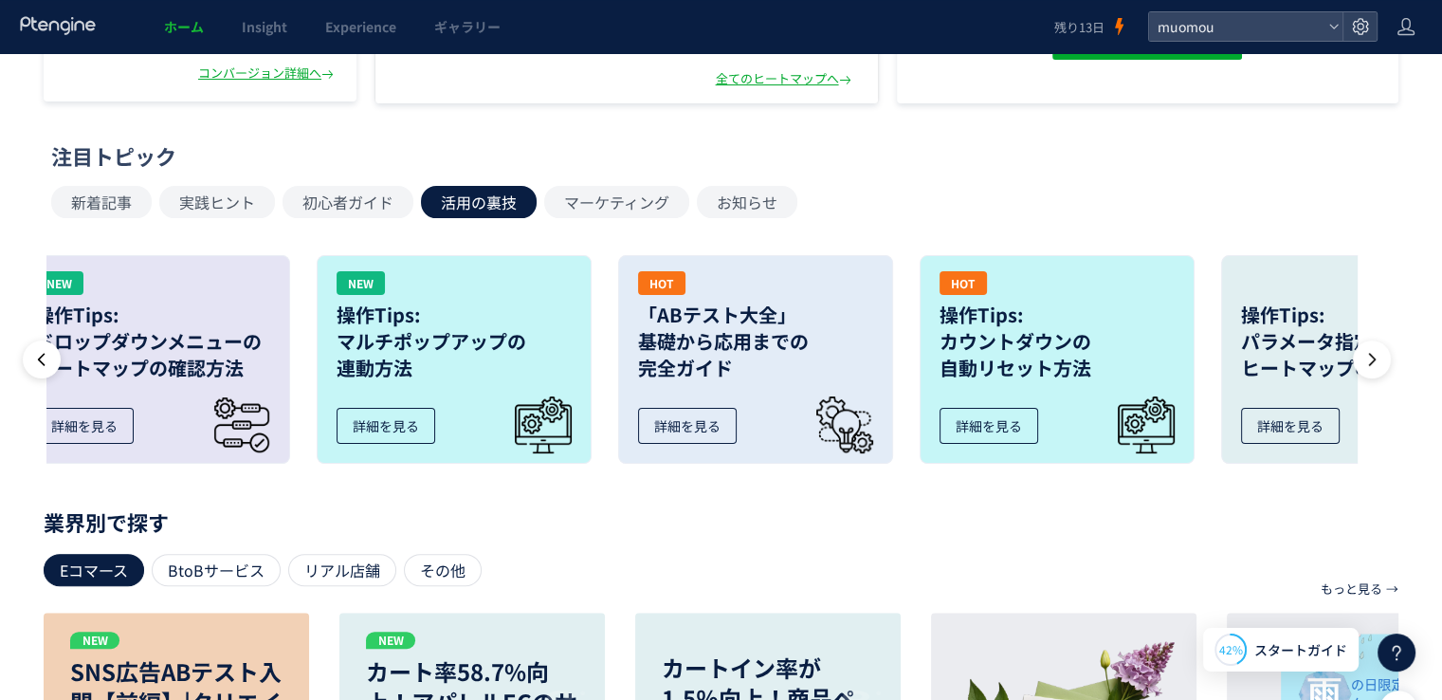
scroll to position [0, 0]
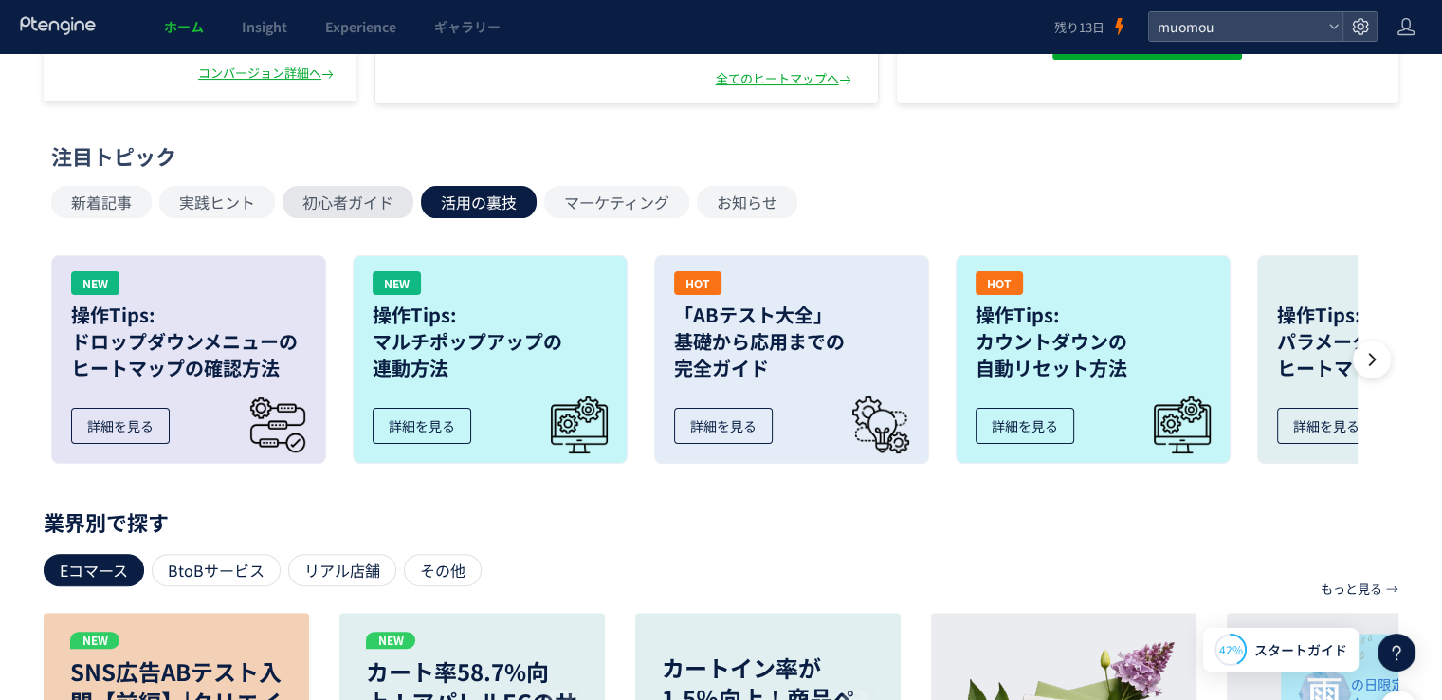
click at [349, 196] on button "初心者ガイド" at bounding box center [348, 202] width 131 height 32
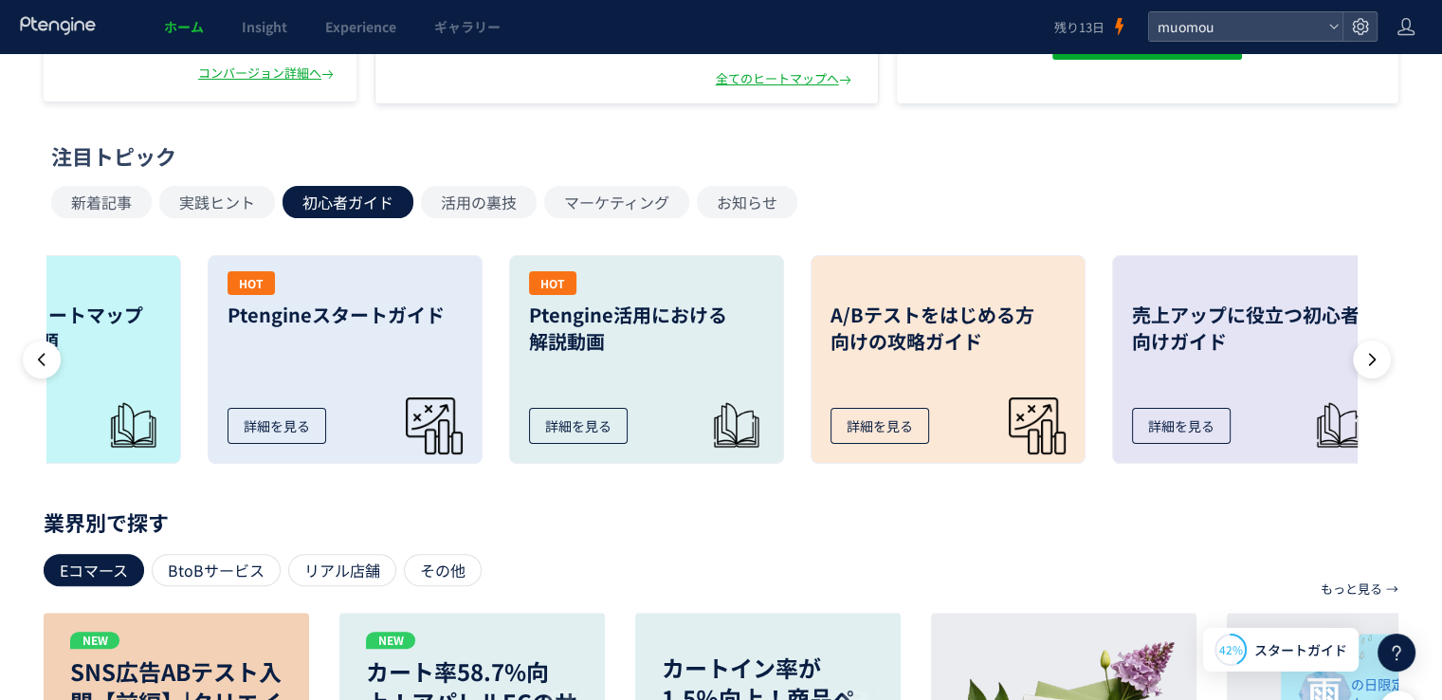
scroll to position [0, 481]
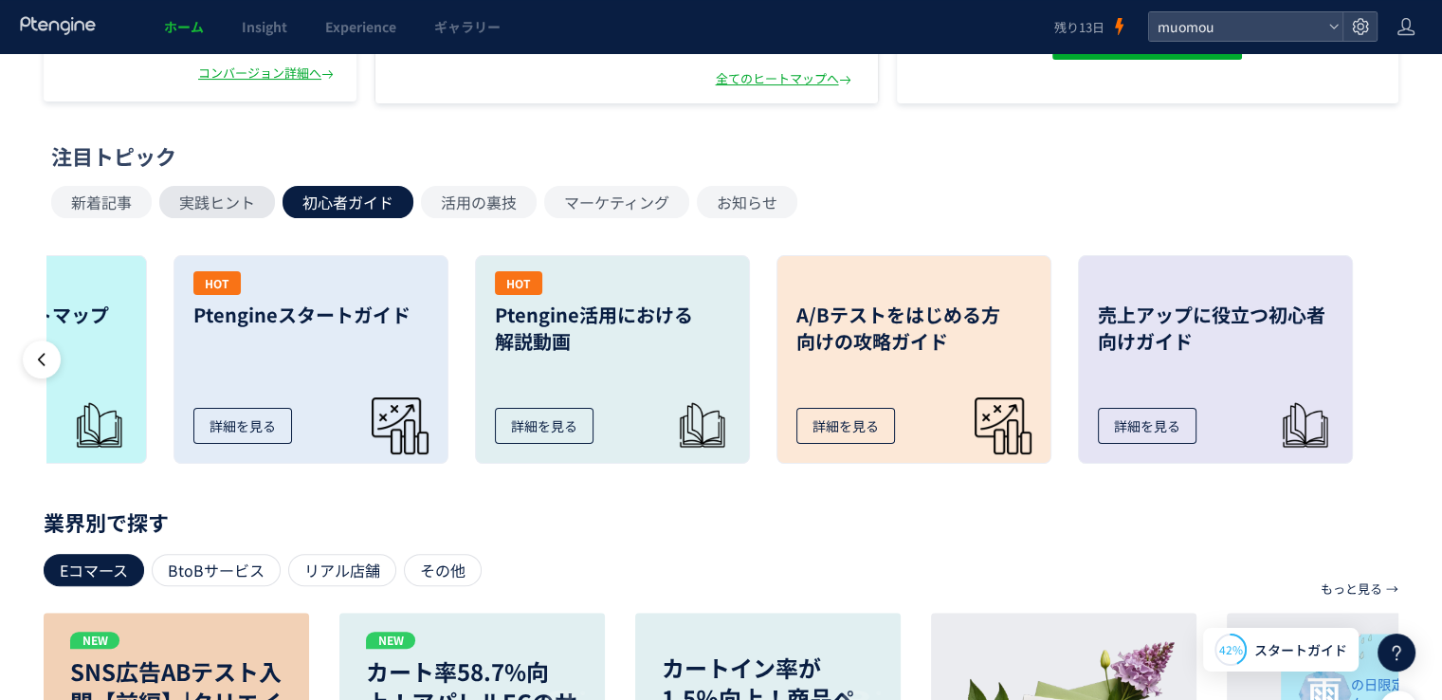
click at [210, 211] on button "実践ヒント" at bounding box center [217, 202] width 116 height 32
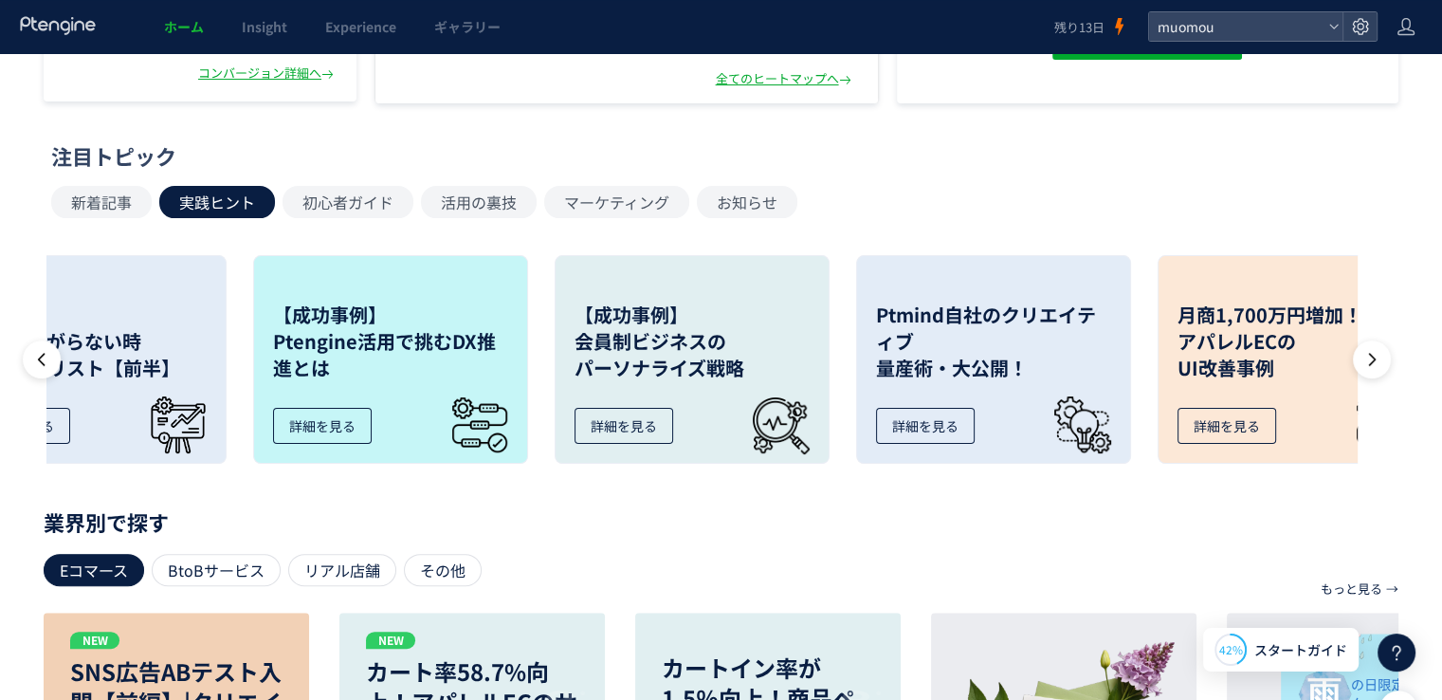
scroll to position [0, 2505]
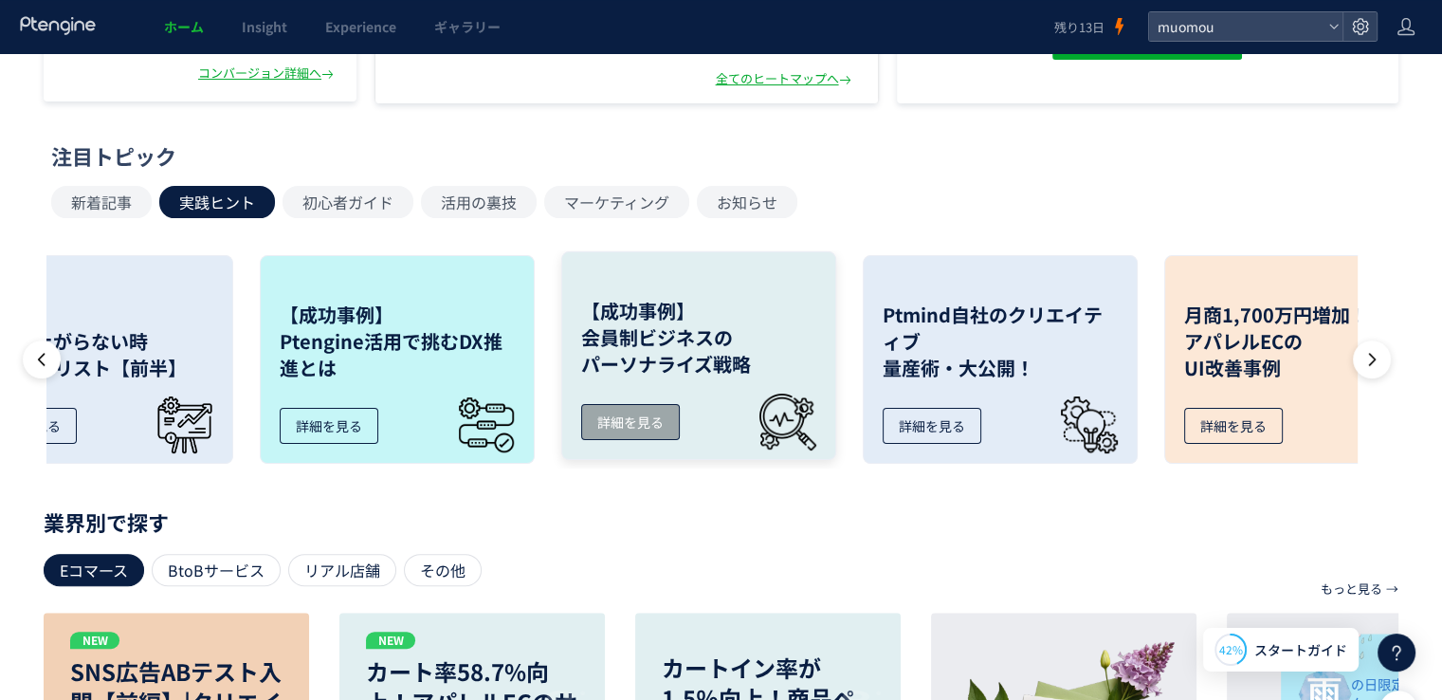
click at [641, 438] on div "詳細を見る" at bounding box center [630, 422] width 99 height 36
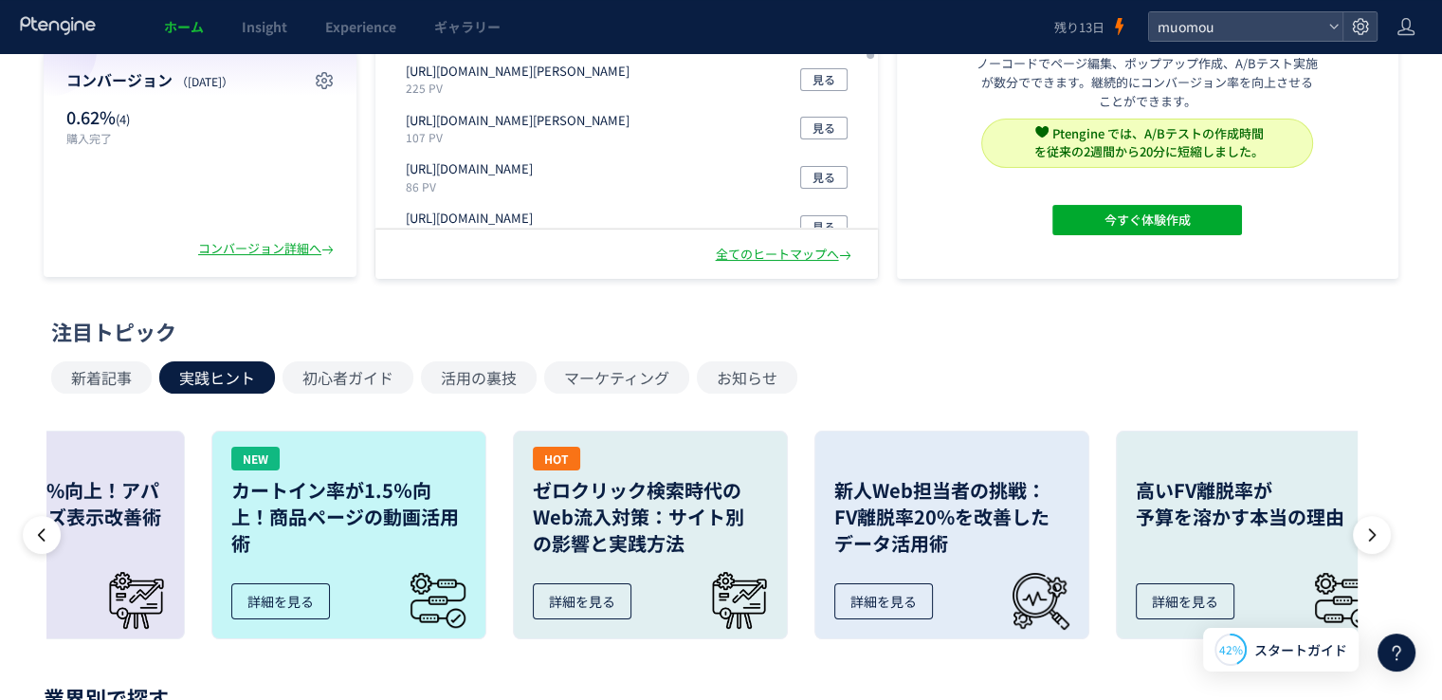
scroll to position [0, 0]
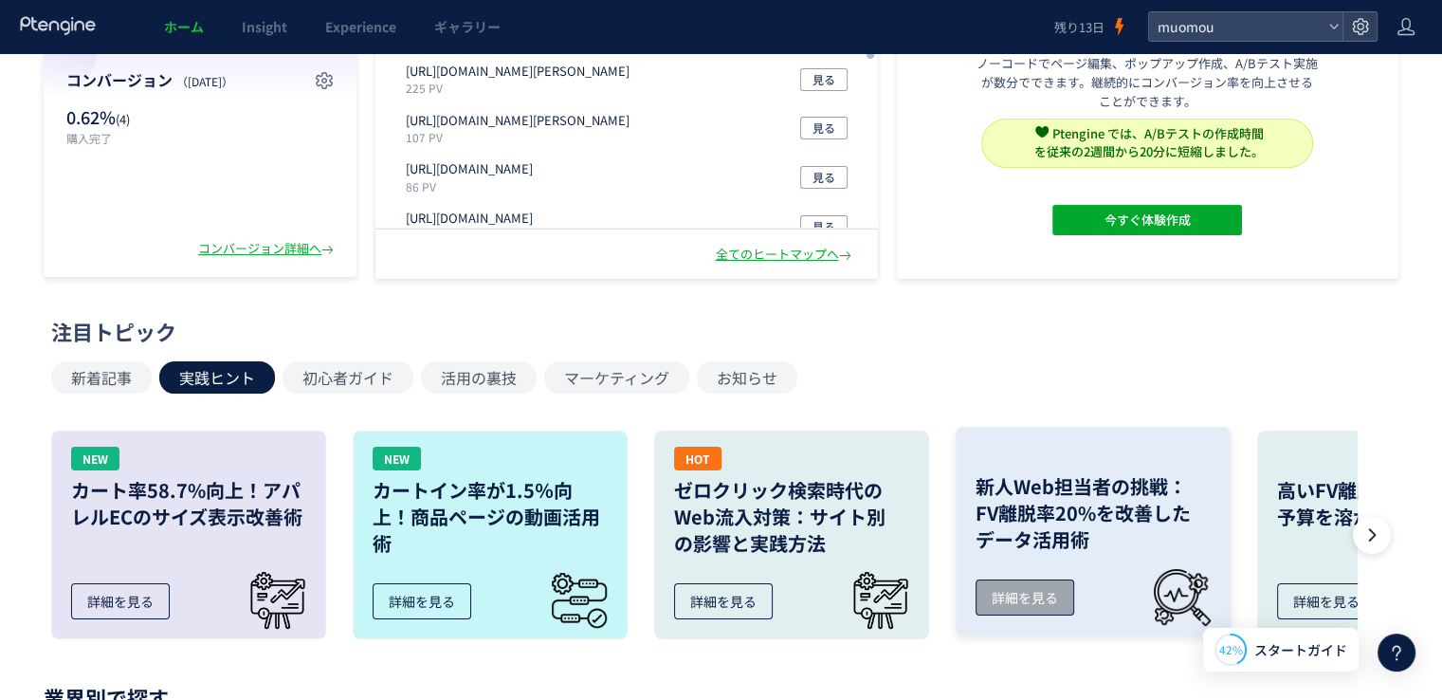
click at [1192, 573] on link "新人Web担当者の挑戦： FV離脱率20%を改善した データ活用術 詳細を見る" at bounding box center [1093, 531] width 275 height 209
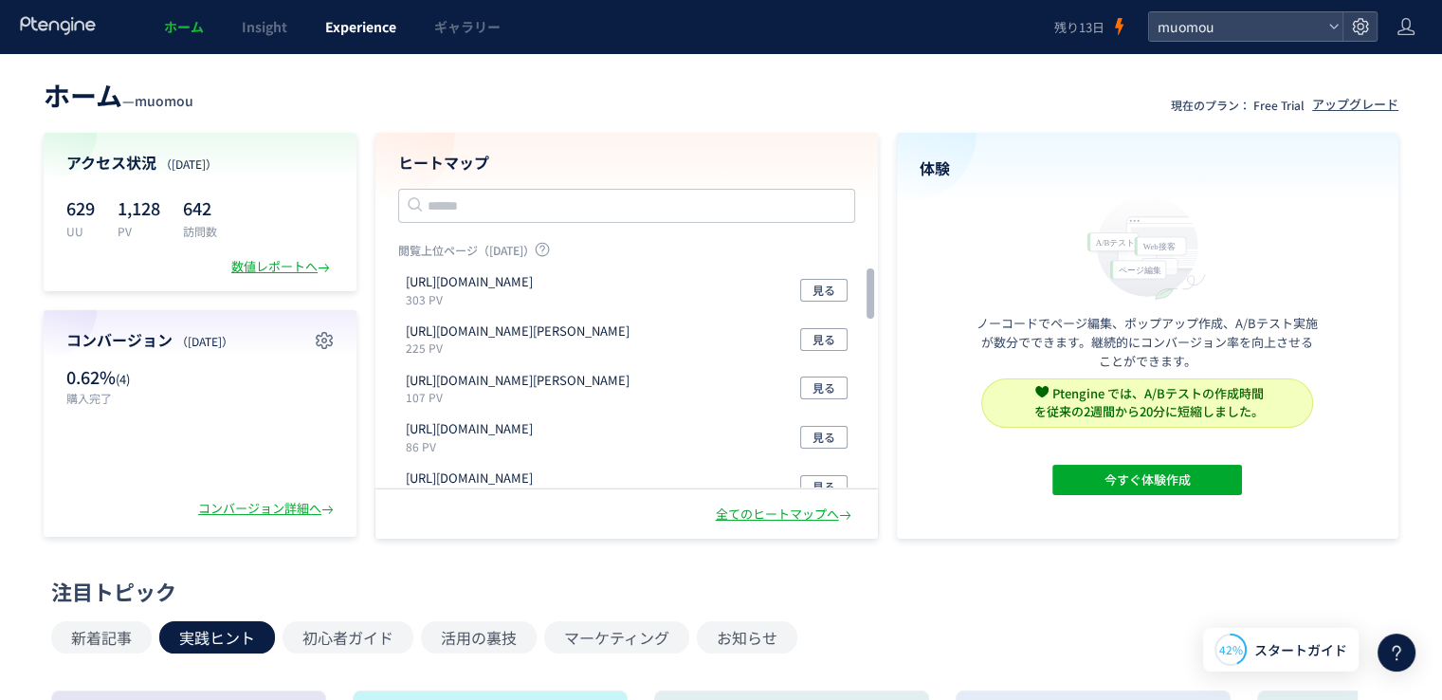
click at [360, 26] on span "Experience" at bounding box center [360, 26] width 71 height 19
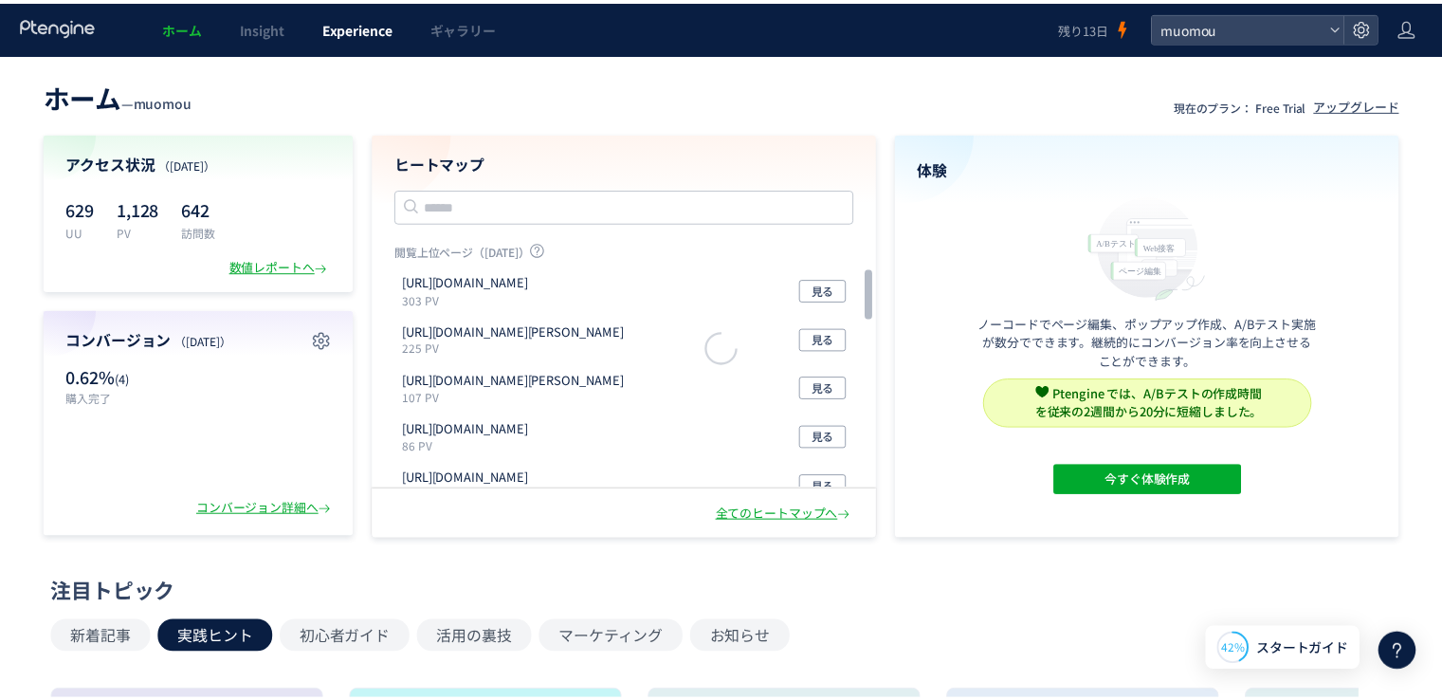
scroll to position [0, 2150]
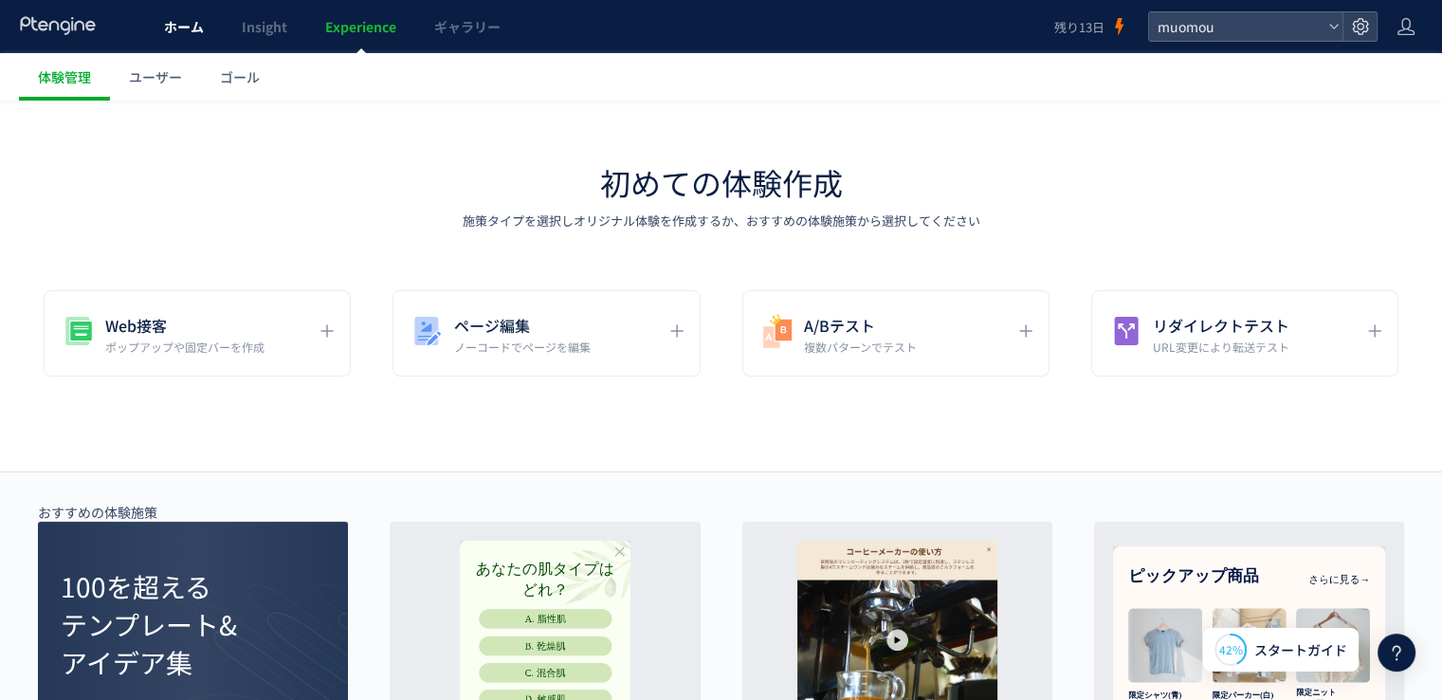
click at [181, 23] on span "ホーム" at bounding box center [184, 26] width 40 height 19
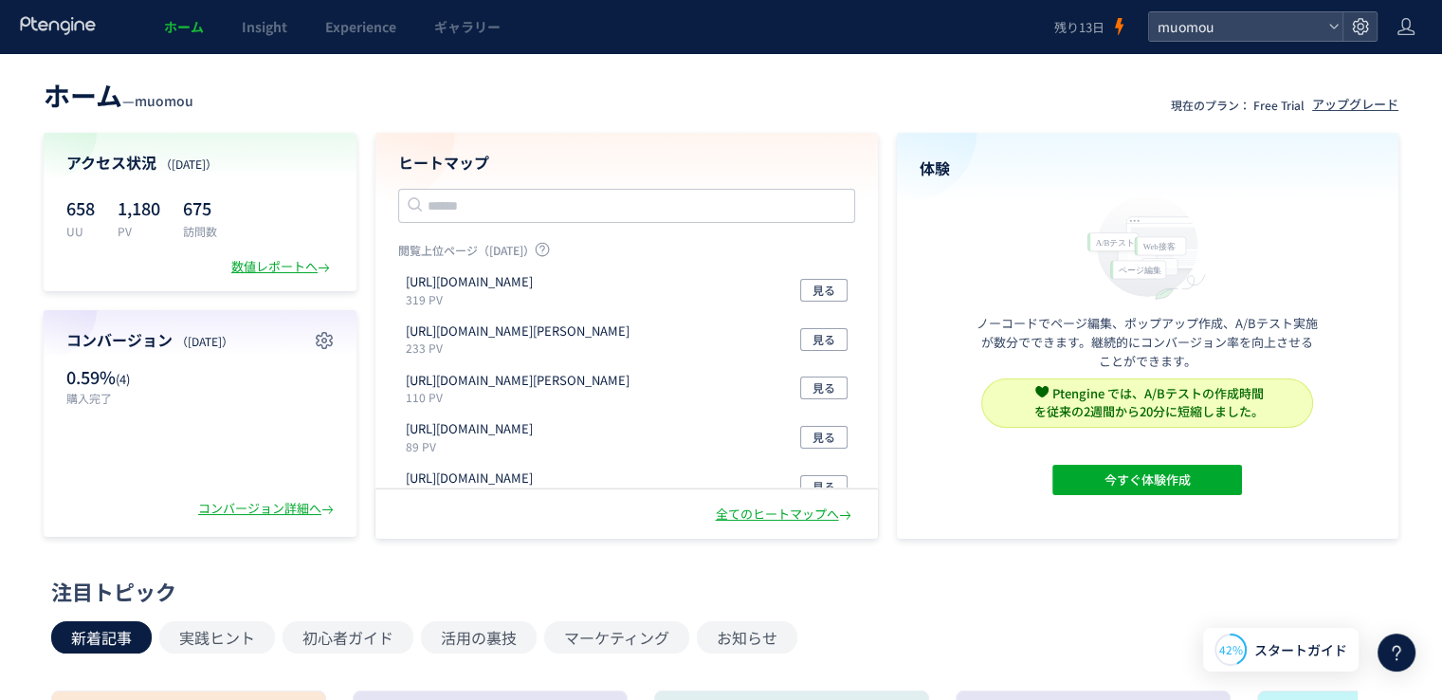
click at [1393, 643] on icon at bounding box center [1396, 652] width 23 height 23
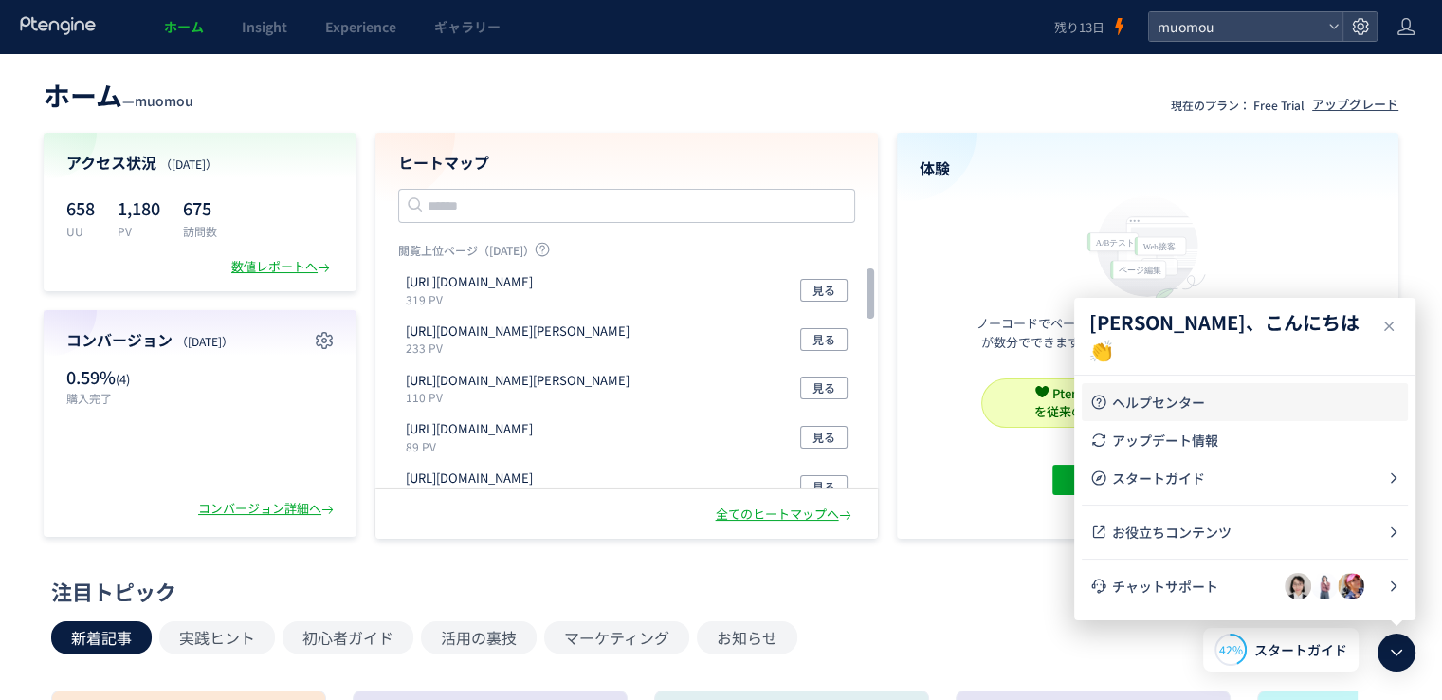
click at [1213, 385] on link "ヘルプセンター" at bounding box center [1244, 402] width 311 height 38
